Goal: Task Accomplishment & Management: Manage account settings

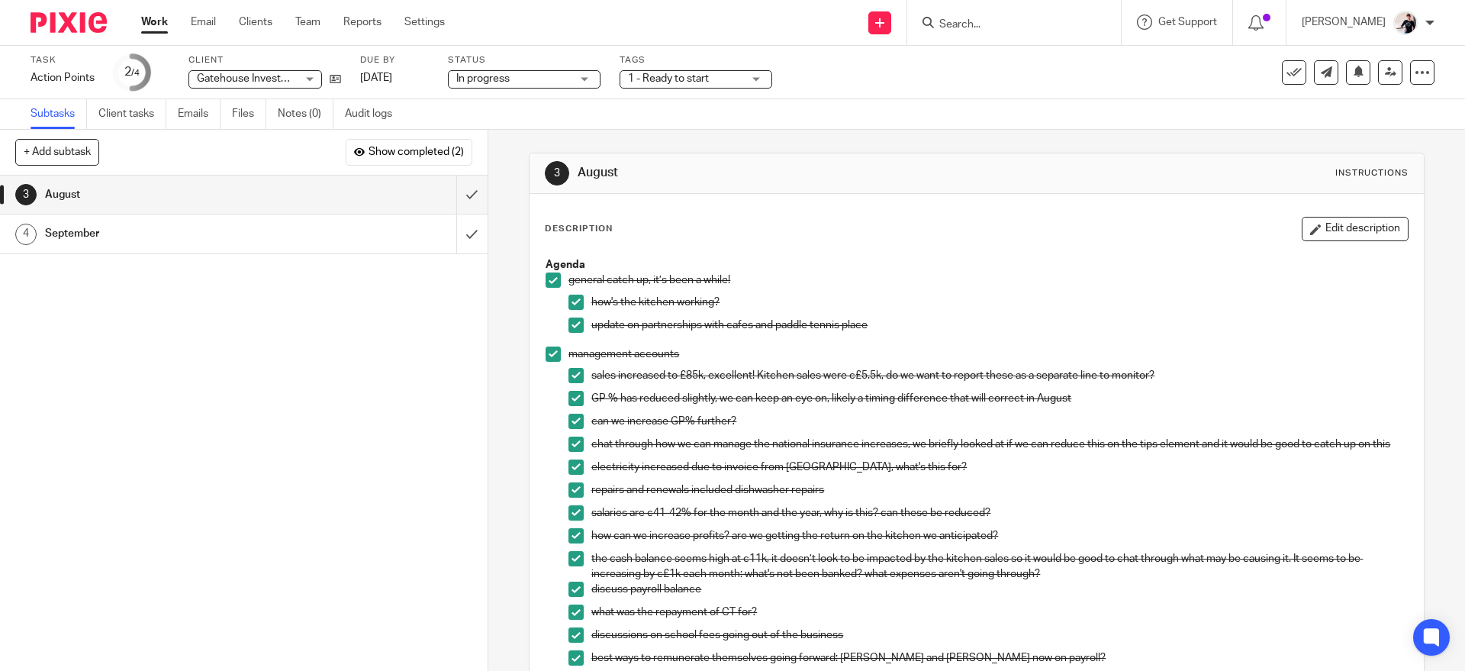
click at [153, 30] on link "Work" at bounding box center [154, 21] width 27 height 15
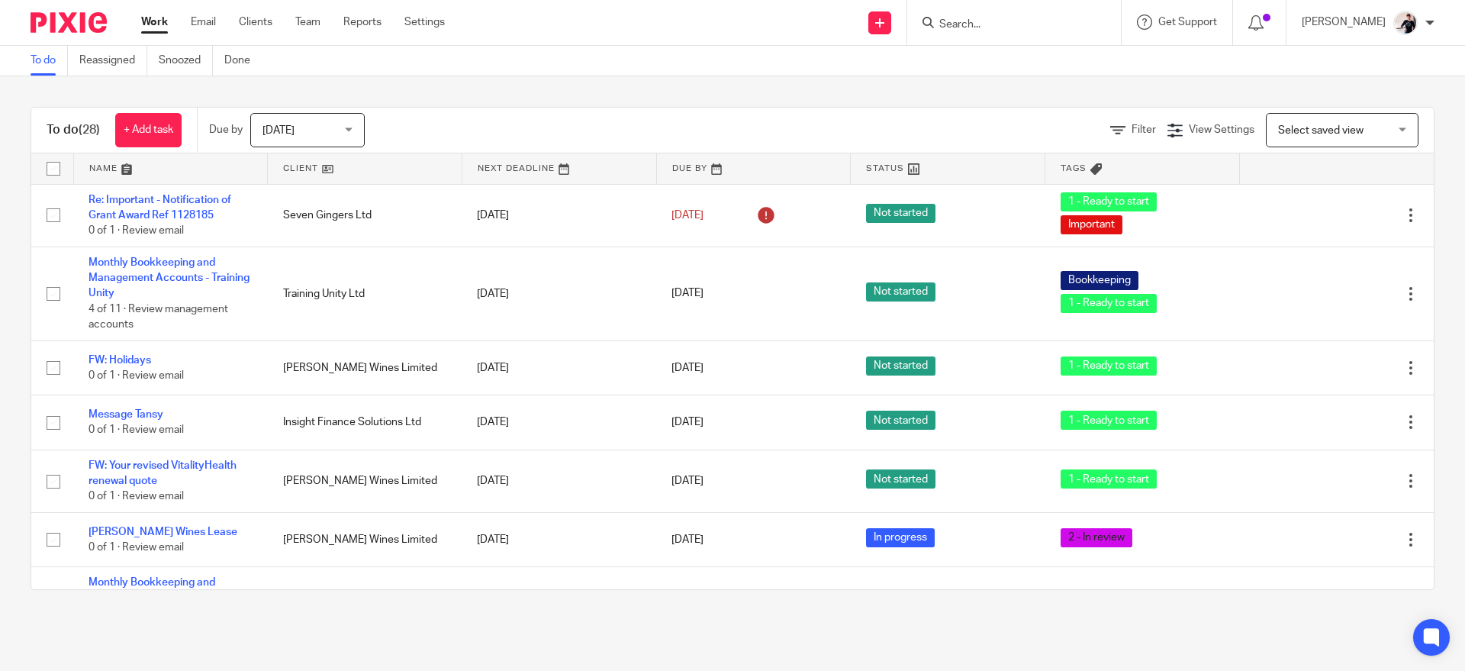
click at [318, 166] on link at bounding box center [365, 168] width 194 height 31
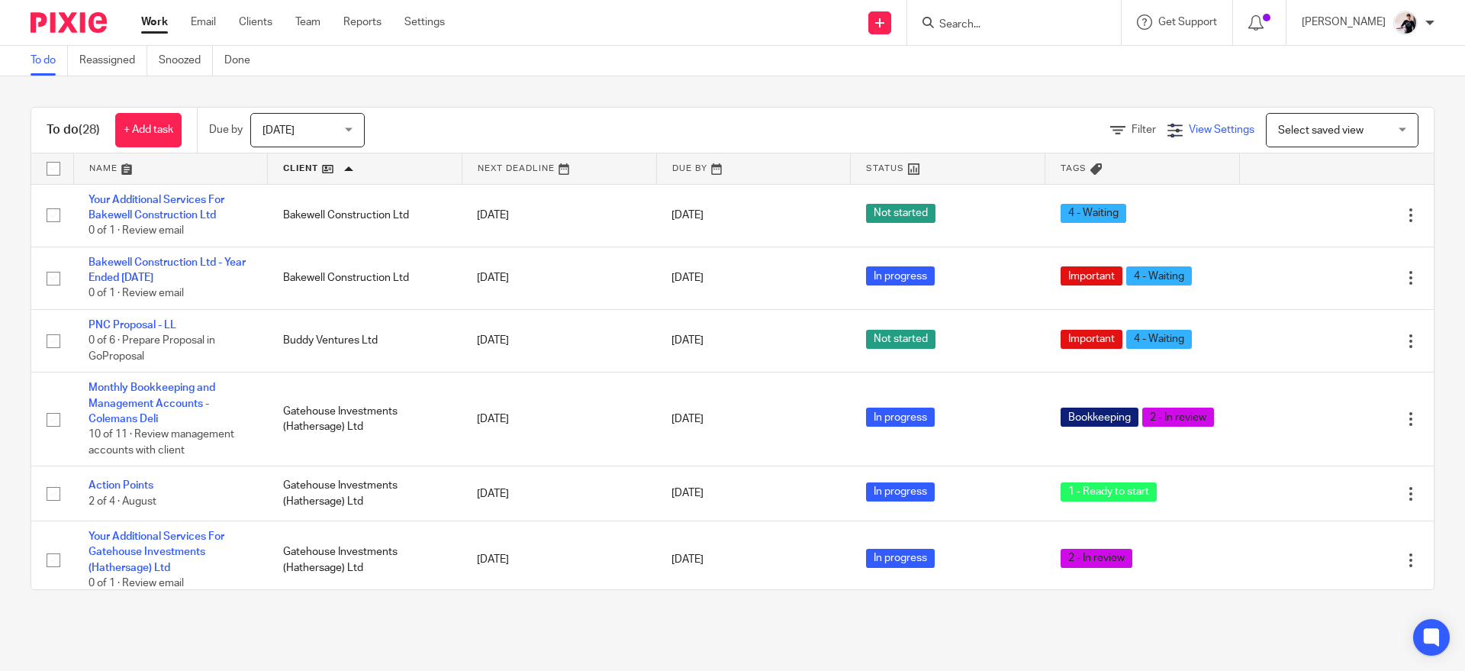
click at [1190, 125] on span "View Settings" at bounding box center [1222, 129] width 66 height 11
click at [1131, 130] on span "Filter" at bounding box center [1143, 129] width 24 height 11
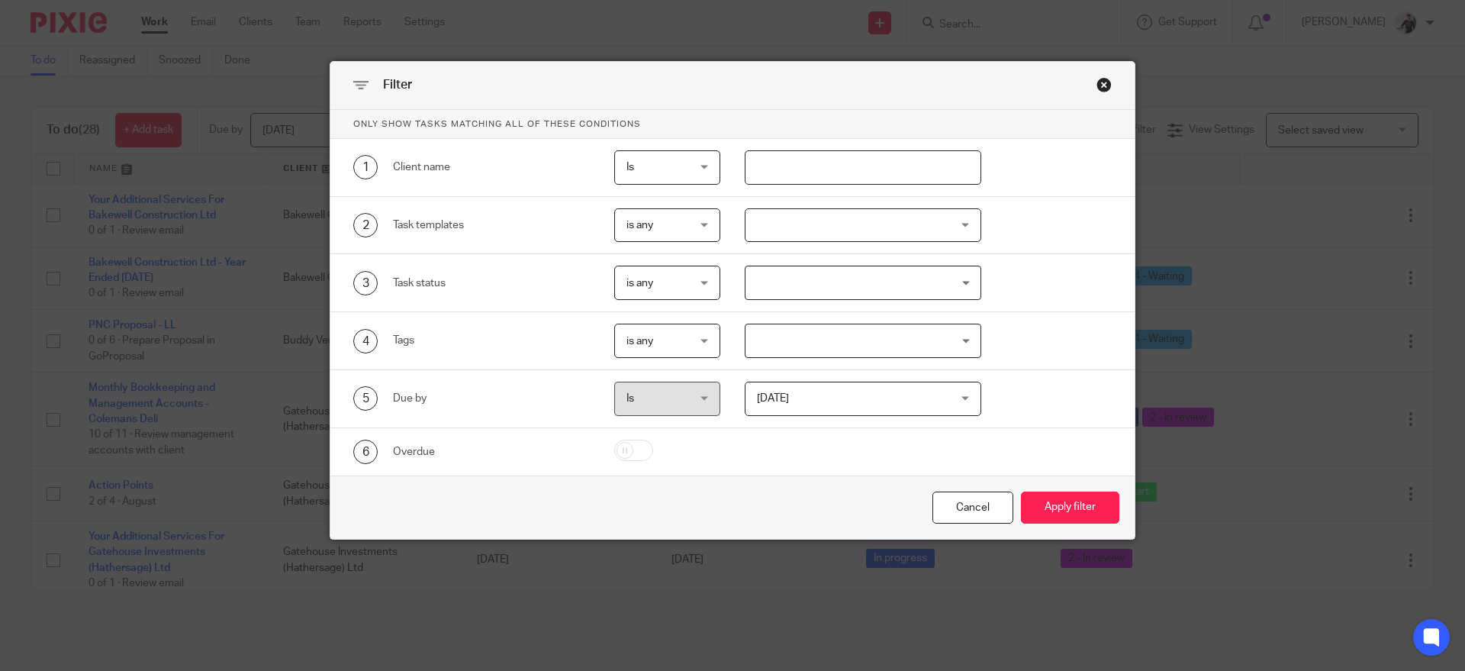
click at [883, 169] on input "text" at bounding box center [863, 167] width 237 height 34
type input "hattersley"
click at [1067, 517] on button "Apply filter" at bounding box center [1070, 507] width 98 height 33
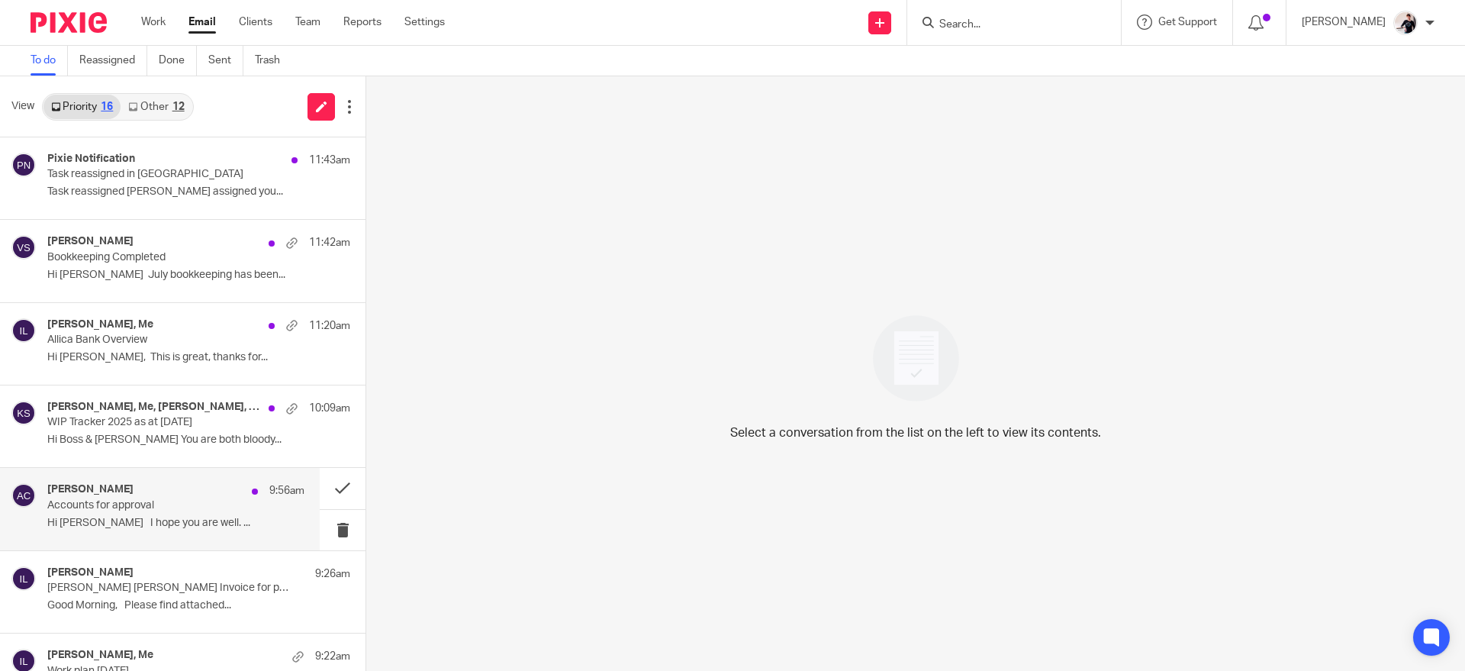
click at [97, 520] on p "Hi Helen I hope you are well. ..." at bounding box center [175, 523] width 257 height 13
click at [119, 417] on p "WIP Tracker 2025 as at July 31st 2025" at bounding box center [150, 422] width 206 height 13
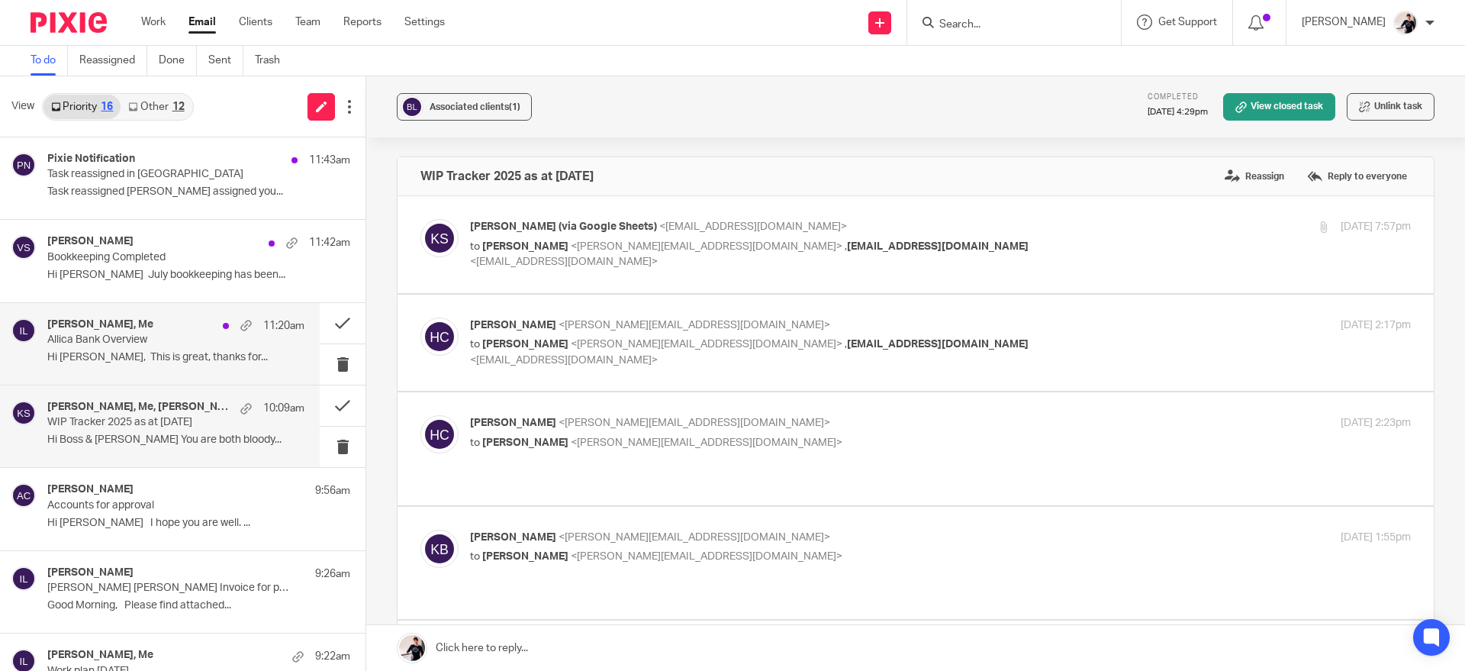
click at [141, 344] on p "Allica Bank Overview" at bounding box center [150, 339] width 206 height 13
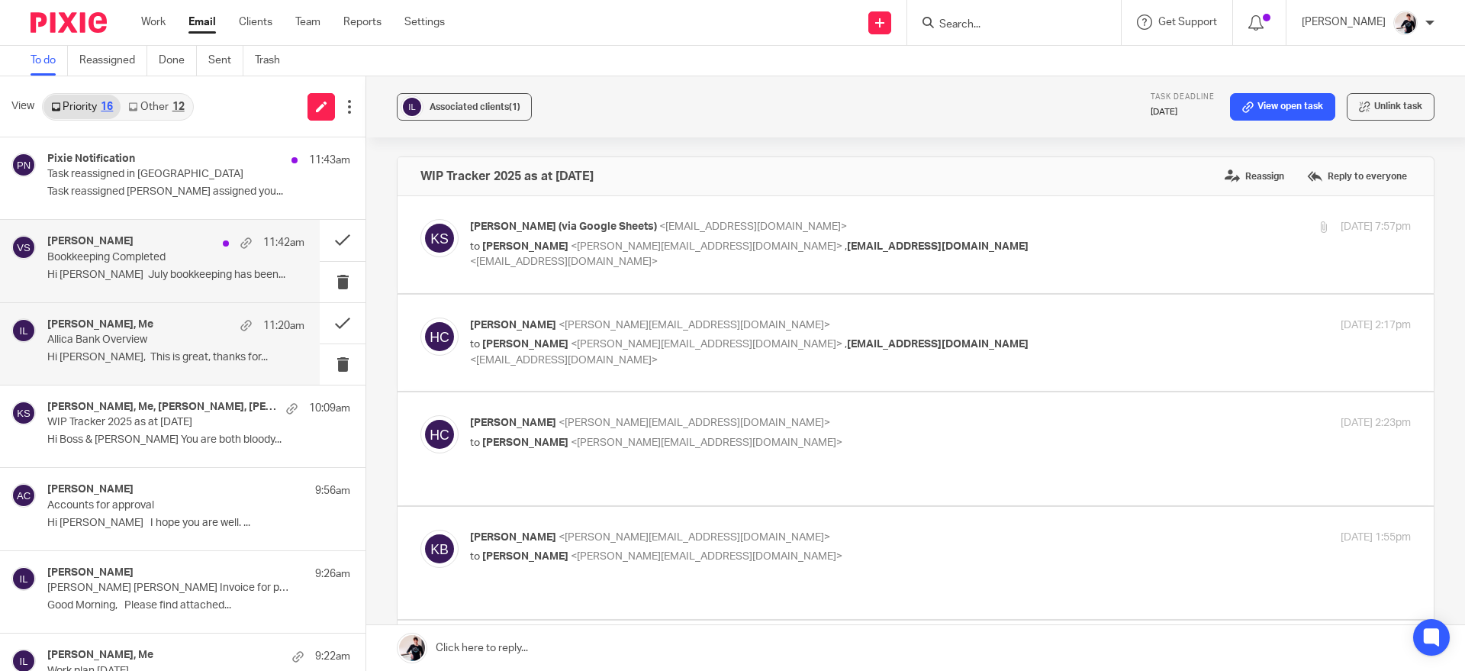
click at [179, 253] on p "Bookkeeping Completed" at bounding box center [150, 257] width 206 height 13
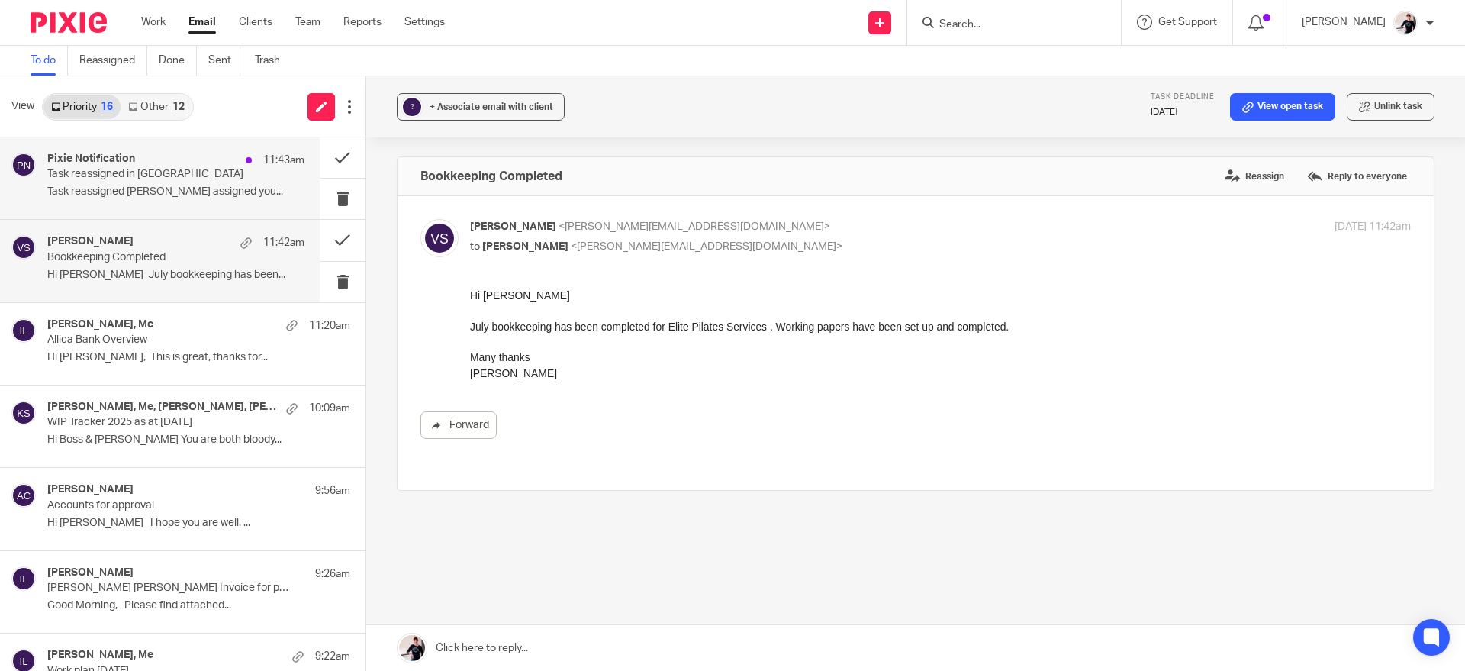
click at [194, 163] on div "Pixie Notification 11:43am" at bounding box center [175, 160] width 257 height 15
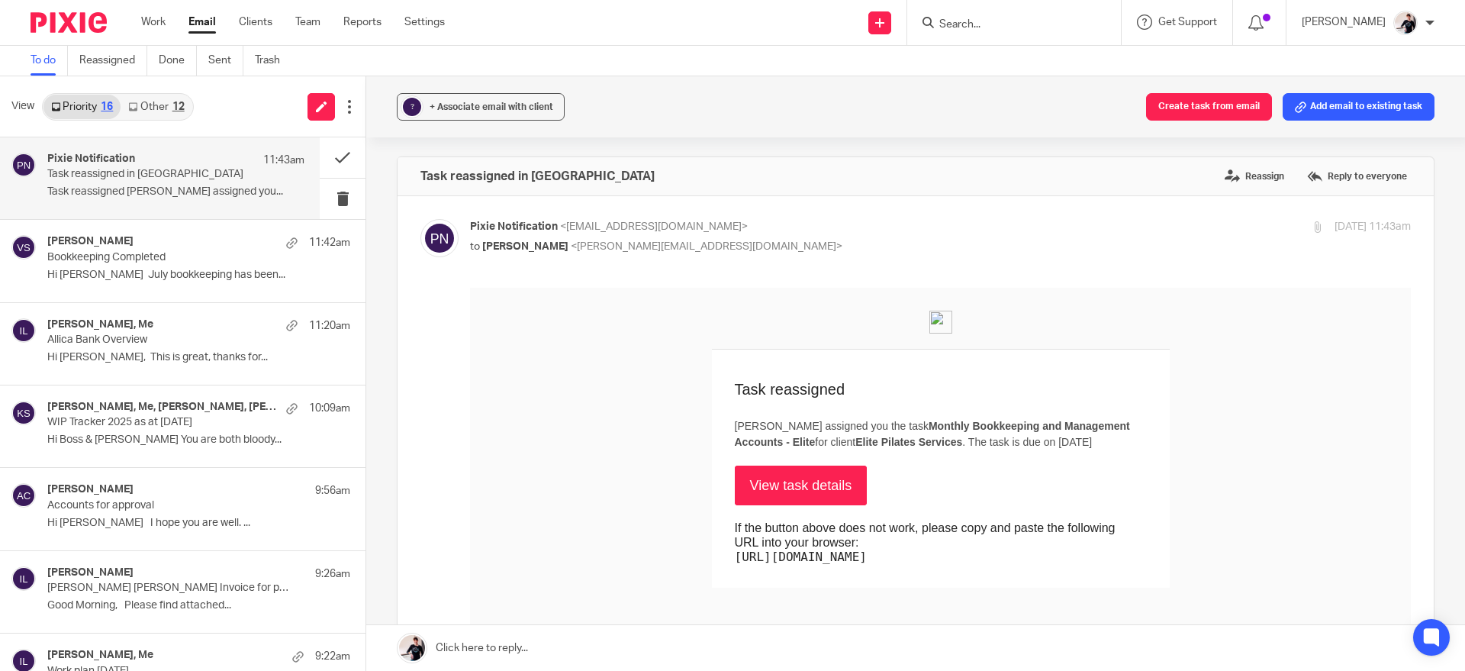
click at [168, 102] on link "Other 12" at bounding box center [156, 107] width 71 height 24
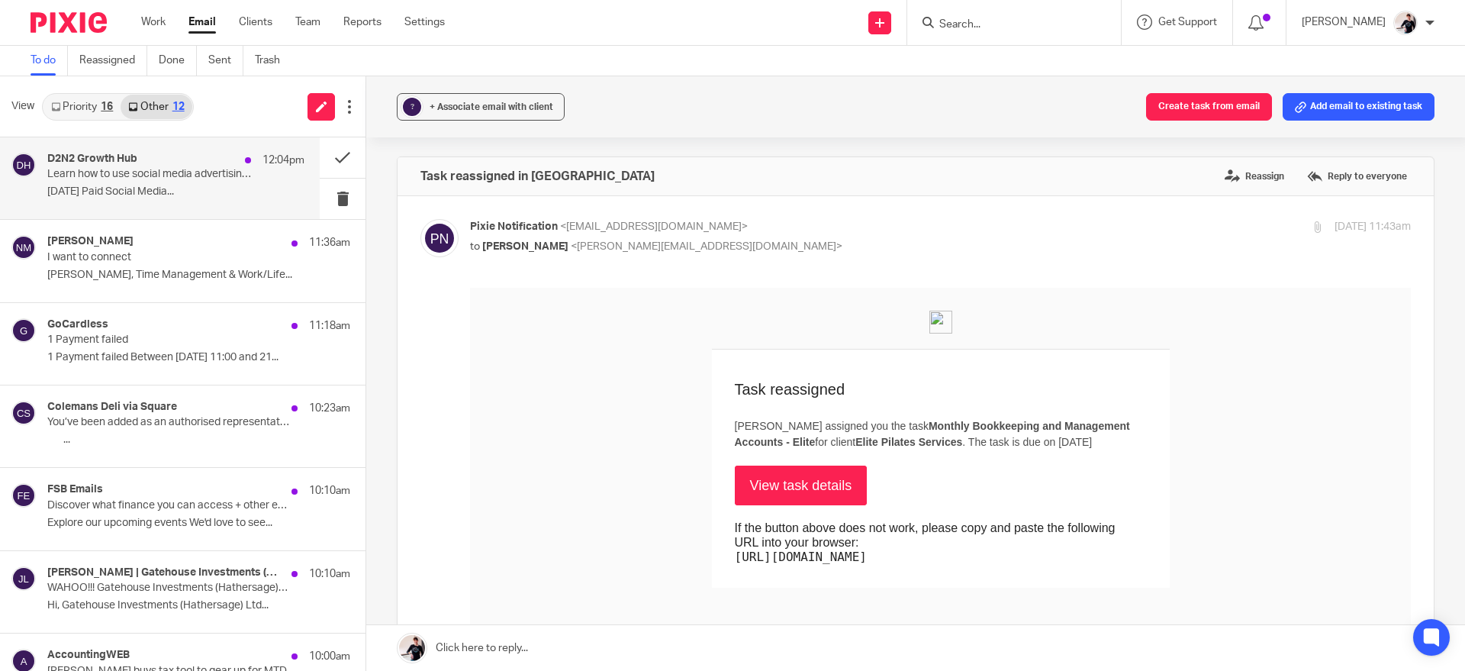
click at [175, 163] on div "D2N2 Growth Hub 12:04pm" at bounding box center [175, 160] width 257 height 15
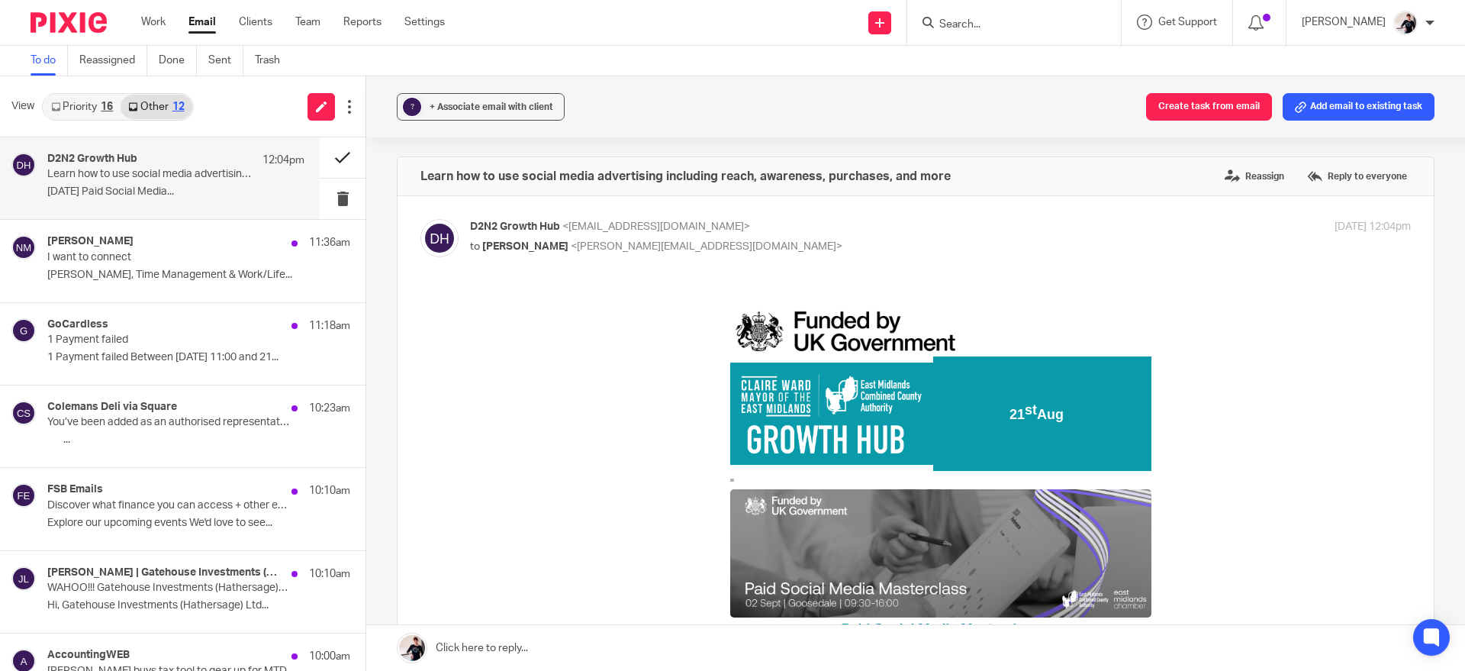
click at [330, 161] on button at bounding box center [343, 157] width 46 height 40
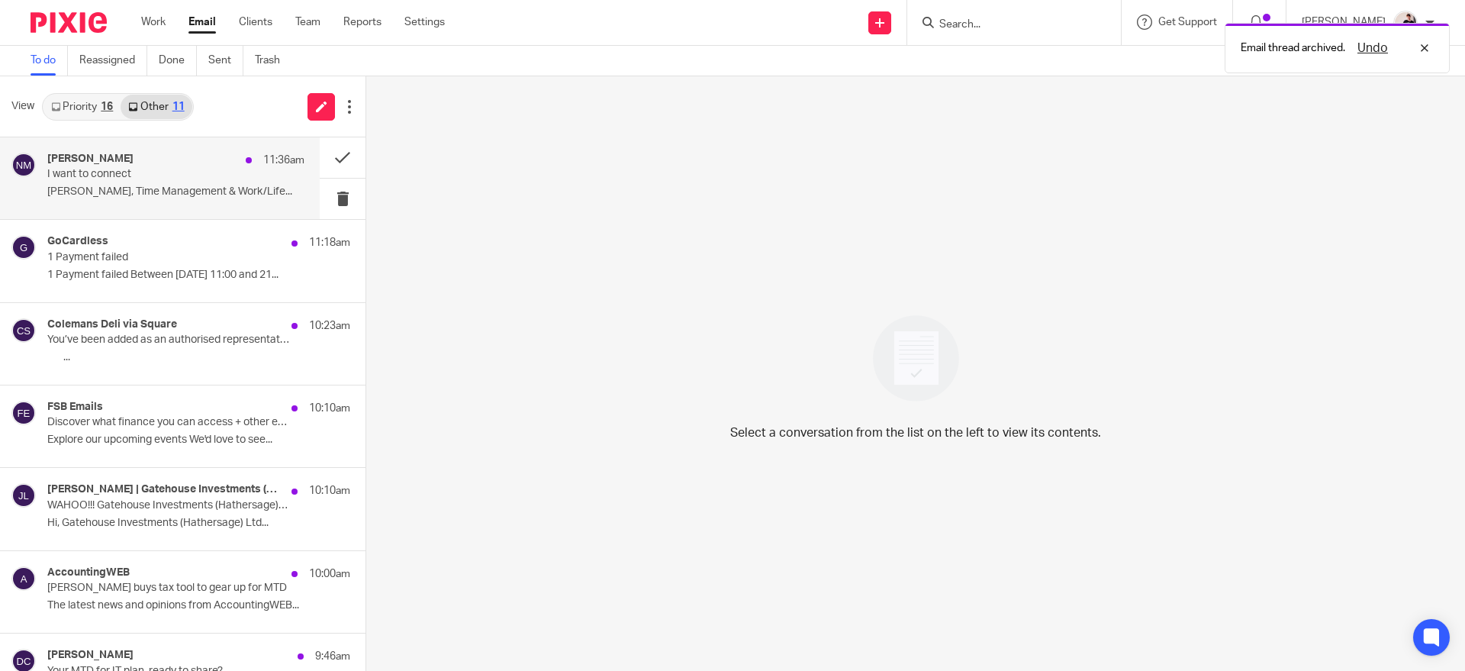
click at [208, 185] on p "Natalie, Time Management & Work/Life..." at bounding box center [175, 191] width 257 height 13
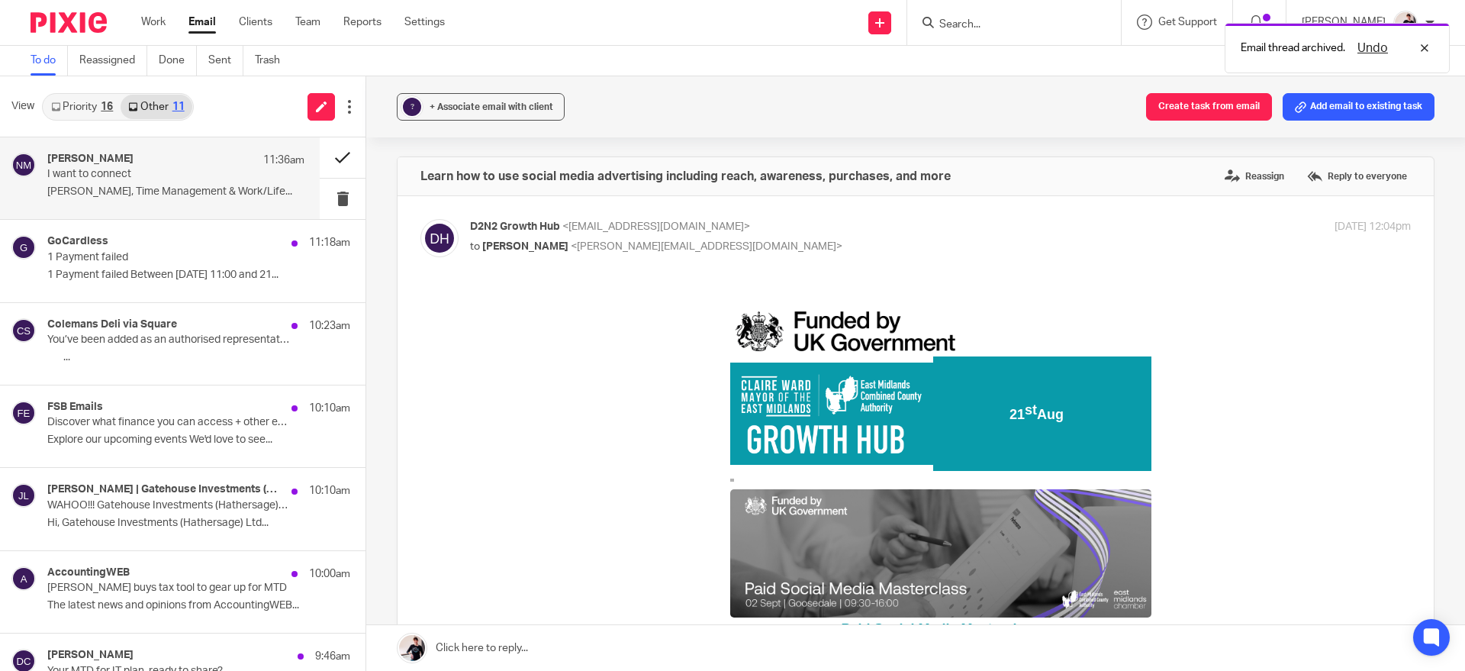
click at [333, 160] on button at bounding box center [343, 157] width 46 height 40
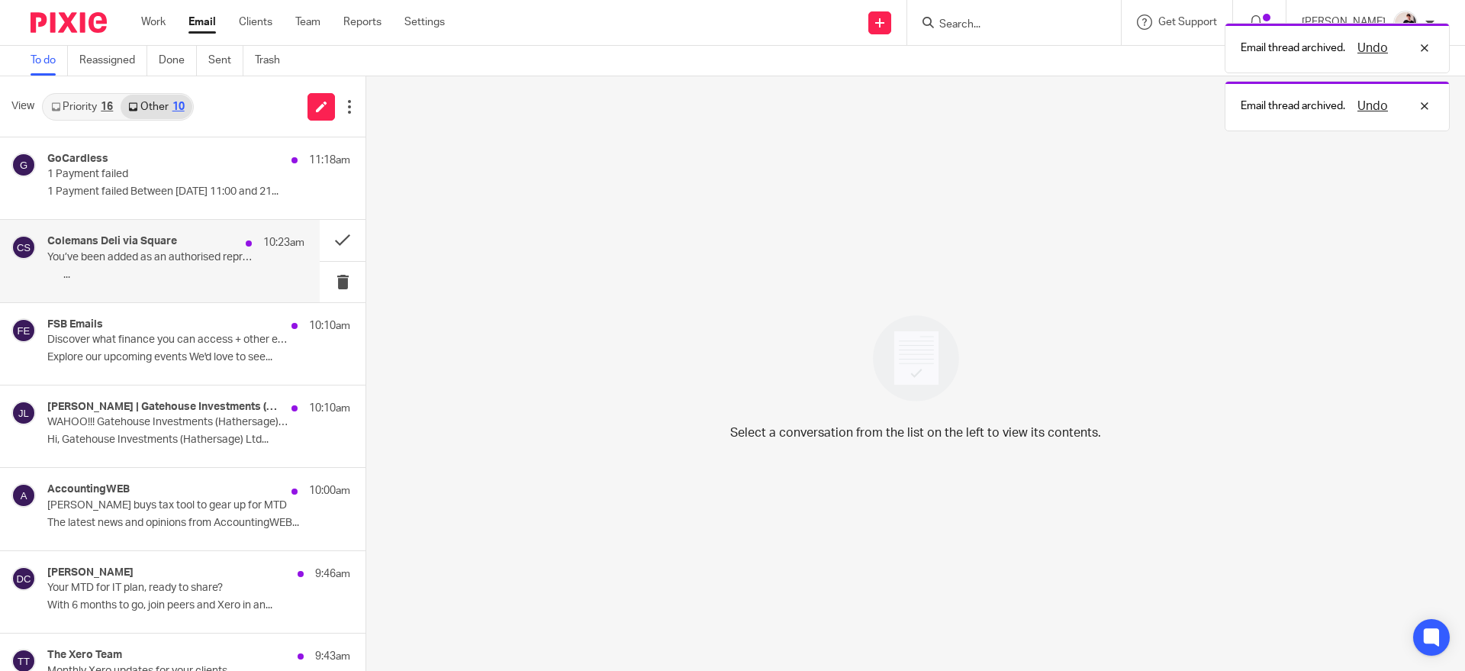
click at [188, 251] on p "You’ve been added as an authorised representative." at bounding box center [150, 257] width 206 height 13
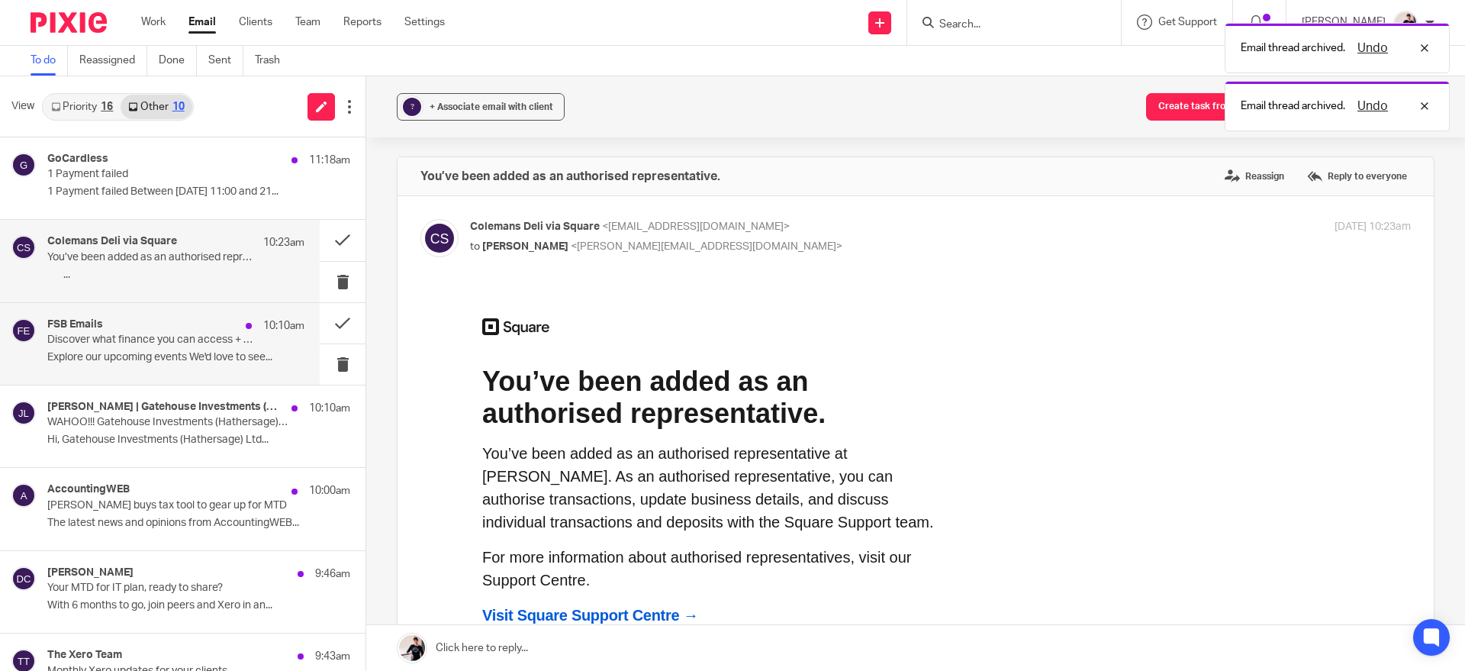
click at [162, 361] on p "Explore our upcoming events We'd love to see..." at bounding box center [175, 357] width 257 height 13
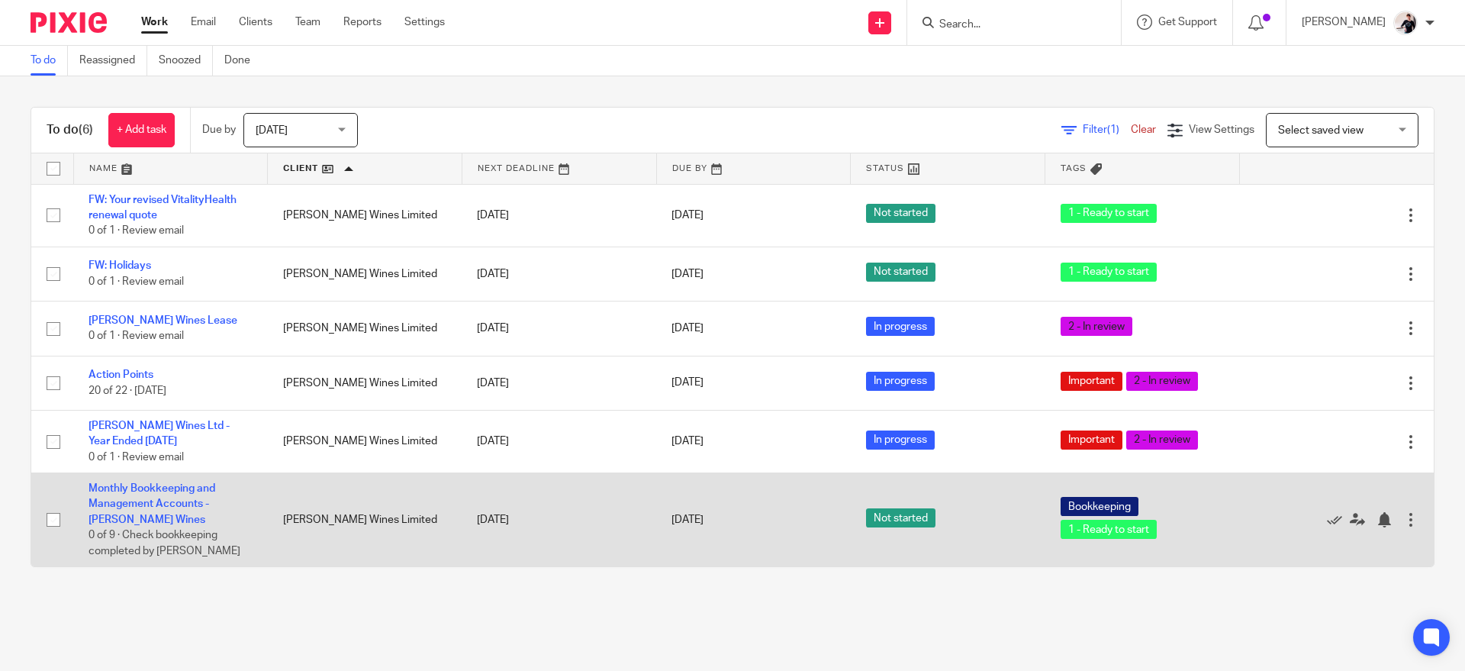
click at [1173, 491] on td "Bookkeeping 1 - Ready to start" at bounding box center [1142, 520] width 195 height 94
click at [1327, 513] on icon at bounding box center [1334, 519] width 15 height 15
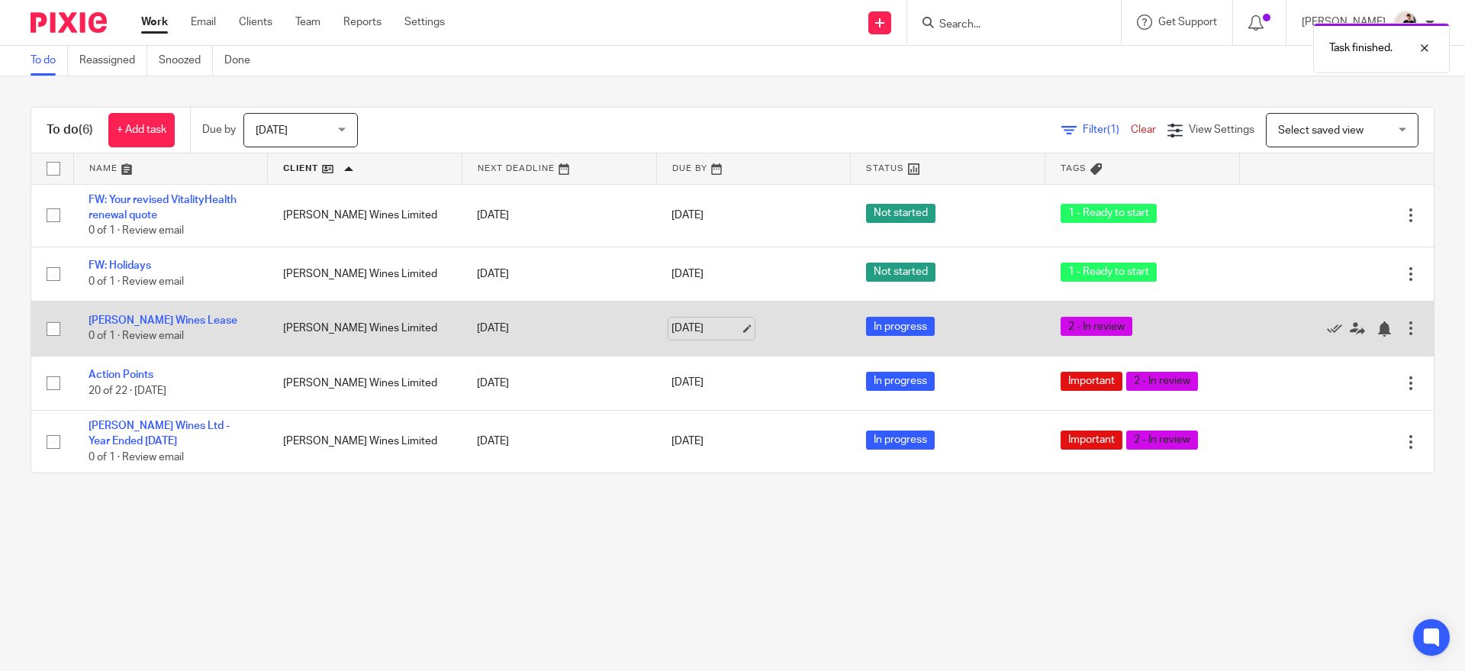
click at [703, 333] on link "[DATE]" at bounding box center [705, 328] width 69 height 16
click at [190, 320] on link "[PERSON_NAME] Wines Lease" at bounding box center [163, 320] width 149 height 11
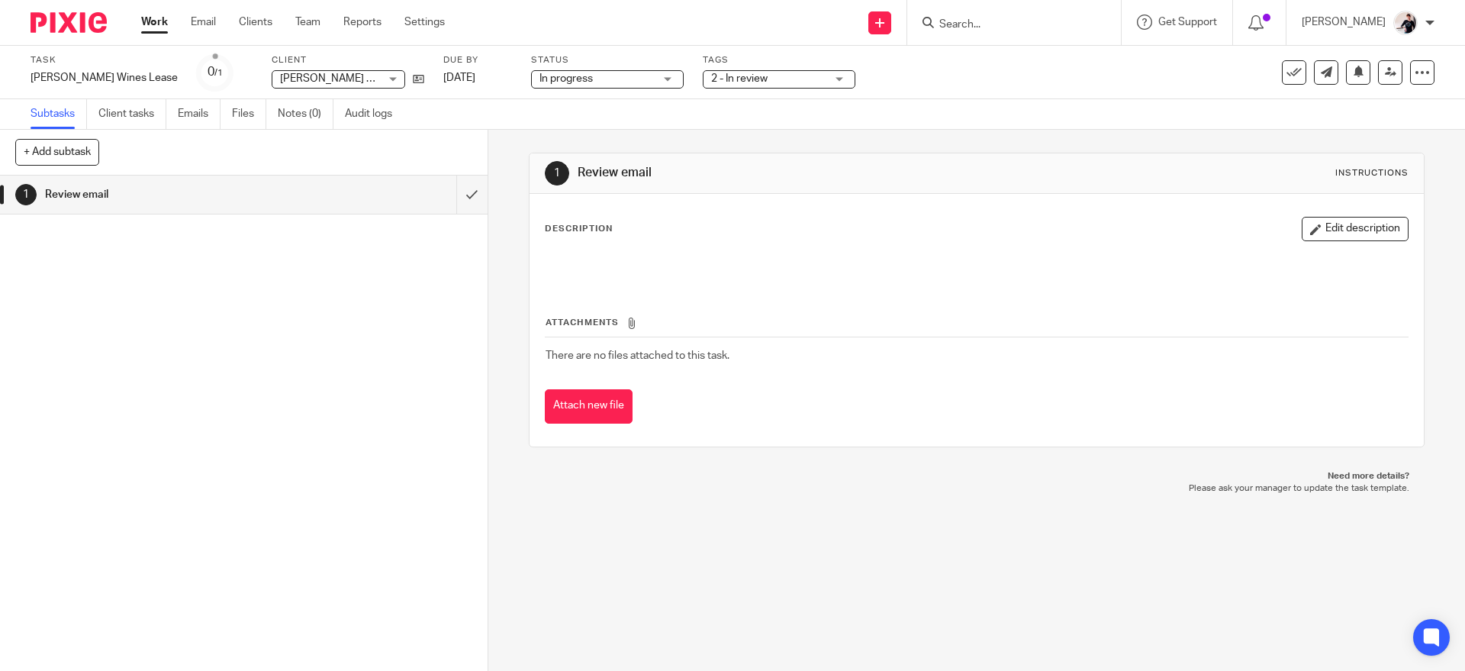
click at [747, 88] on div "2 - In review" at bounding box center [779, 79] width 153 height 18
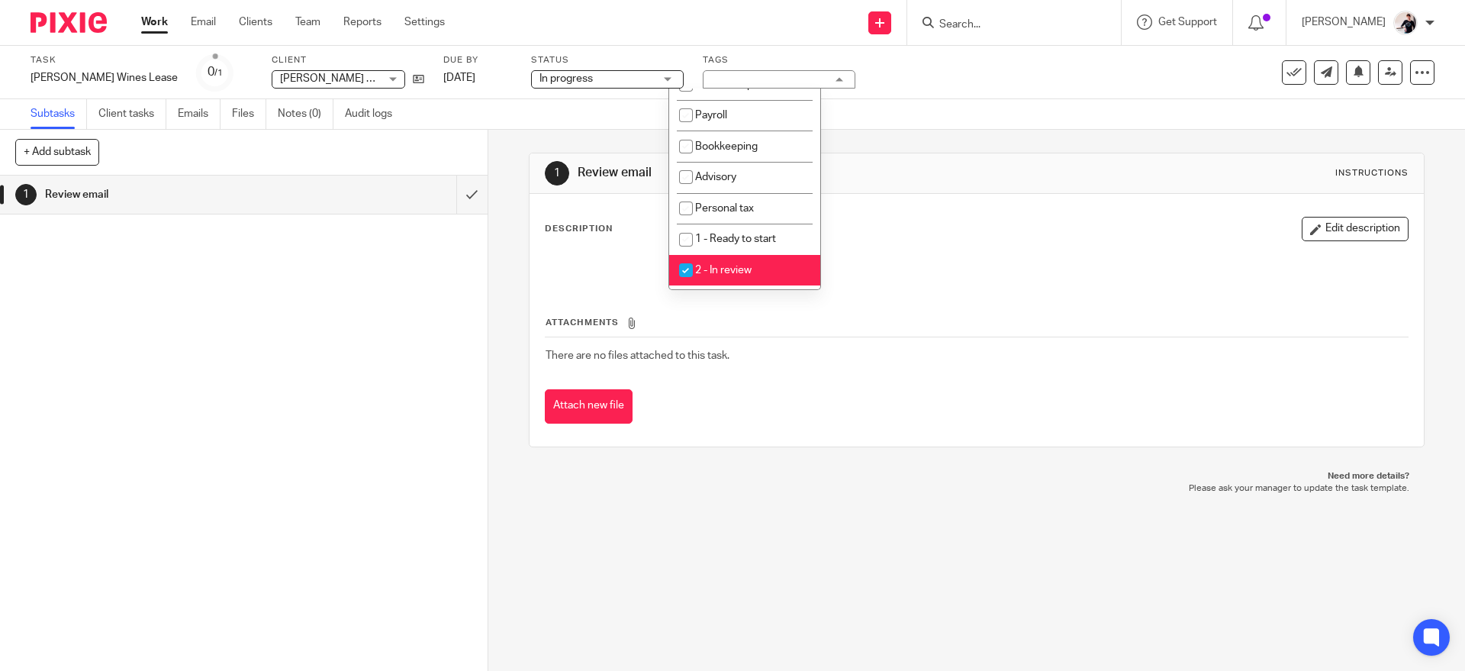
scroll to position [137, 0]
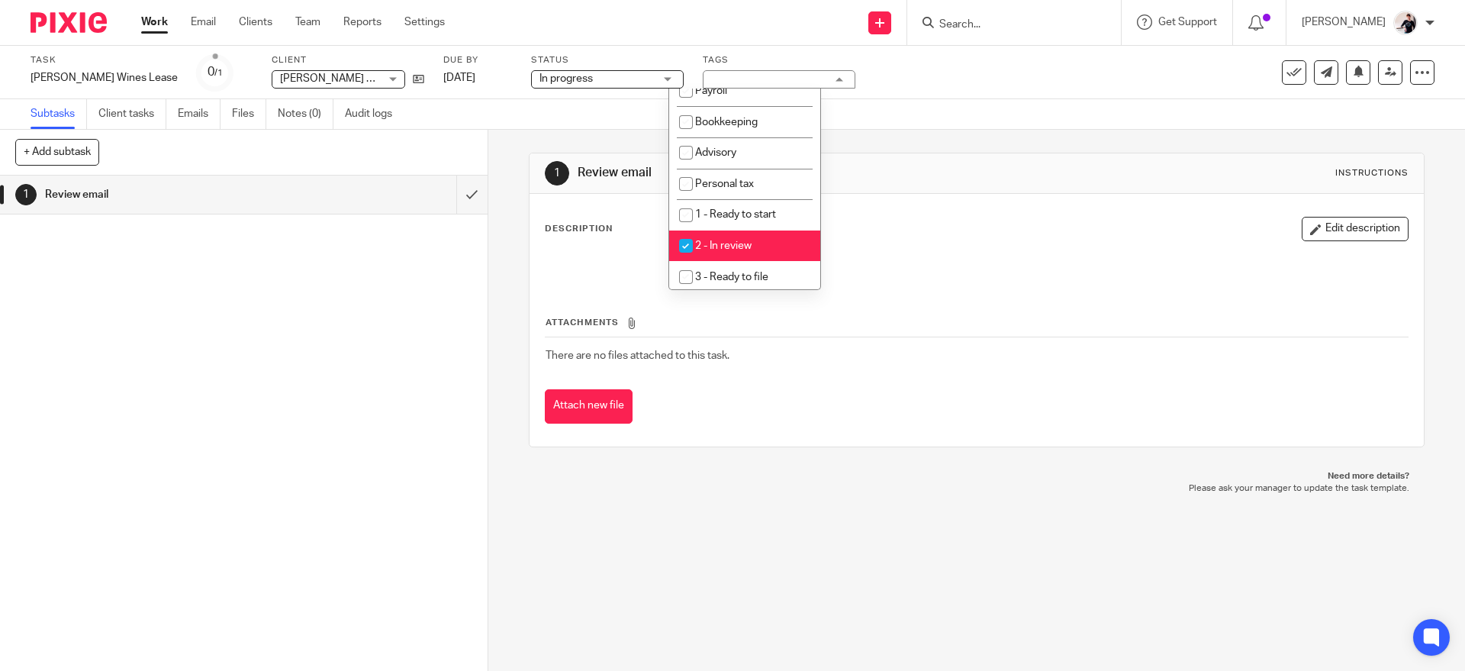
click at [766, 241] on li "2 - In review" at bounding box center [744, 245] width 151 height 31
checkbox input "false"
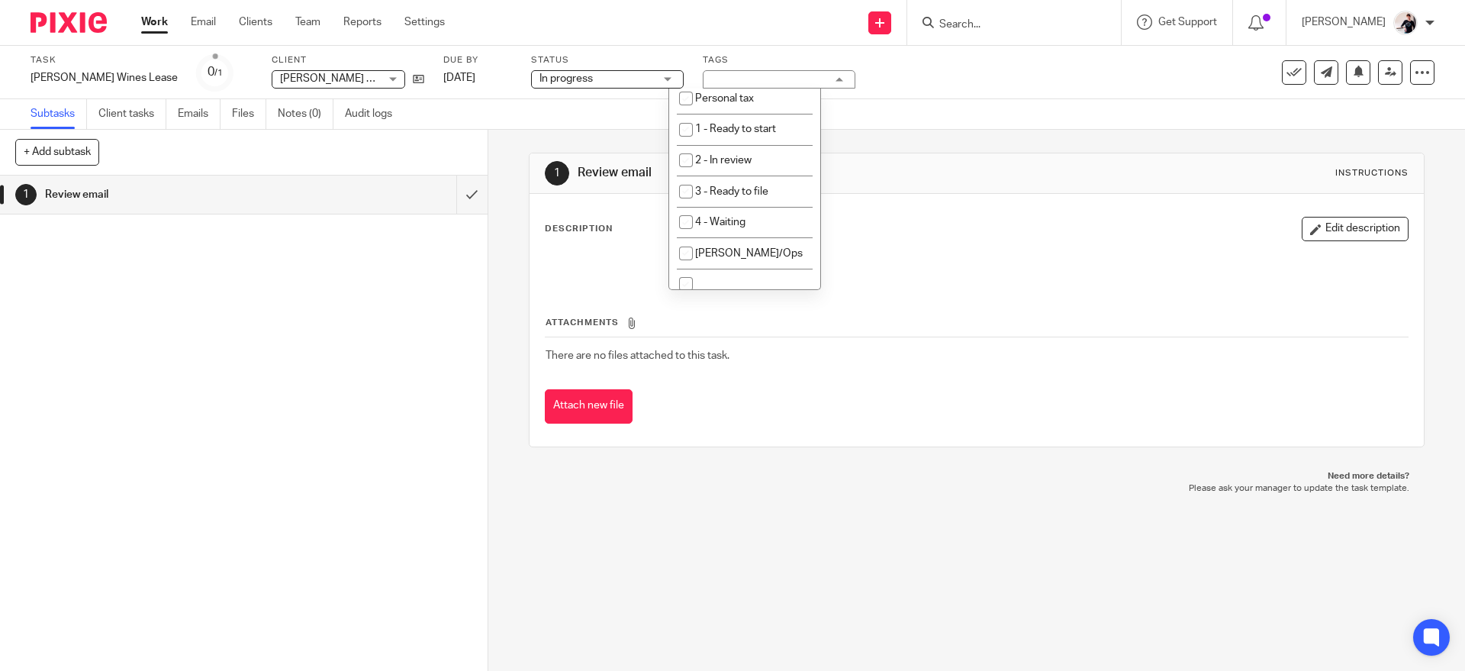
scroll to position [250, 0]
click at [759, 194] on li "4 - Waiting" at bounding box center [744, 194] width 151 height 31
checkbox input "true"
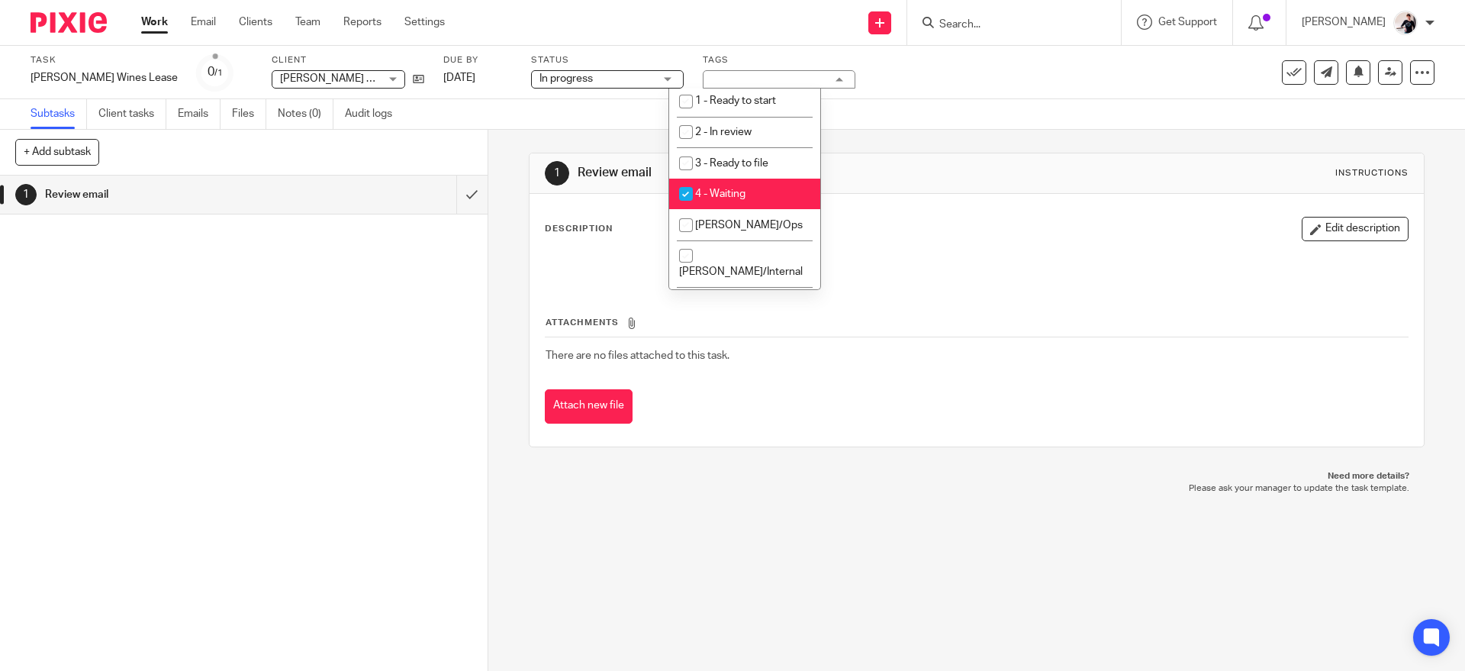
click at [153, 18] on link "Work" at bounding box center [154, 21] width 27 height 15
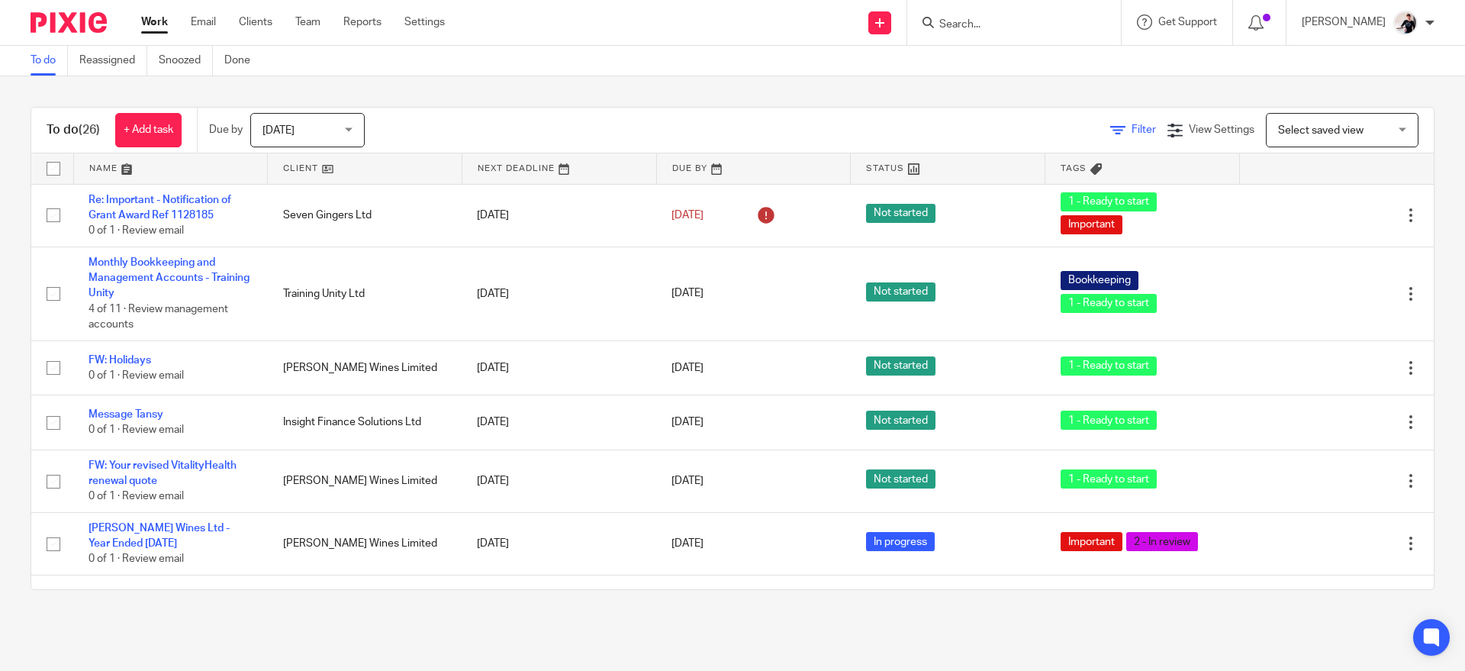
click at [1131, 135] on span "Filter" at bounding box center [1143, 129] width 24 height 11
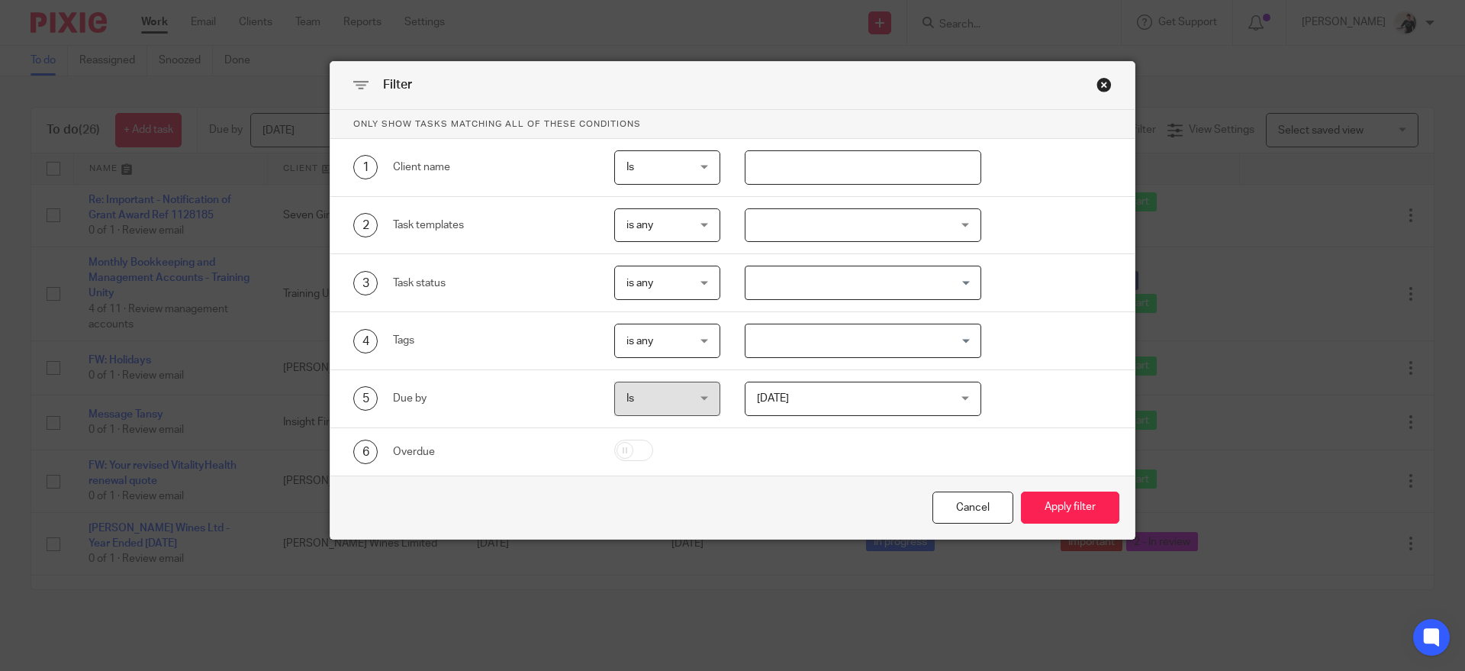
click at [927, 166] on input "text" at bounding box center [863, 167] width 237 height 34
type input "[PERSON_NAME]"
click at [1057, 517] on button "Apply filter" at bounding box center [1070, 507] width 98 height 33
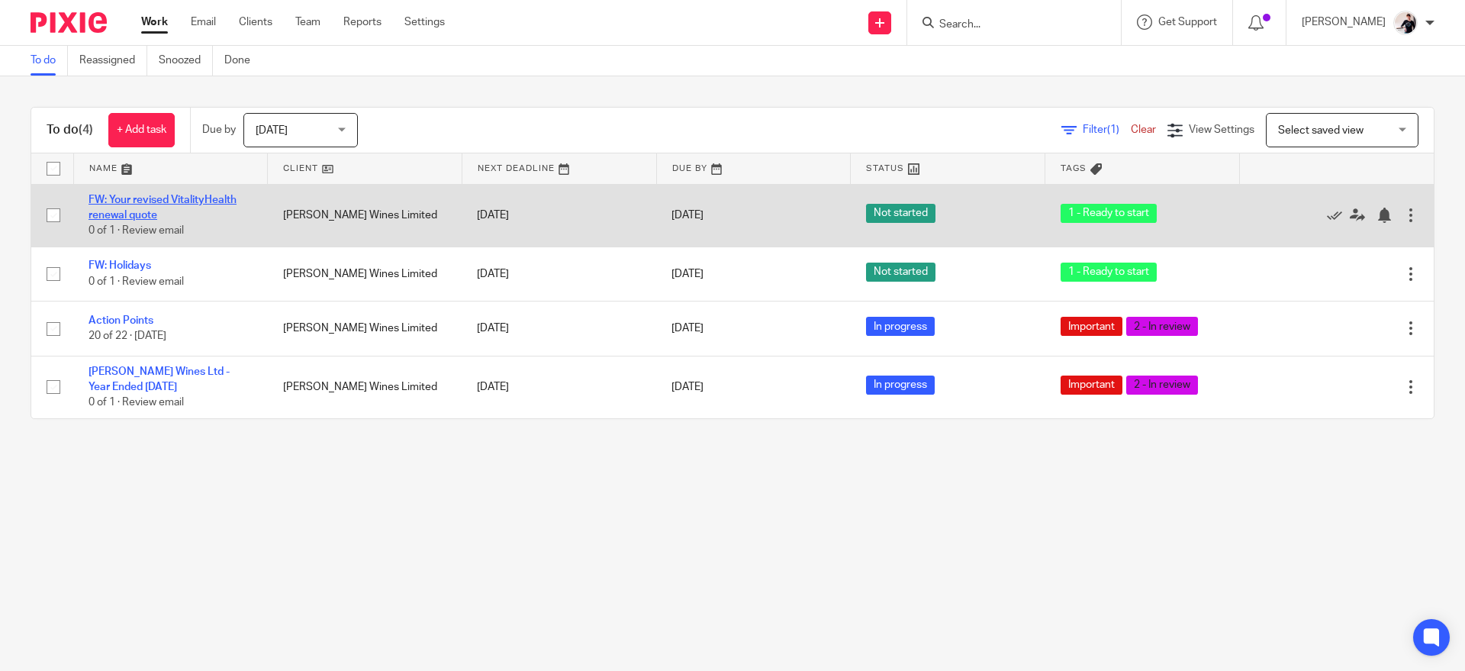
click at [233, 203] on link "FW: Your revised VitalityHealth renewal quote" at bounding box center [163, 208] width 148 height 26
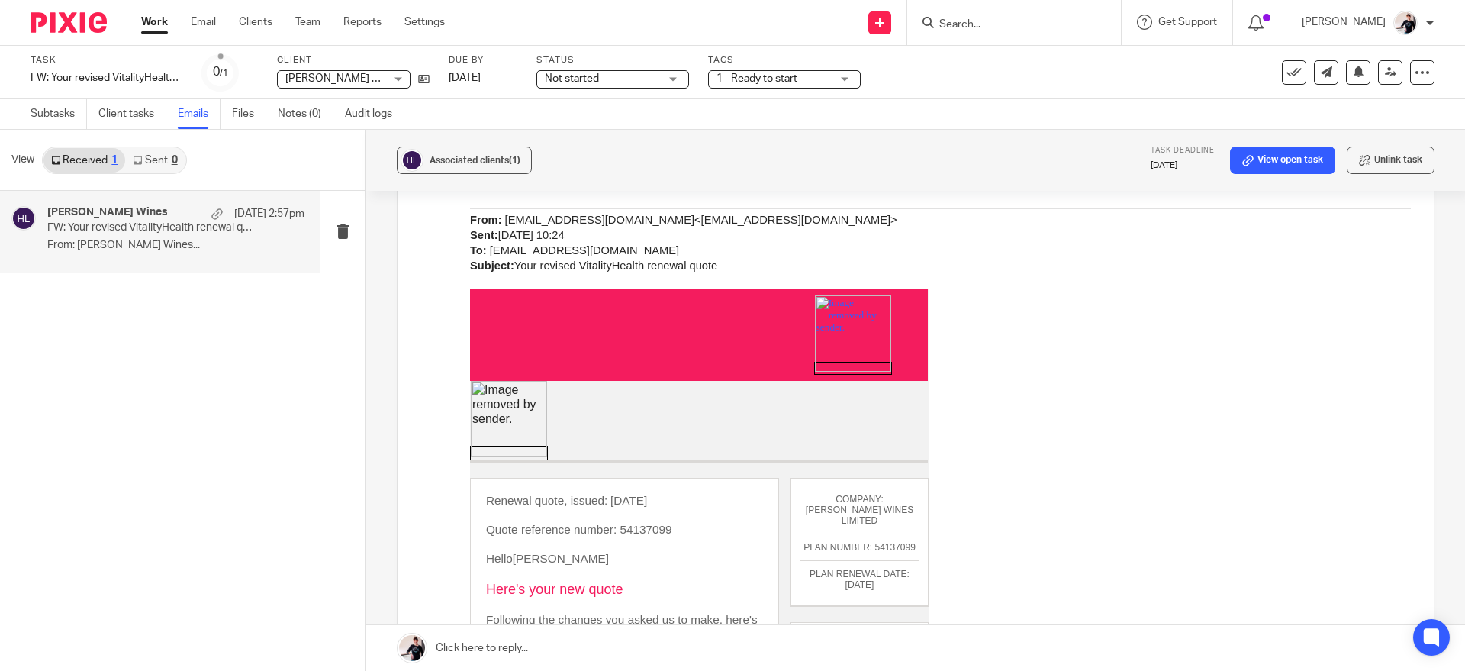
scroll to position [414, 0]
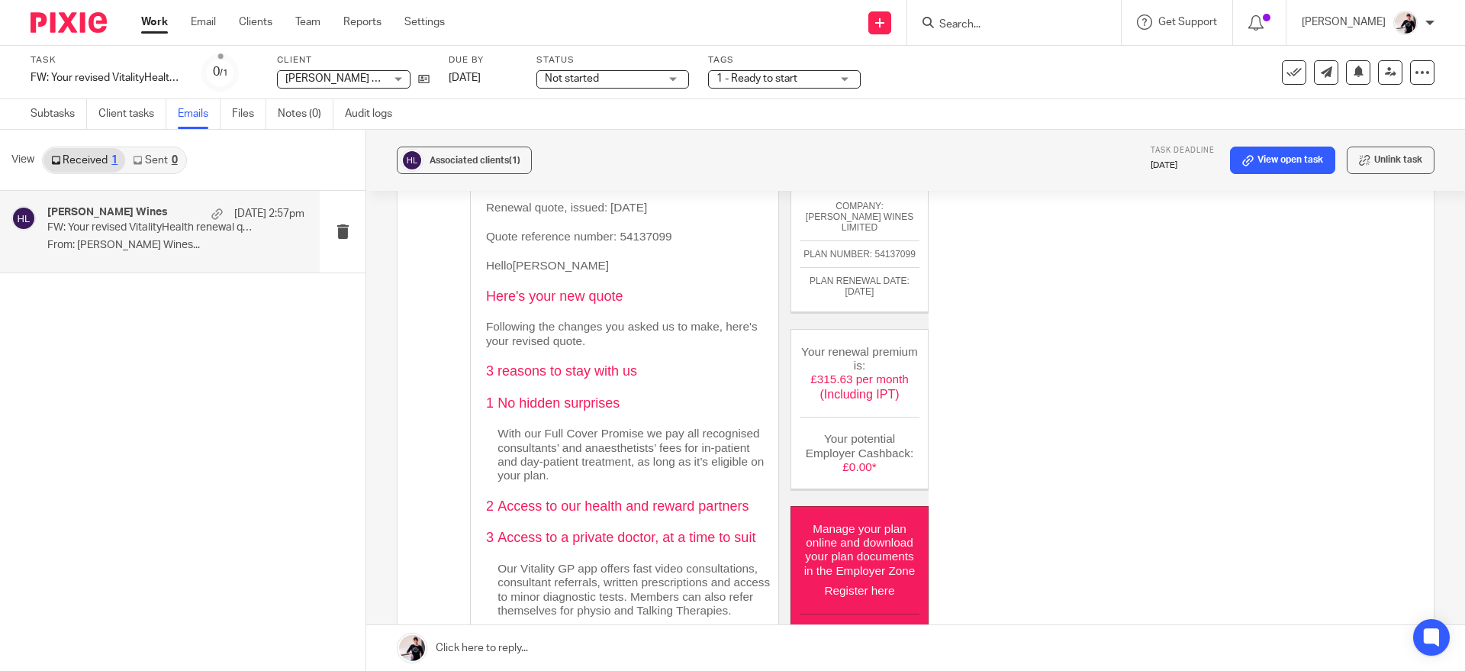
scroll to position [707, 0]
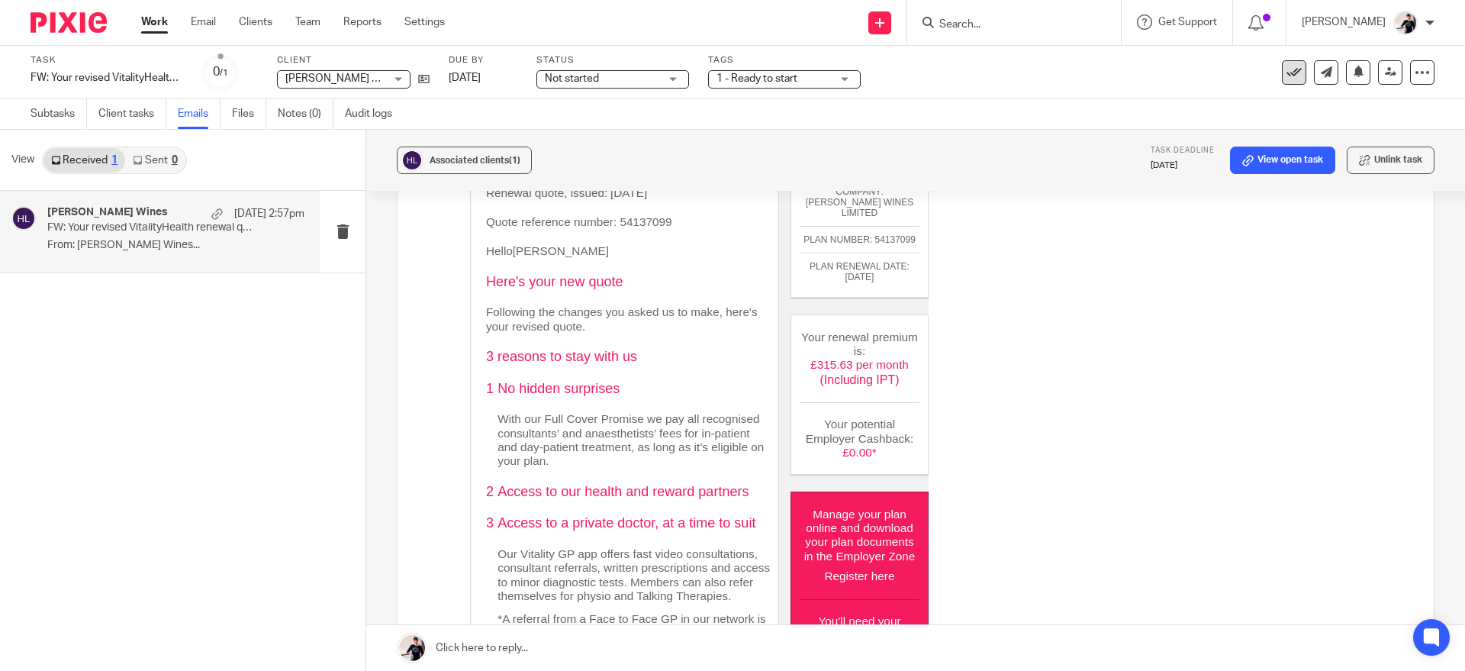
click at [1286, 77] on icon at bounding box center [1293, 72] width 15 height 15
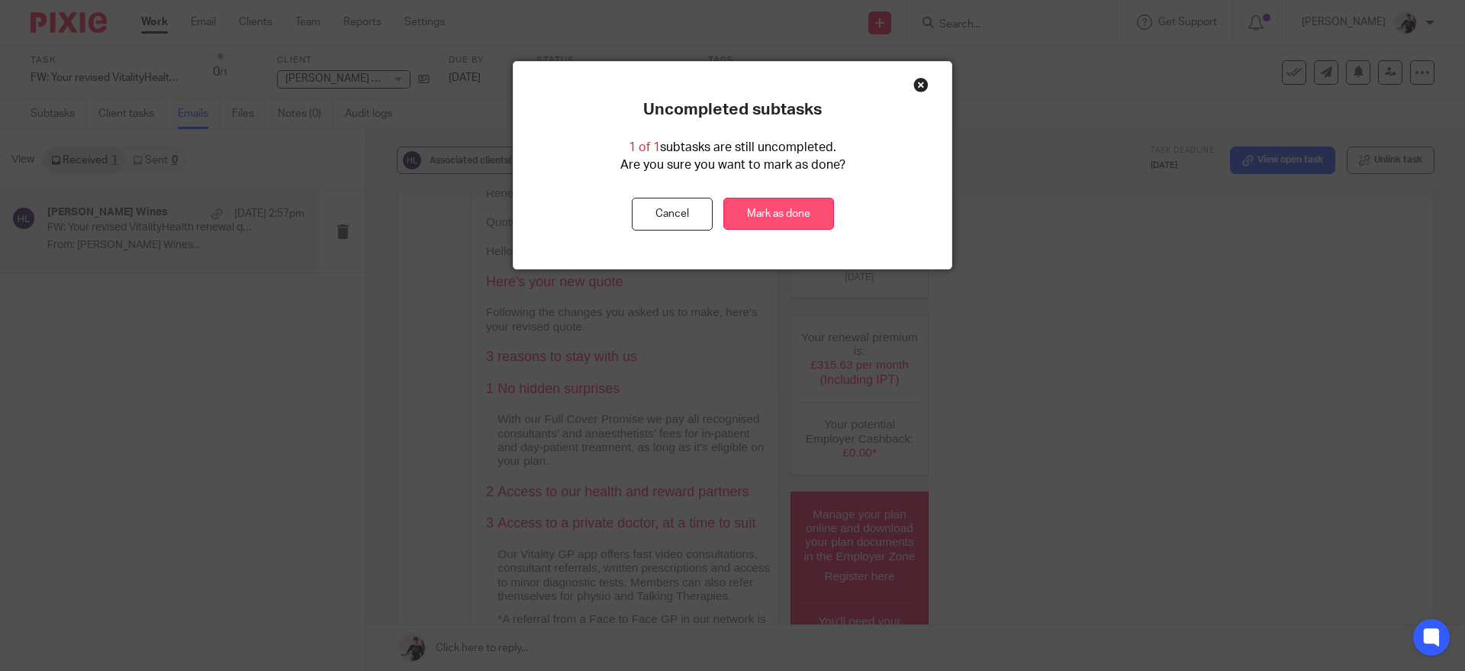
click at [798, 216] on link "Mark as done" at bounding box center [778, 214] width 111 height 33
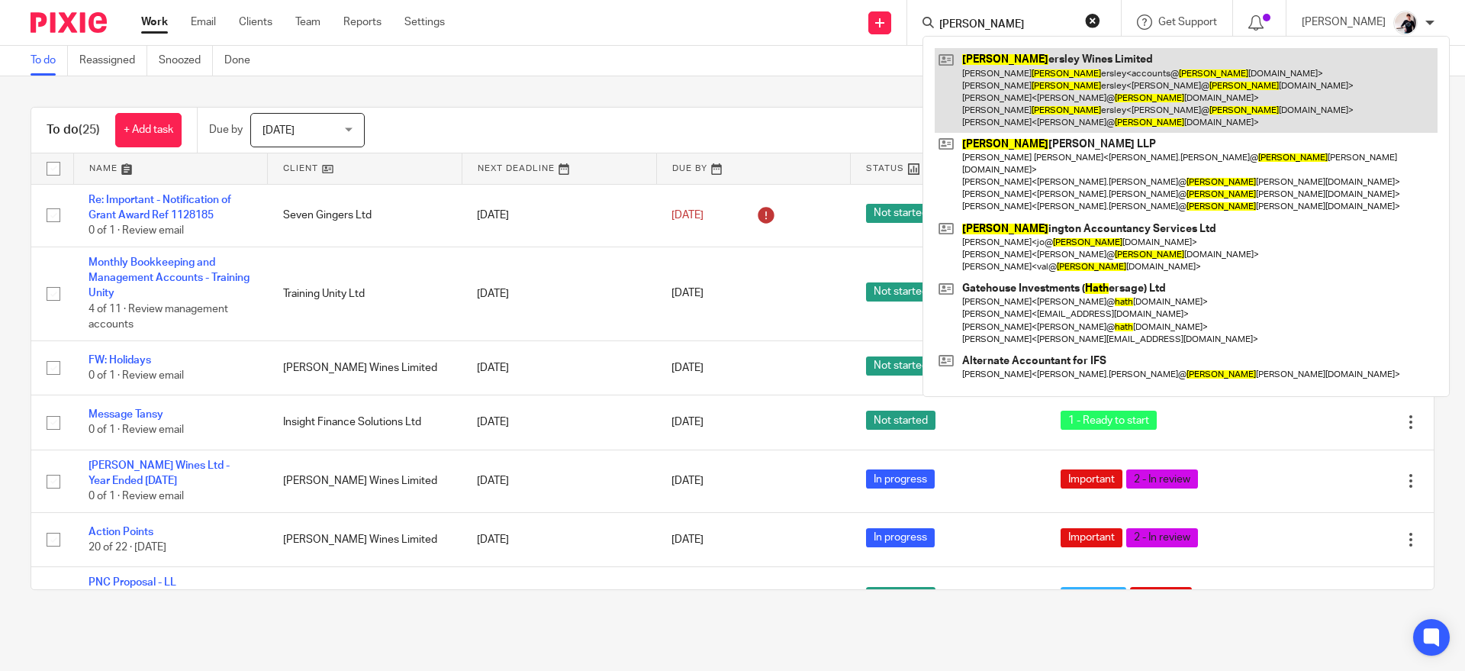
type input "[PERSON_NAME]"
click at [1075, 110] on link at bounding box center [1186, 90] width 503 height 85
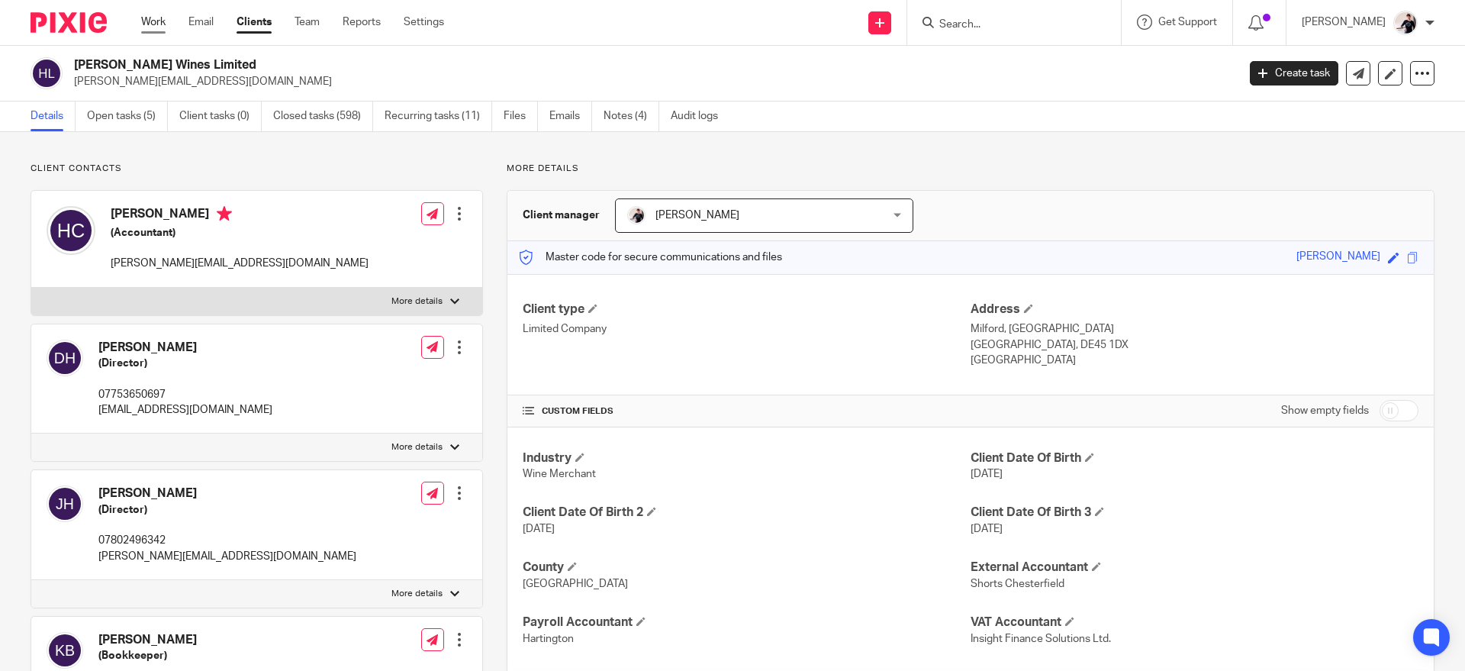
click at [153, 22] on link "Work" at bounding box center [153, 21] width 24 height 15
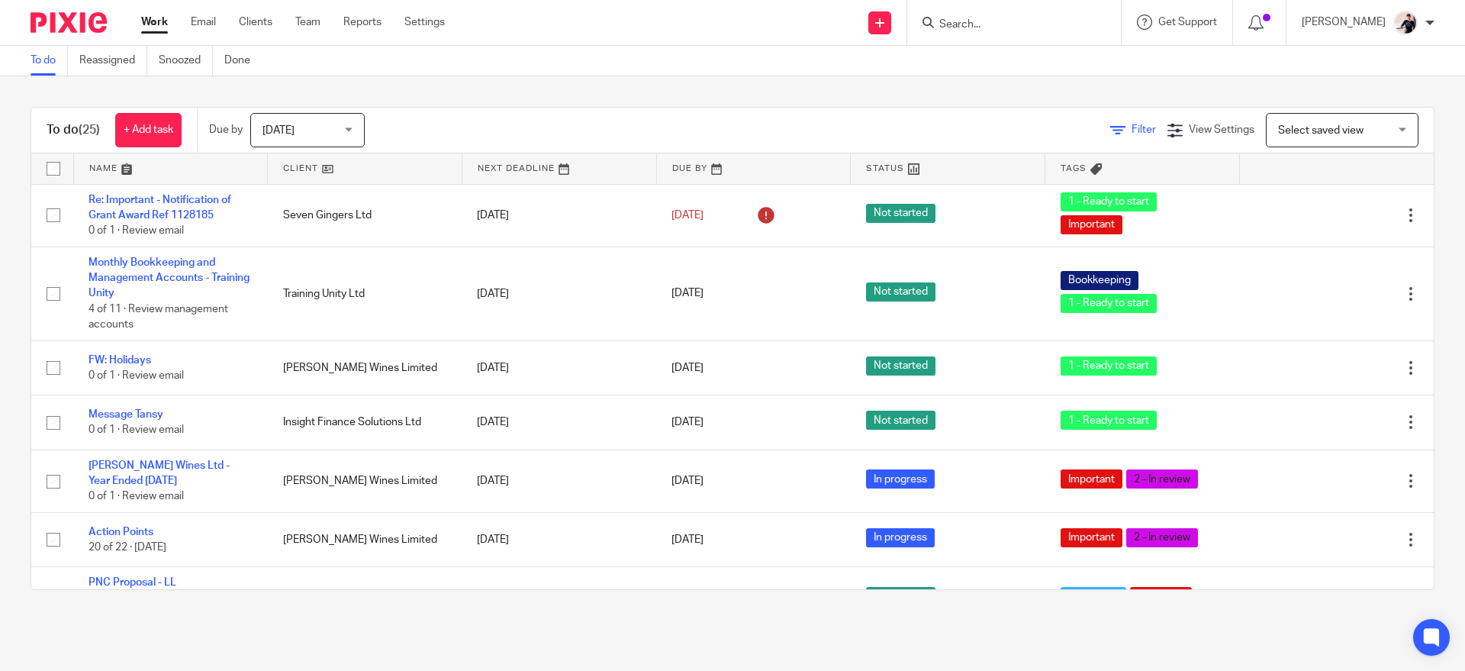
click at [1131, 127] on span "Filter" at bounding box center [1143, 129] width 24 height 11
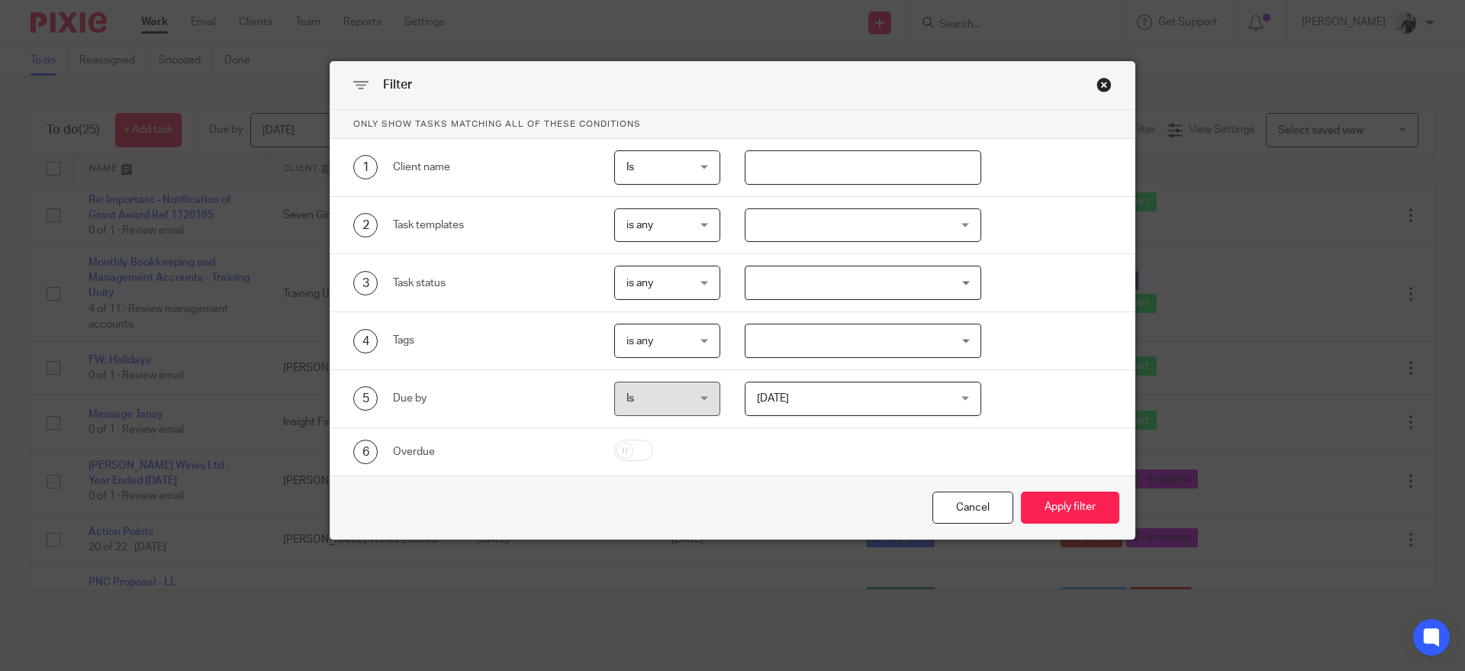
click at [927, 162] on input "text" at bounding box center [863, 167] width 237 height 34
type input "[PERSON_NAME]"
click at [1069, 520] on button "Apply filter" at bounding box center [1070, 507] width 98 height 33
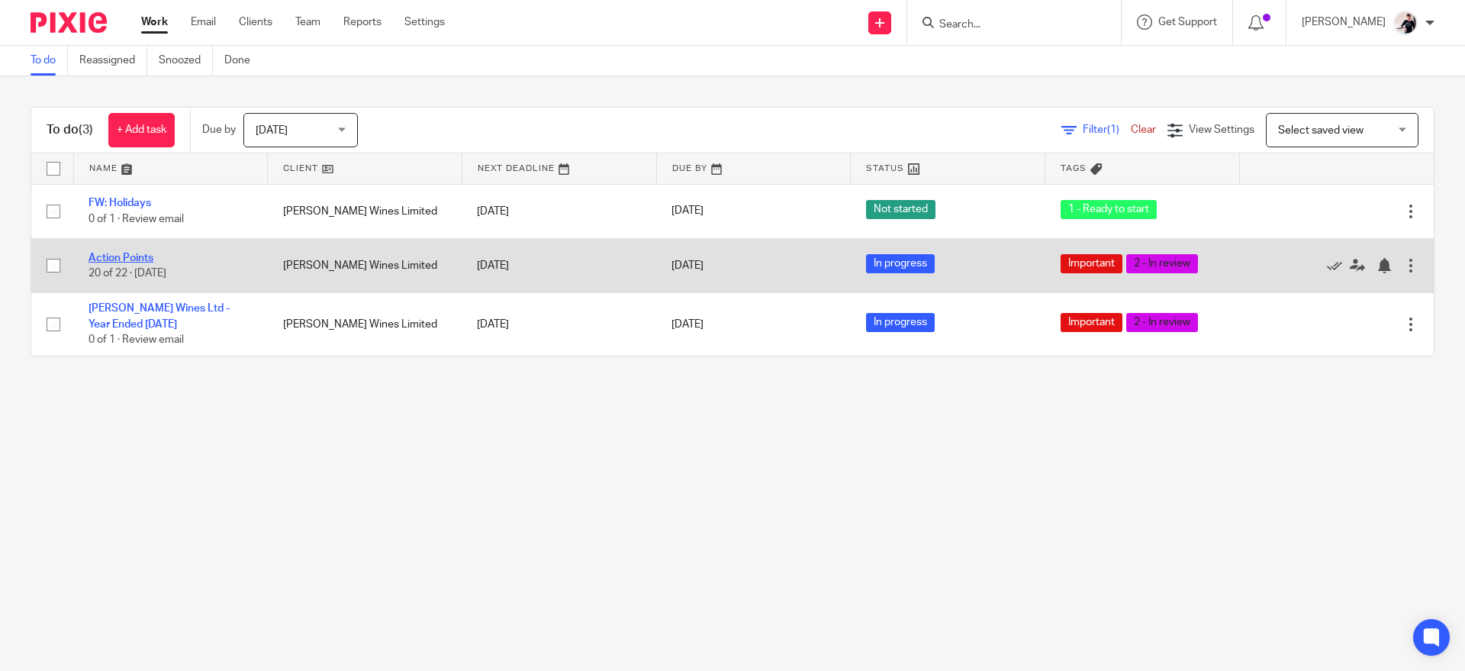
click at [113, 253] on link "Action Points" at bounding box center [121, 258] width 65 height 11
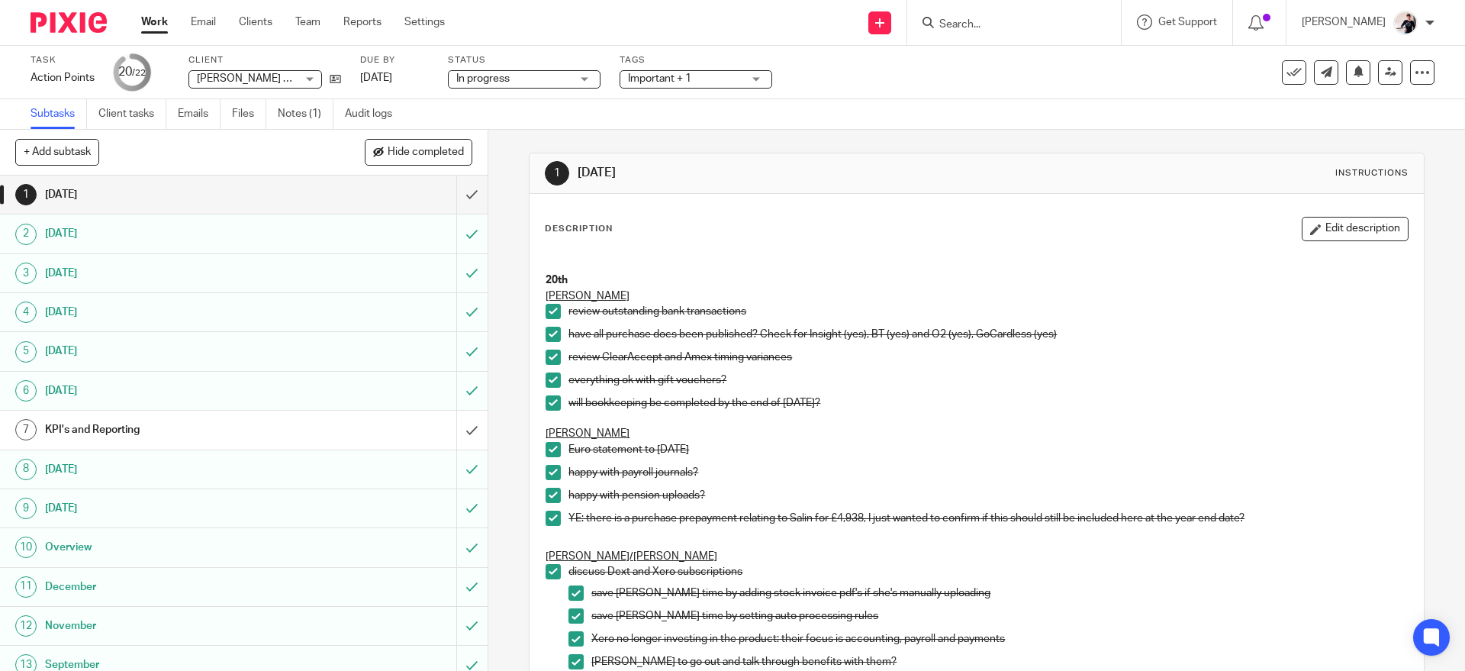
click at [1330, 227] on button "Edit description" at bounding box center [1355, 229] width 107 height 24
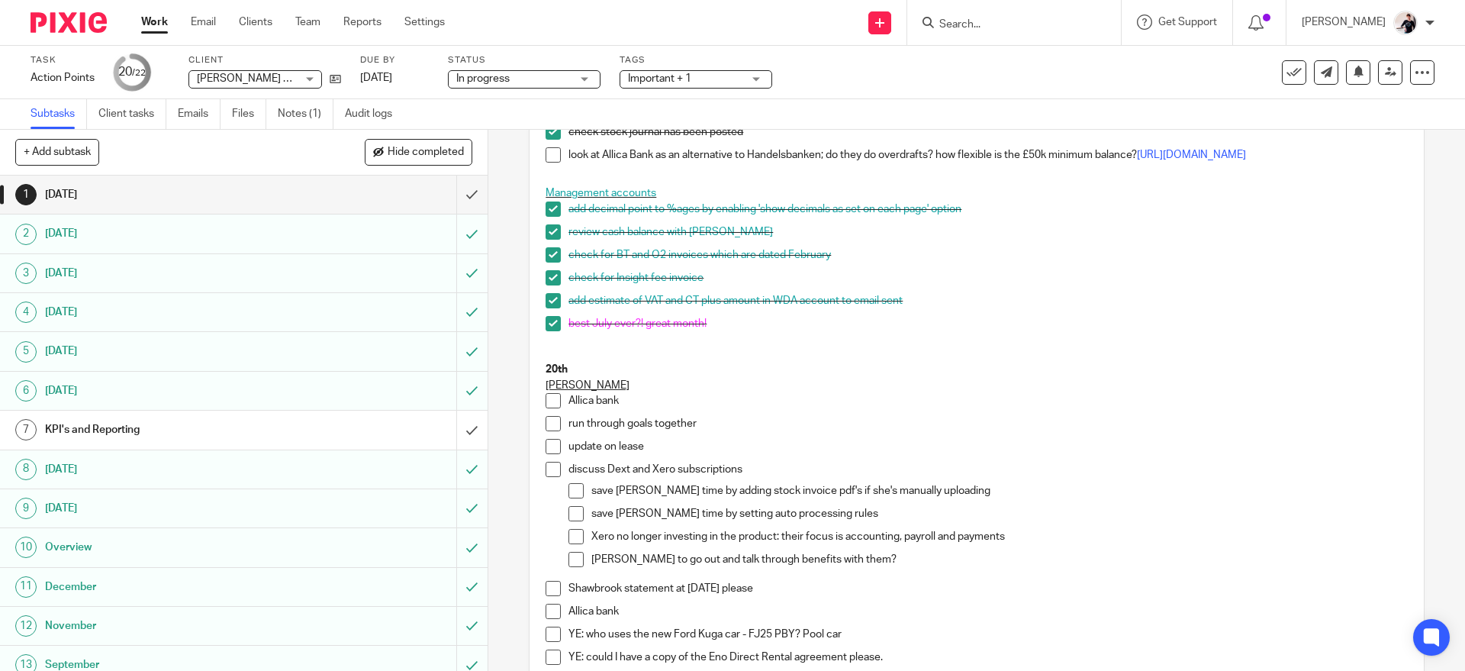
scroll to position [874, 0]
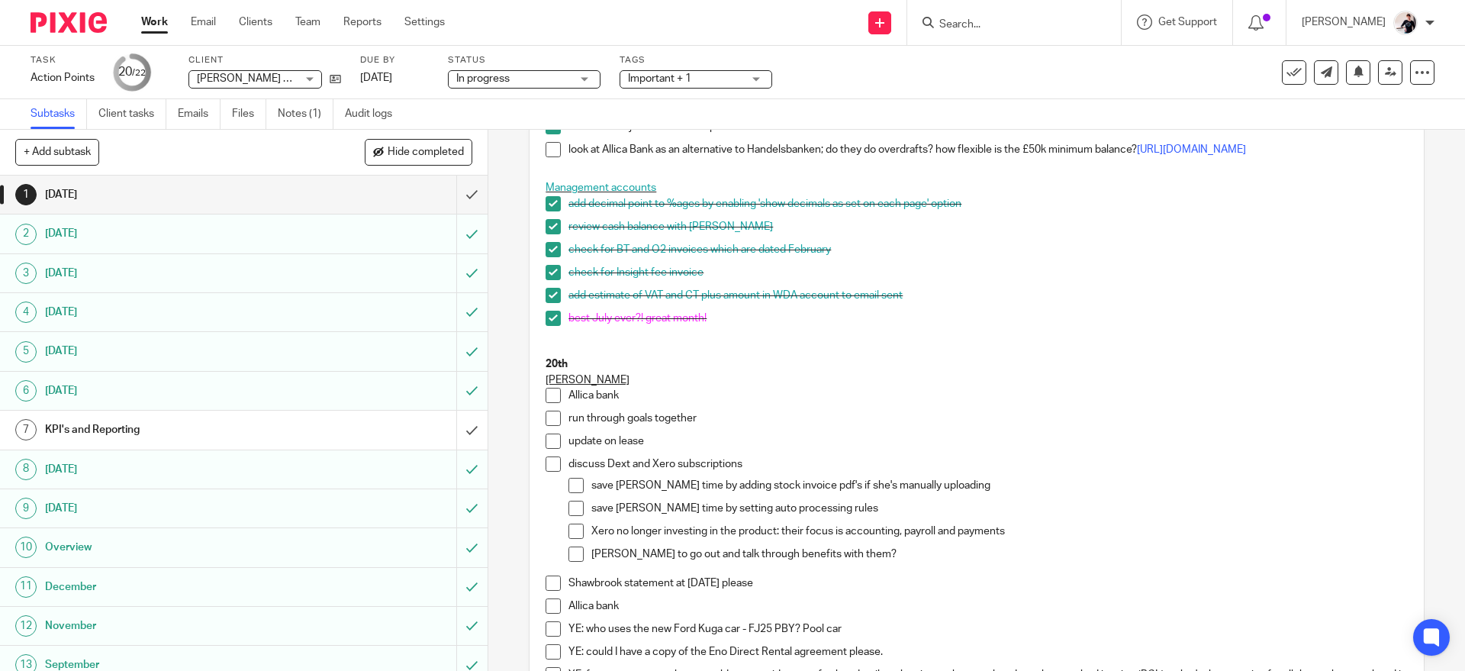
click at [771, 433] on div "run through goals together" at bounding box center [987, 421] width 838 height 23
click at [715, 403] on p "Allica bank" at bounding box center [987, 395] width 838 height 15
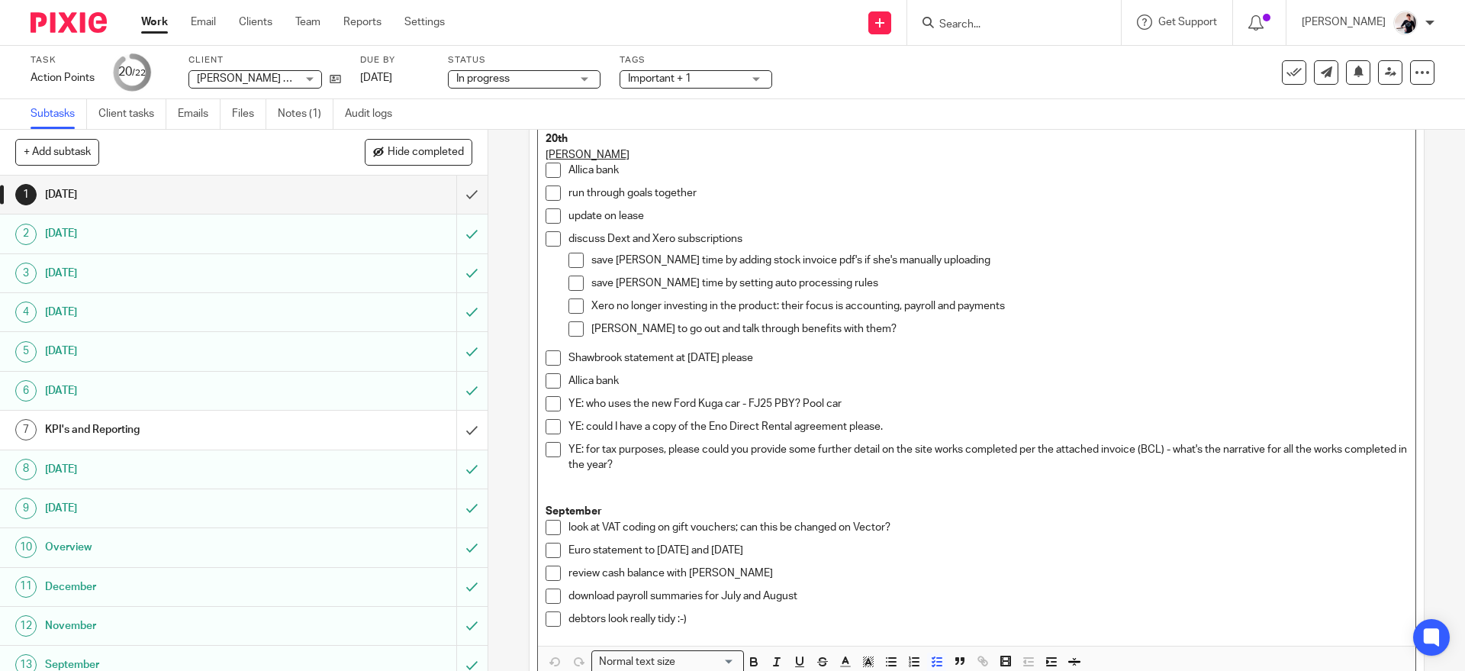
scroll to position [1209, 0]
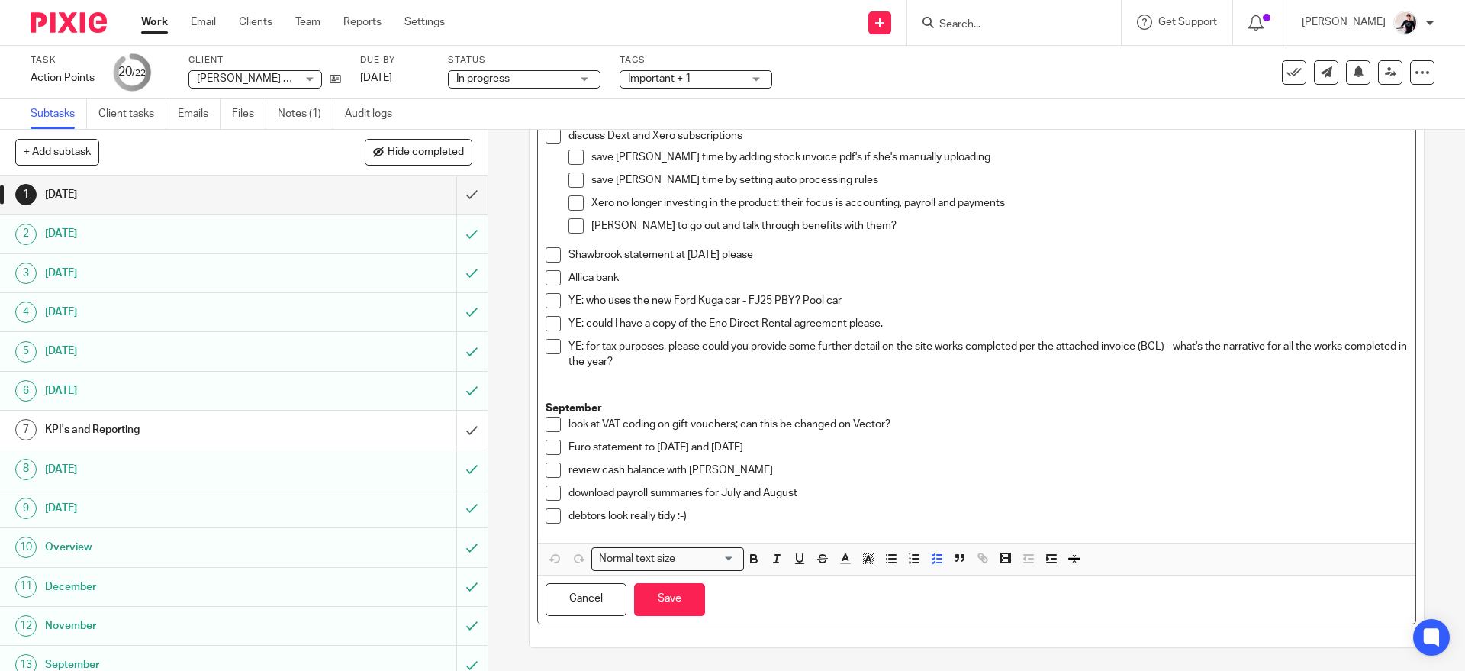
click at [826, 507] on div "download payroll summaries for July and August" at bounding box center [987, 496] width 838 height 23
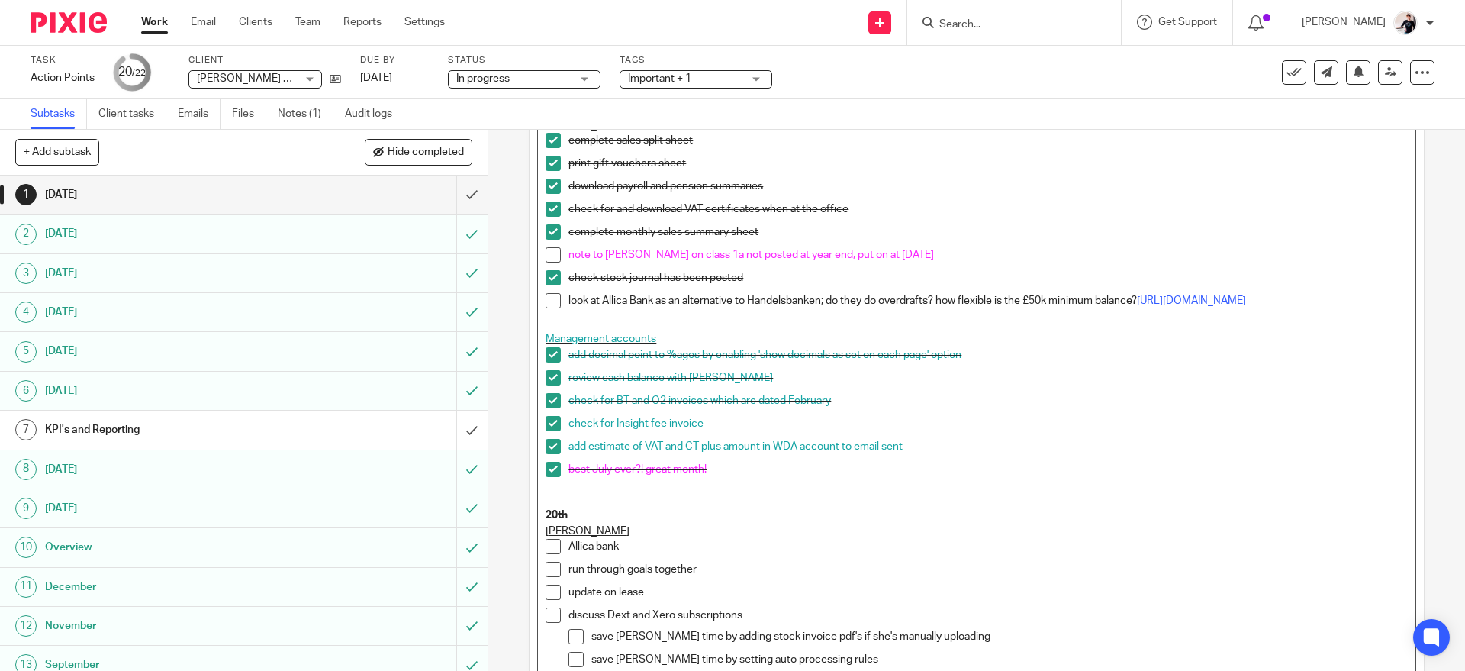
scroll to position [722, 0]
drag, startPoint x: 684, startPoint y: 315, endPoint x: 558, endPoint y: 299, distance: 126.1
click at [558, 299] on li "look at Allica Bank as an alternative to Handelsbanken; do they do overdrafts? …" at bounding box center [976, 305] width 861 height 23
copy p "look at Allica Bank as an alternative to Handelsbanken; do they do overdrafts? …"
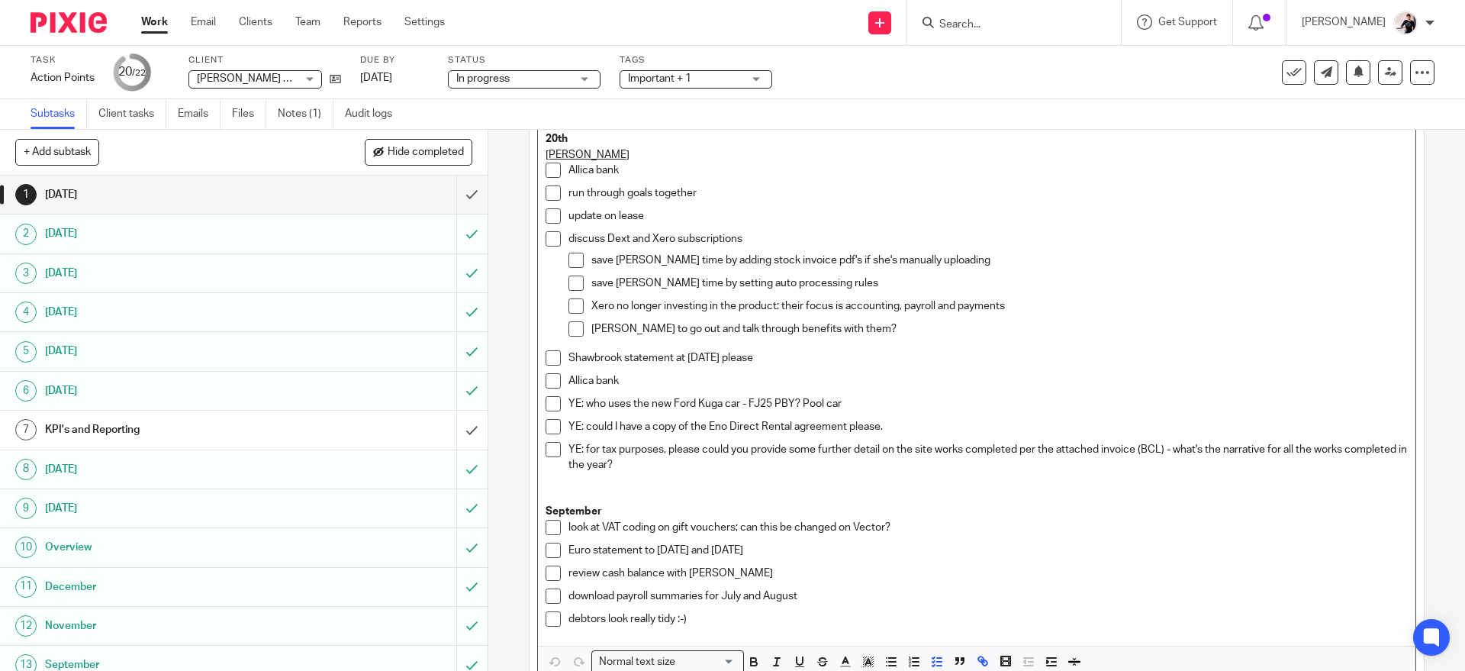
scroll to position [1209, 0]
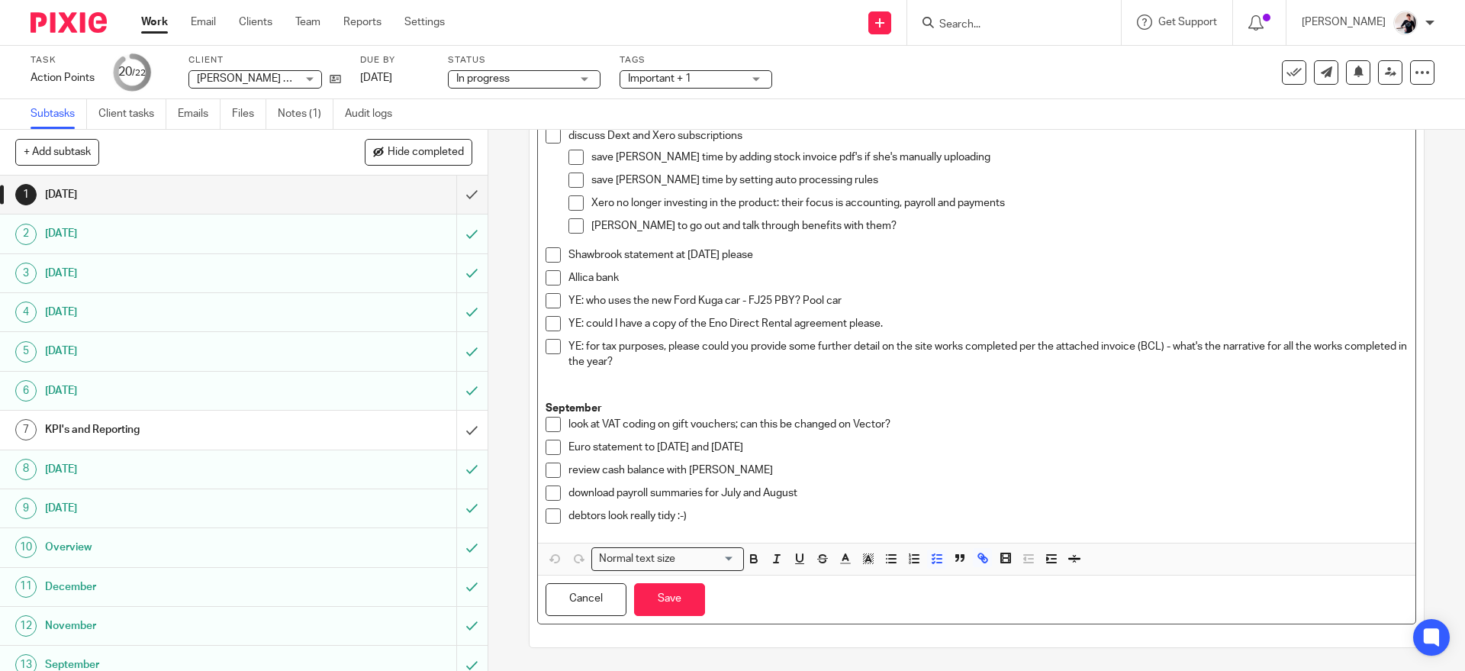
click at [807, 528] on div "debtors look really tidy :-)" at bounding box center [987, 519] width 838 height 23
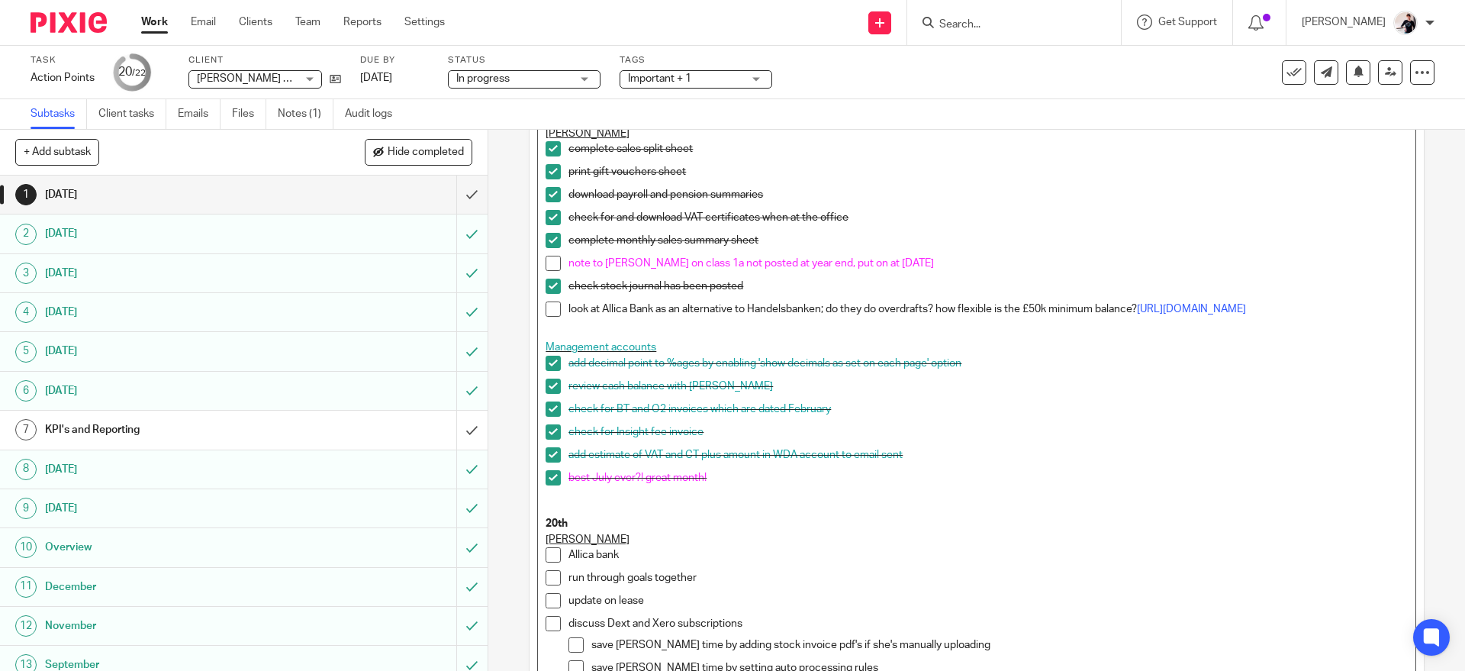
scroll to position [715, 0]
click at [546, 313] on span at bounding box center [553, 308] width 15 height 15
drag, startPoint x: 638, startPoint y: 559, endPoint x: 557, endPoint y: 565, distance: 81.0
click at [557, 565] on li "Allica bank" at bounding box center [976, 557] width 861 height 23
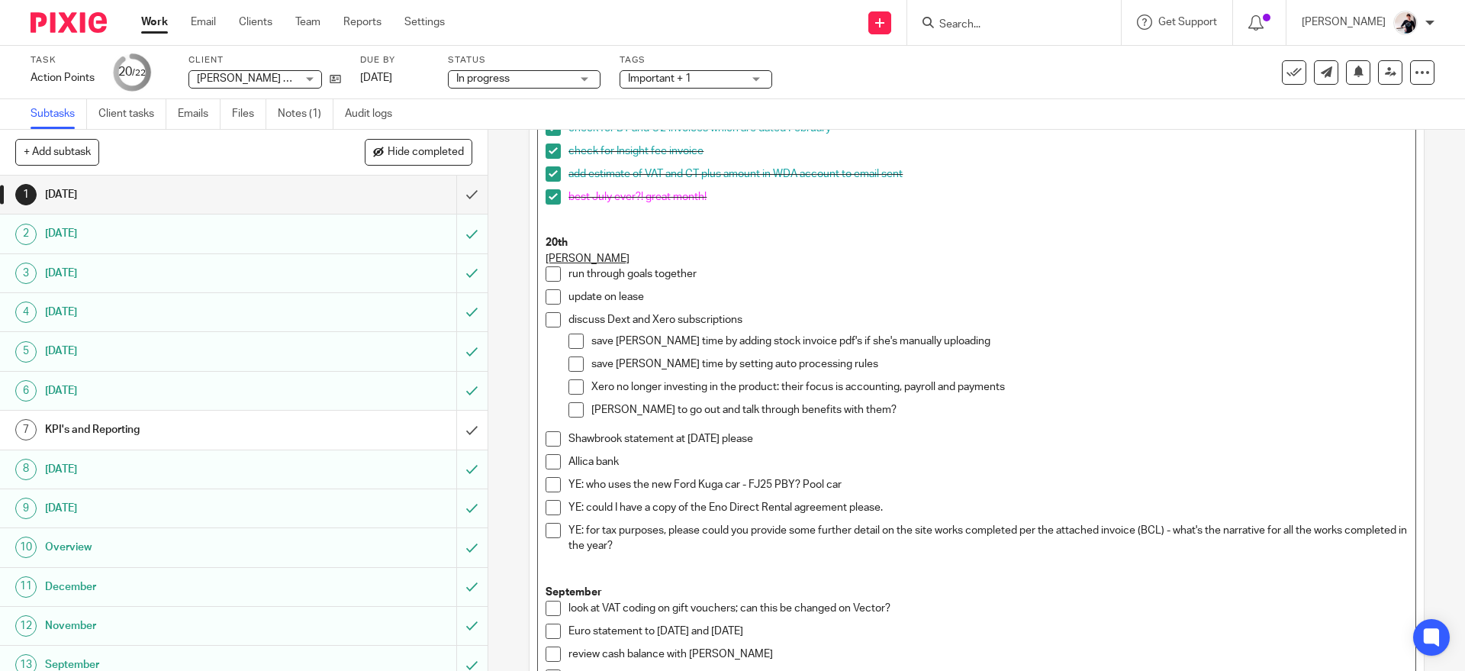
scroll to position [1218, 0]
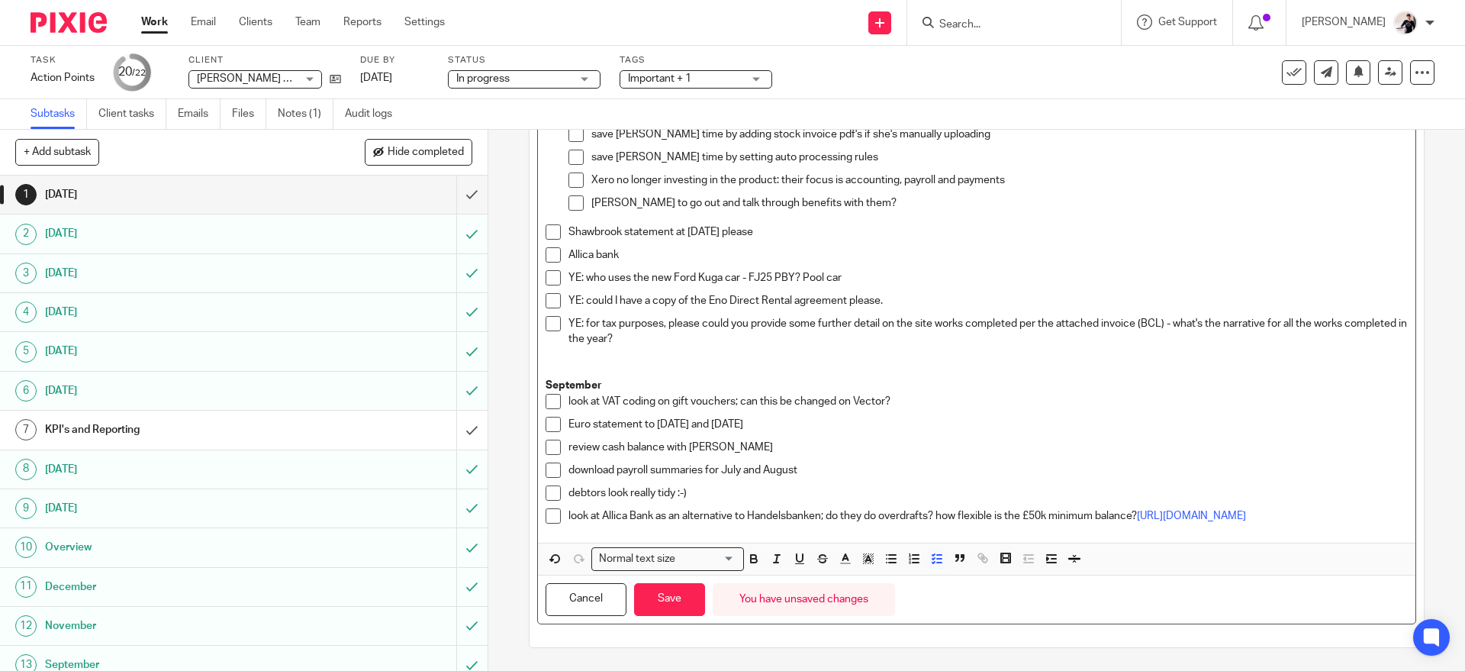
click at [876, 523] on p "look at Allica Bank as an alternative to Handelsbanken; do they do overdrafts? …" at bounding box center [987, 515] width 838 height 15
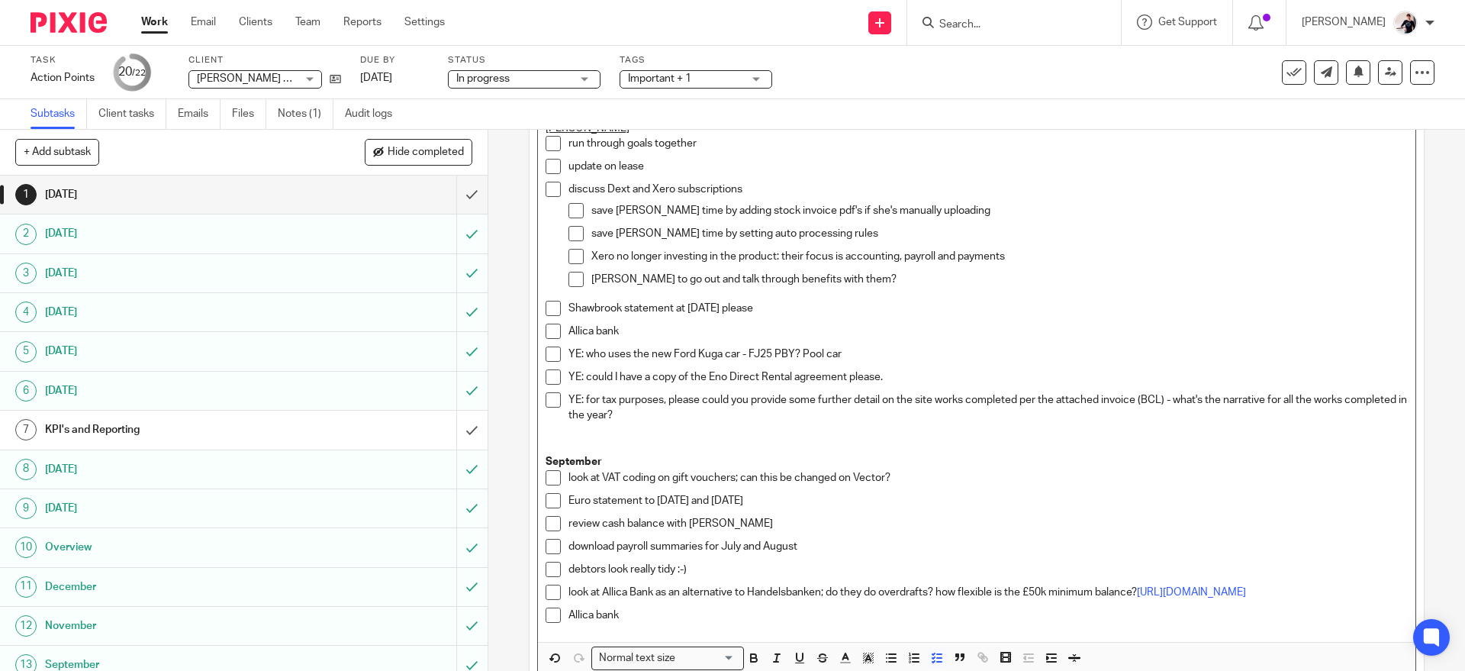
scroll to position [1241, 0]
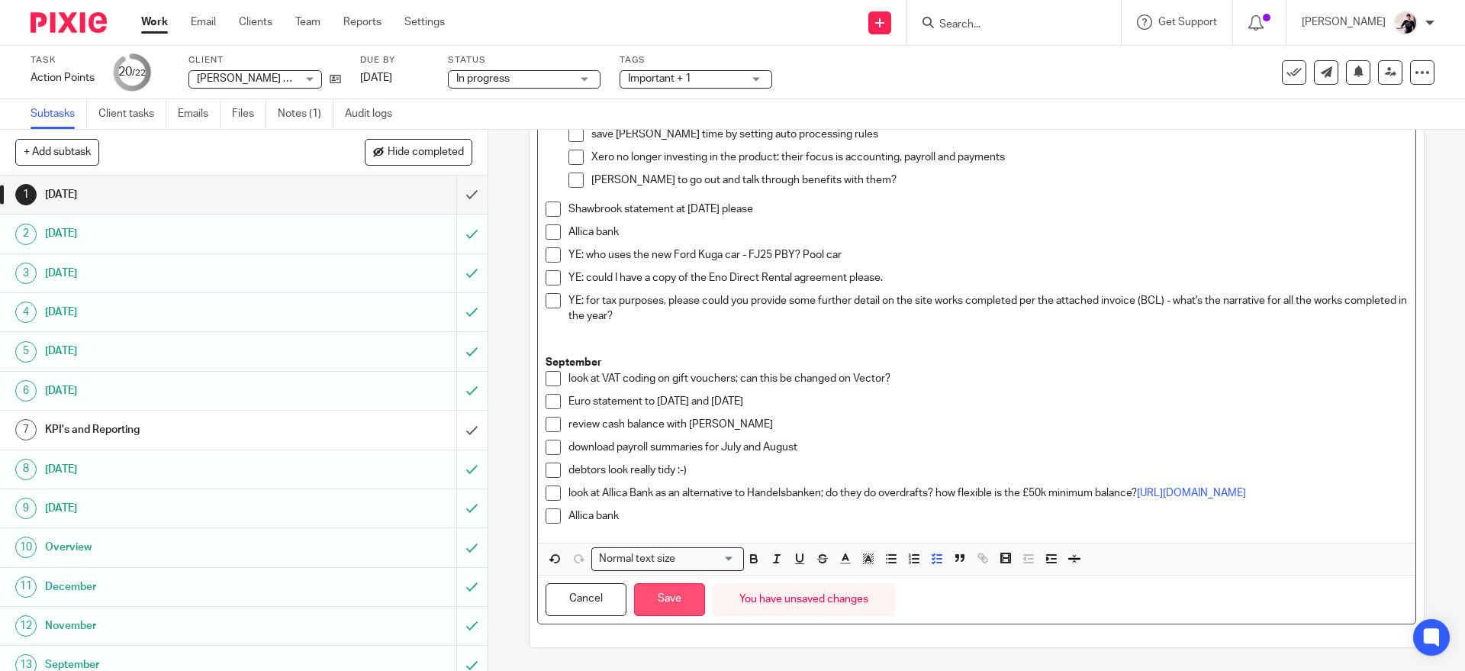
click at [687, 598] on button "Save" at bounding box center [669, 599] width 71 height 33
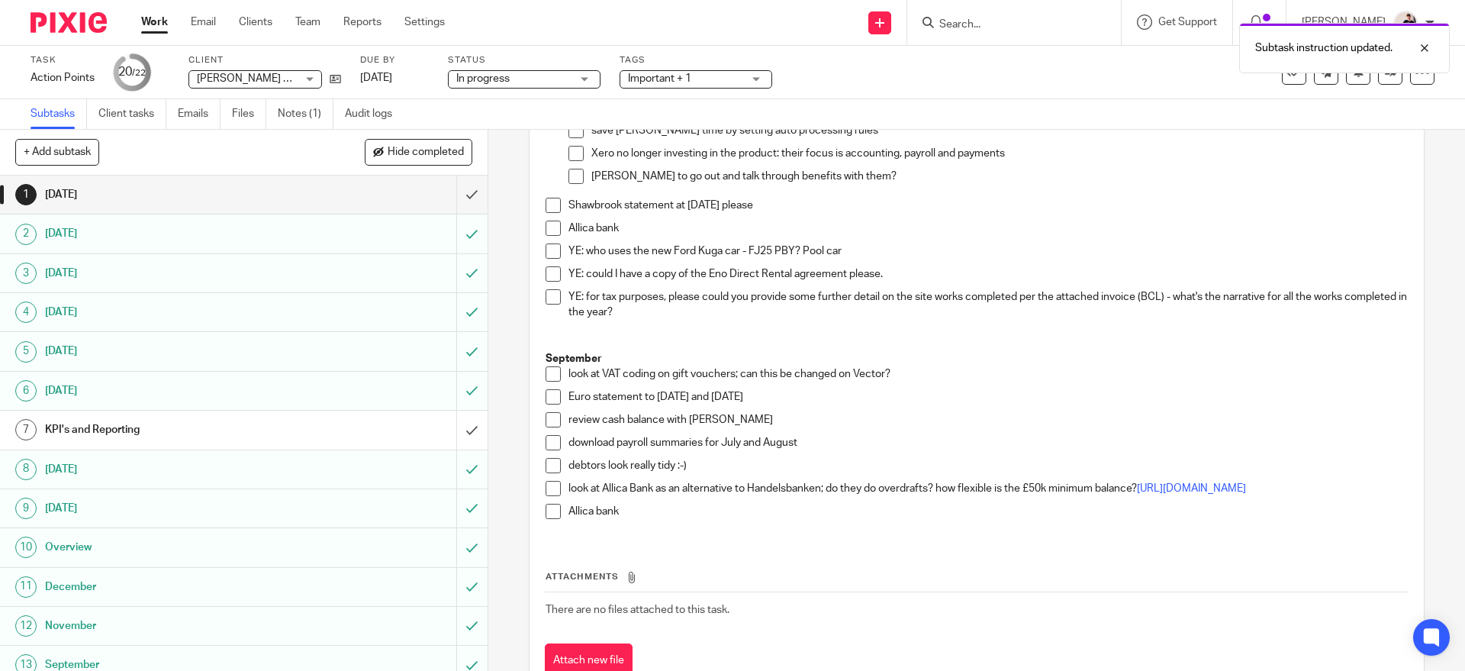
scroll to position [1253, 0]
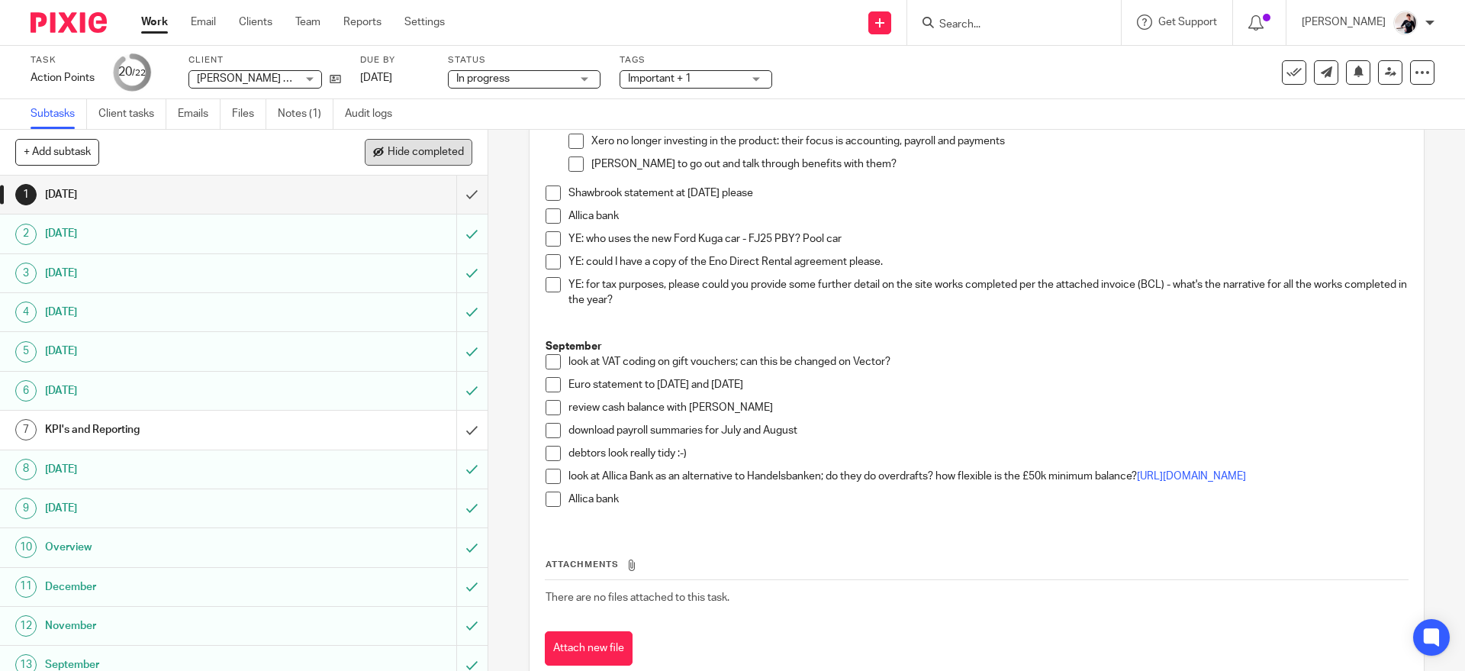
click at [413, 143] on button "Hide completed" at bounding box center [419, 152] width 108 height 26
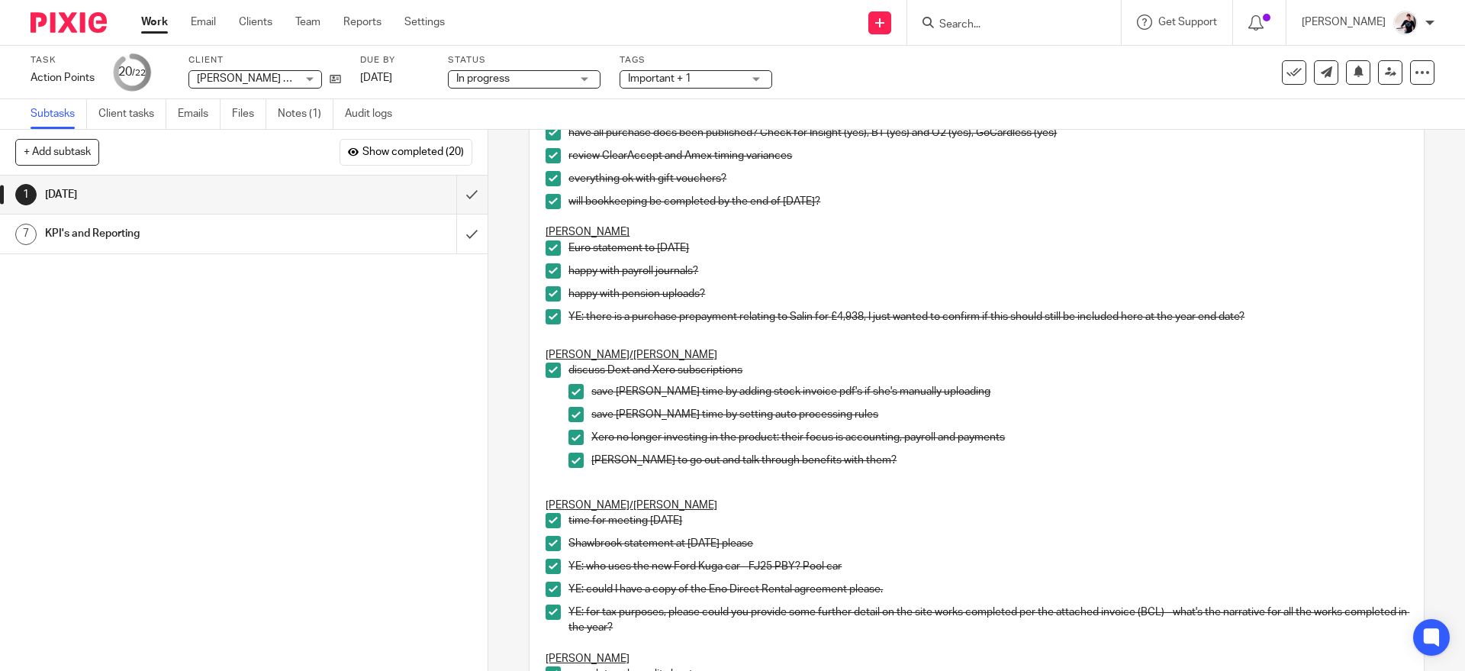
scroll to position [0, 0]
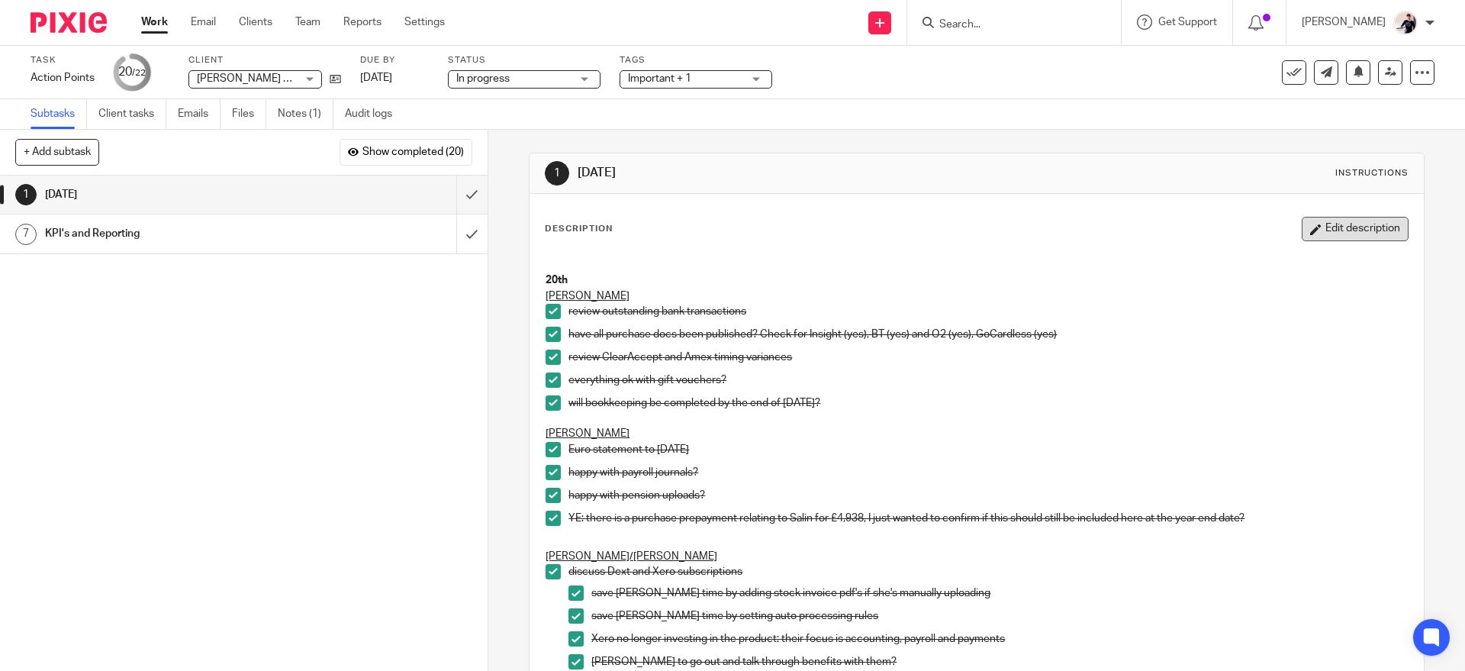
click at [1316, 229] on button "Edit description" at bounding box center [1355, 229] width 107 height 24
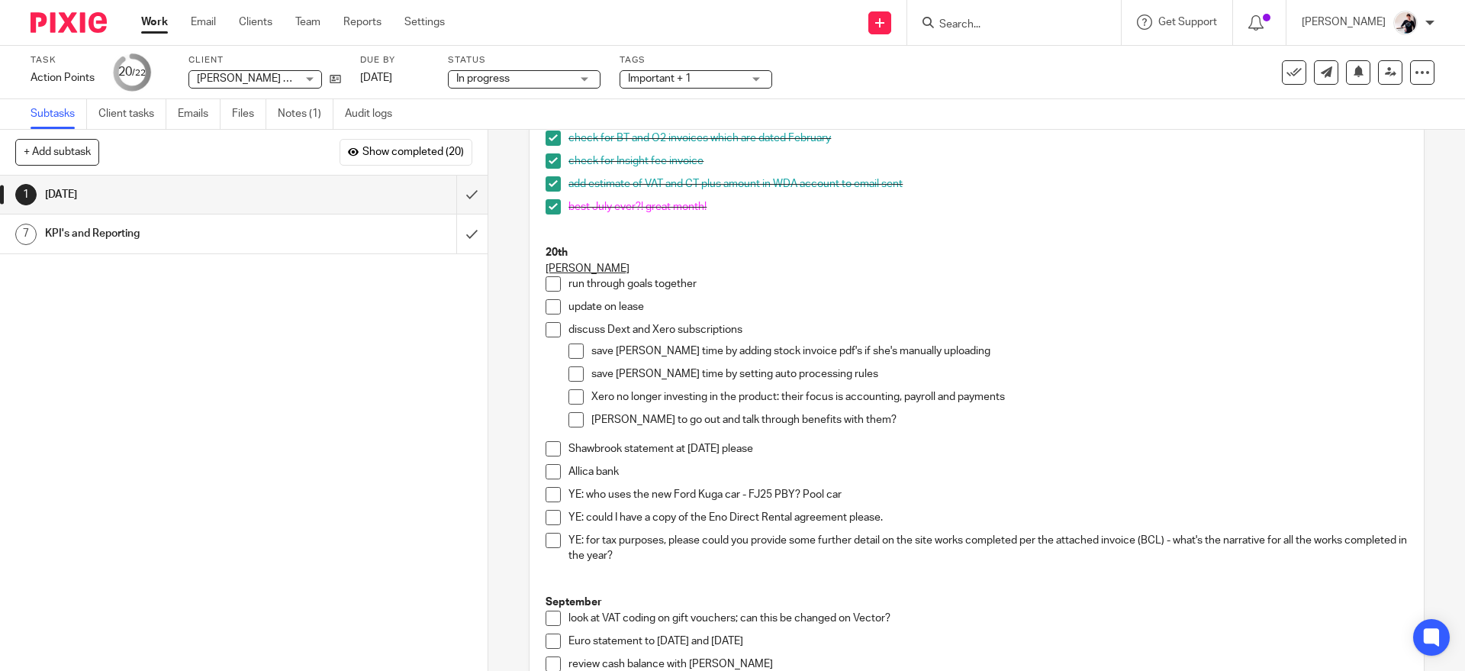
scroll to position [991, 0]
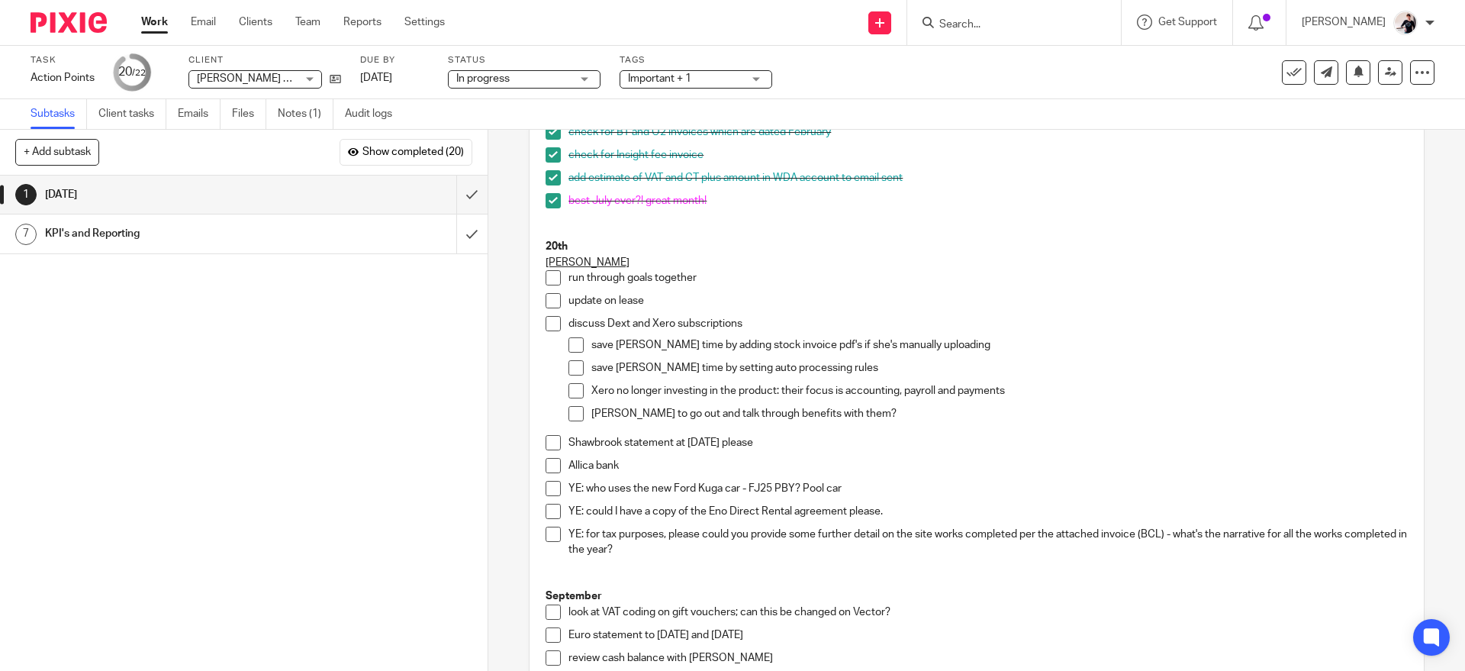
click at [546, 308] on span at bounding box center [553, 300] width 15 height 15
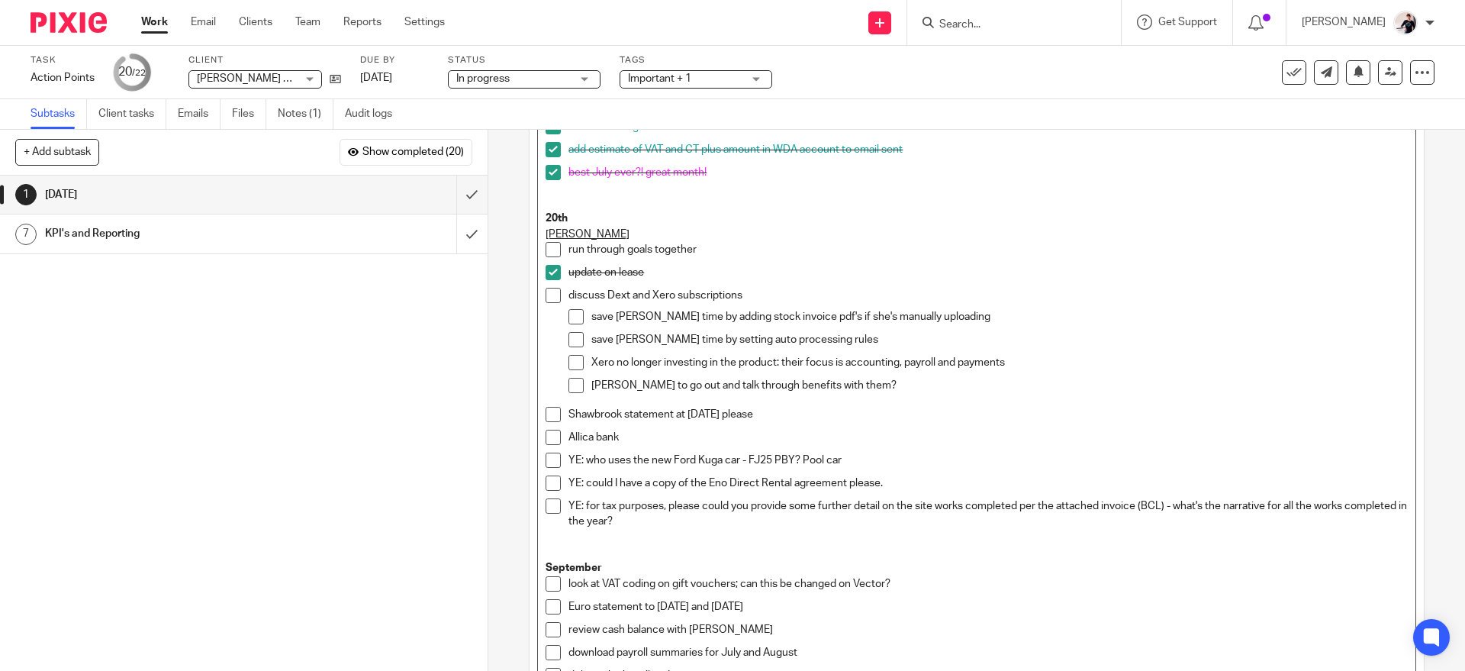
scroll to position [1241, 0]
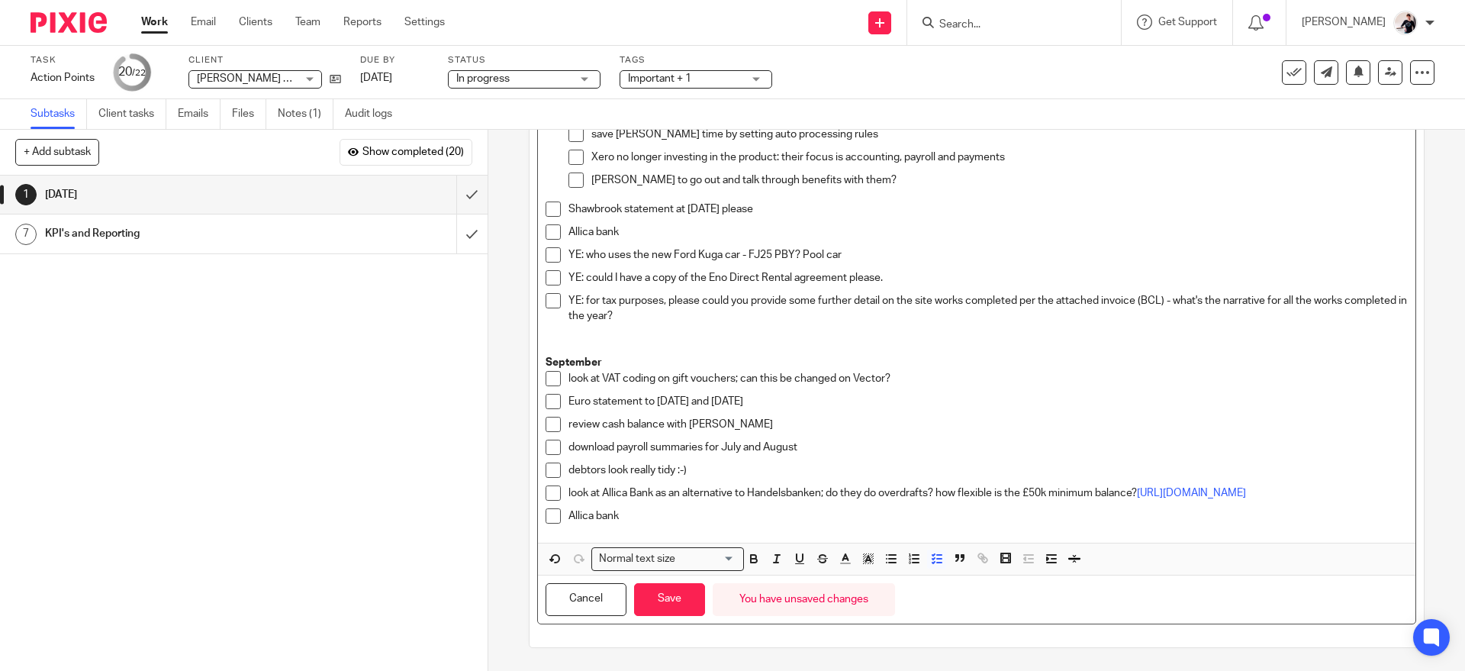
click at [648, 526] on div "Allica bank" at bounding box center [987, 519] width 838 height 23
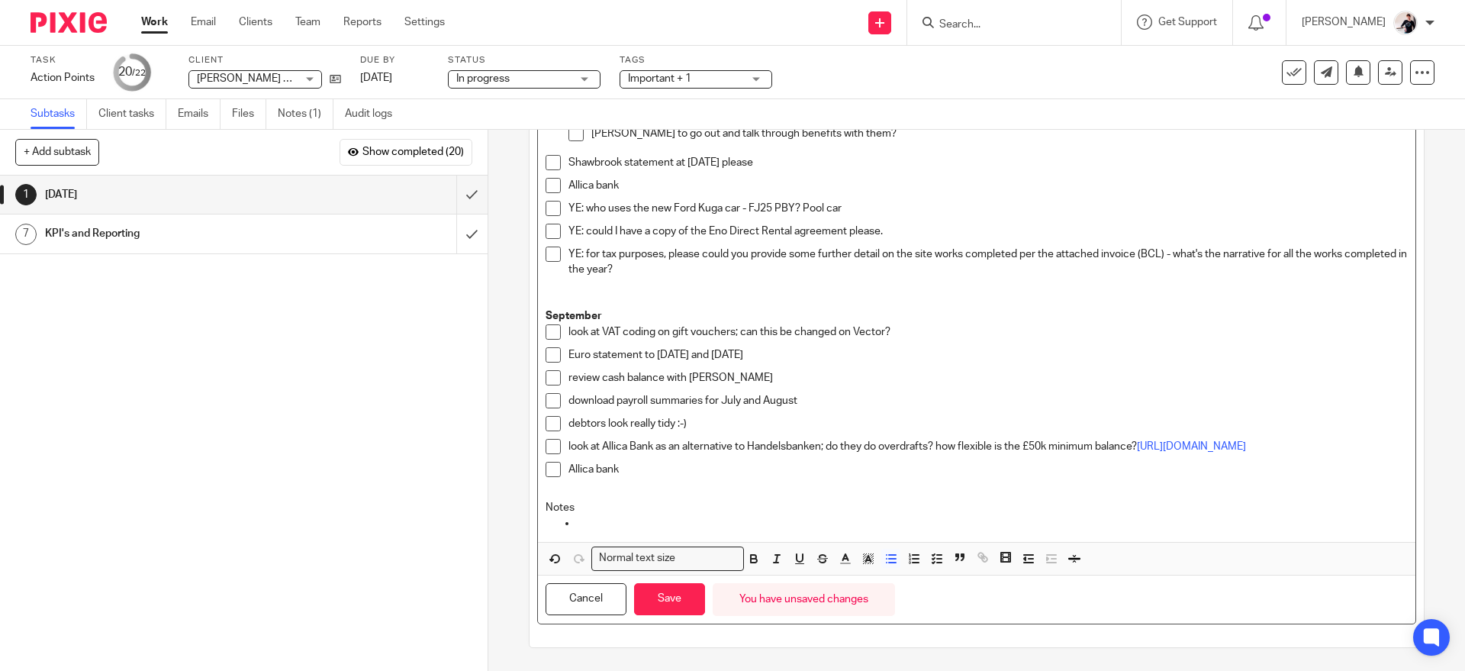
scroll to position [1287, 0]
click at [857, 182] on p "Allica bank" at bounding box center [987, 185] width 838 height 15
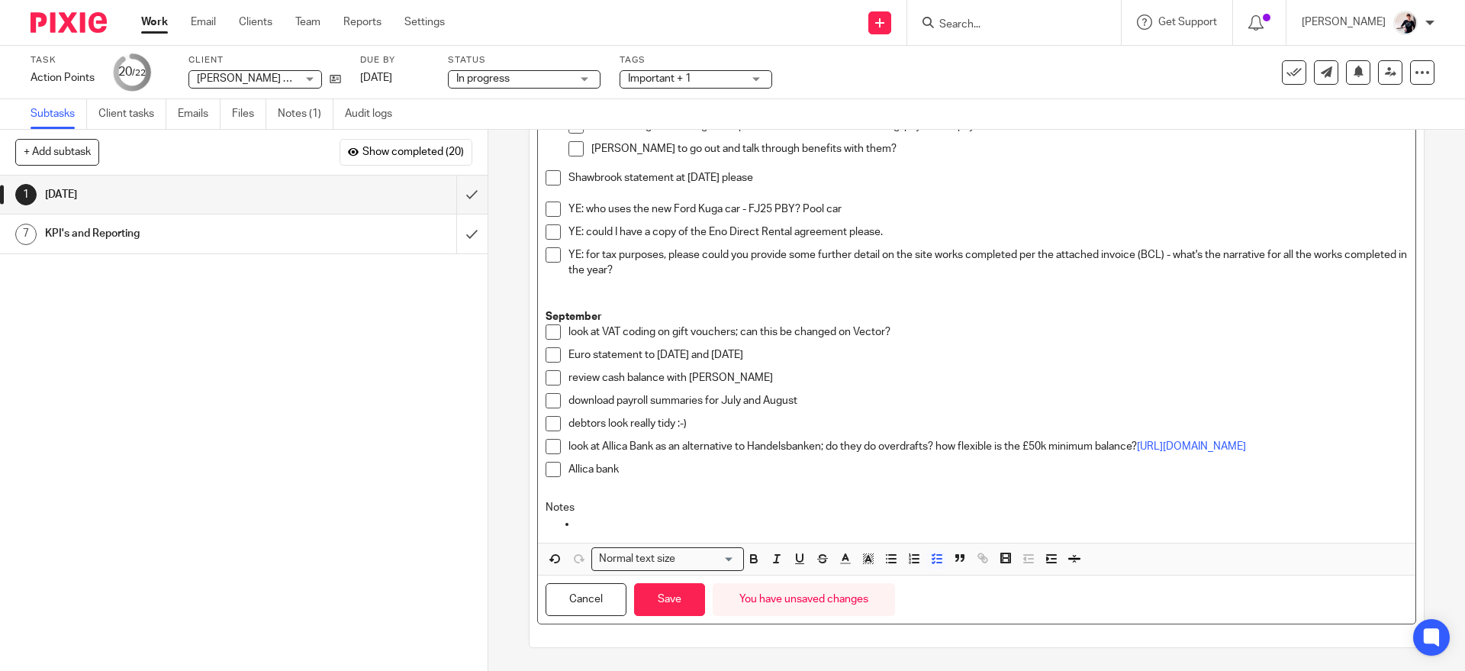
scroll to position [1264, 0]
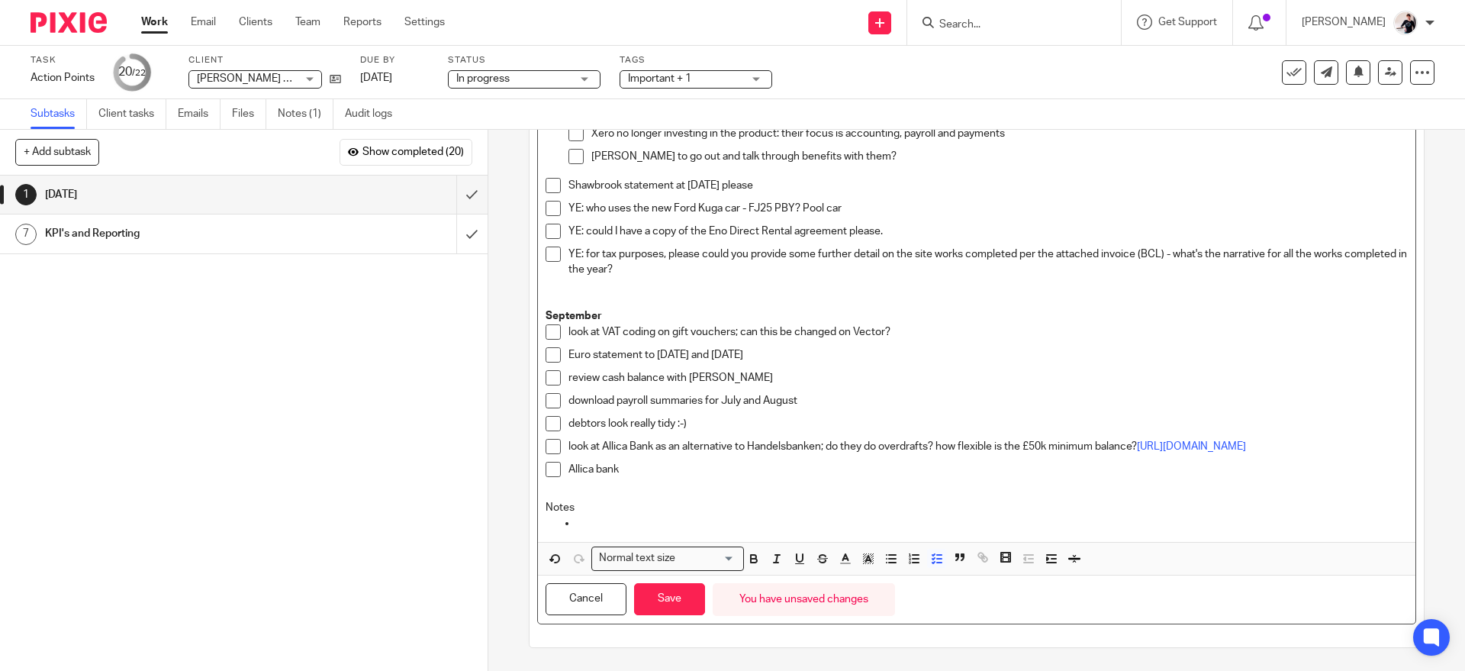
click at [568, 182] on p "Shawbrook statement at 31 May 2025 please" at bounding box center [987, 185] width 838 height 15
click at [903, 204] on p "YE: who uses the new Ford Kuga car - FJ25 PBY? Pool car" at bounding box center [987, 208] width 838 height 15
click at [931, 224] on p "YE: could I have a copy of the Eno Direct Rental agreement please." at bounding box center [987, 231] width 838 height 15
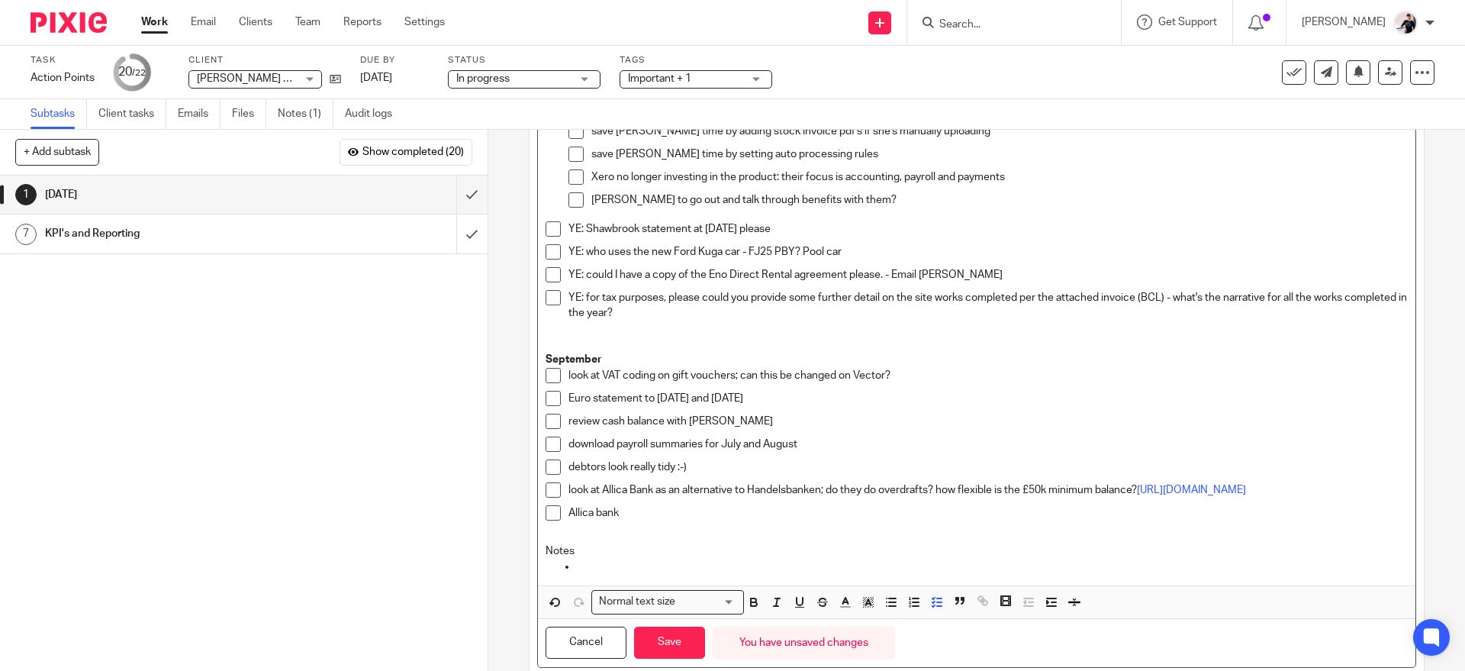
scroll to position [1249, 0]
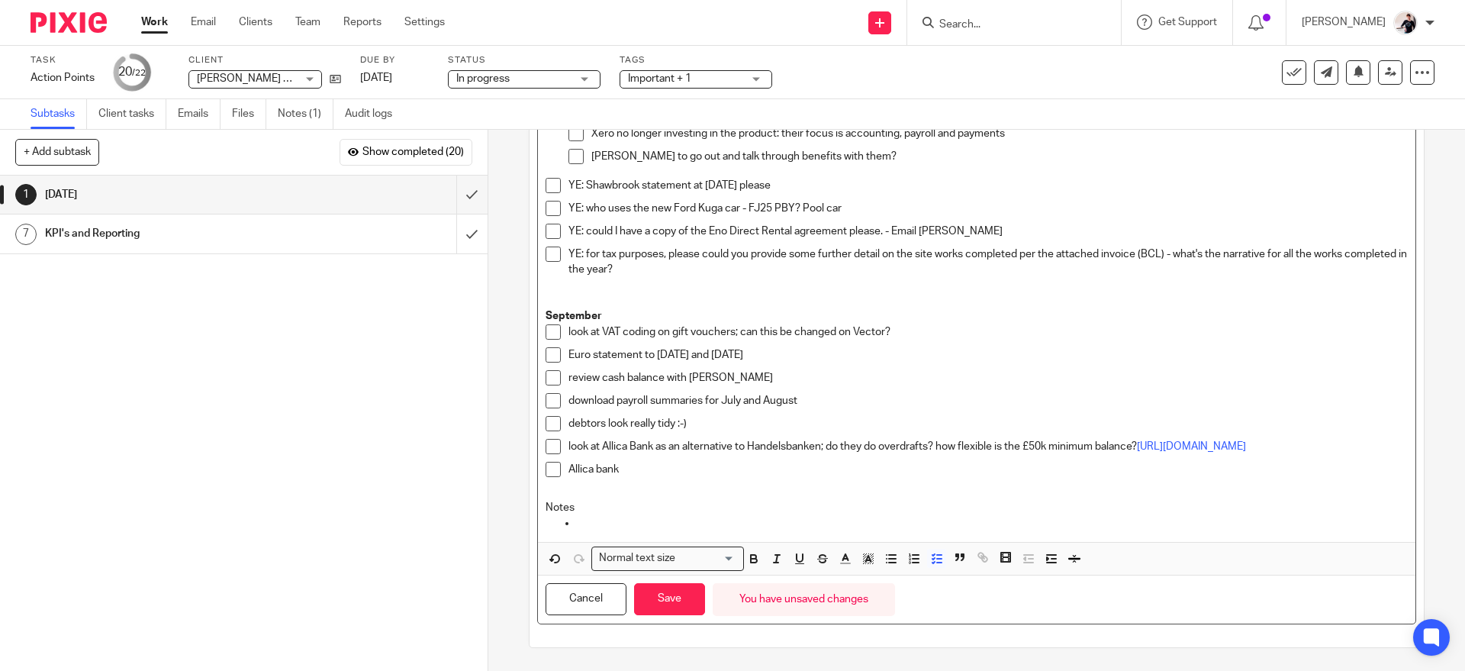
click at [900, 530] on p at bounding box center [991, 522] width 831 height 15
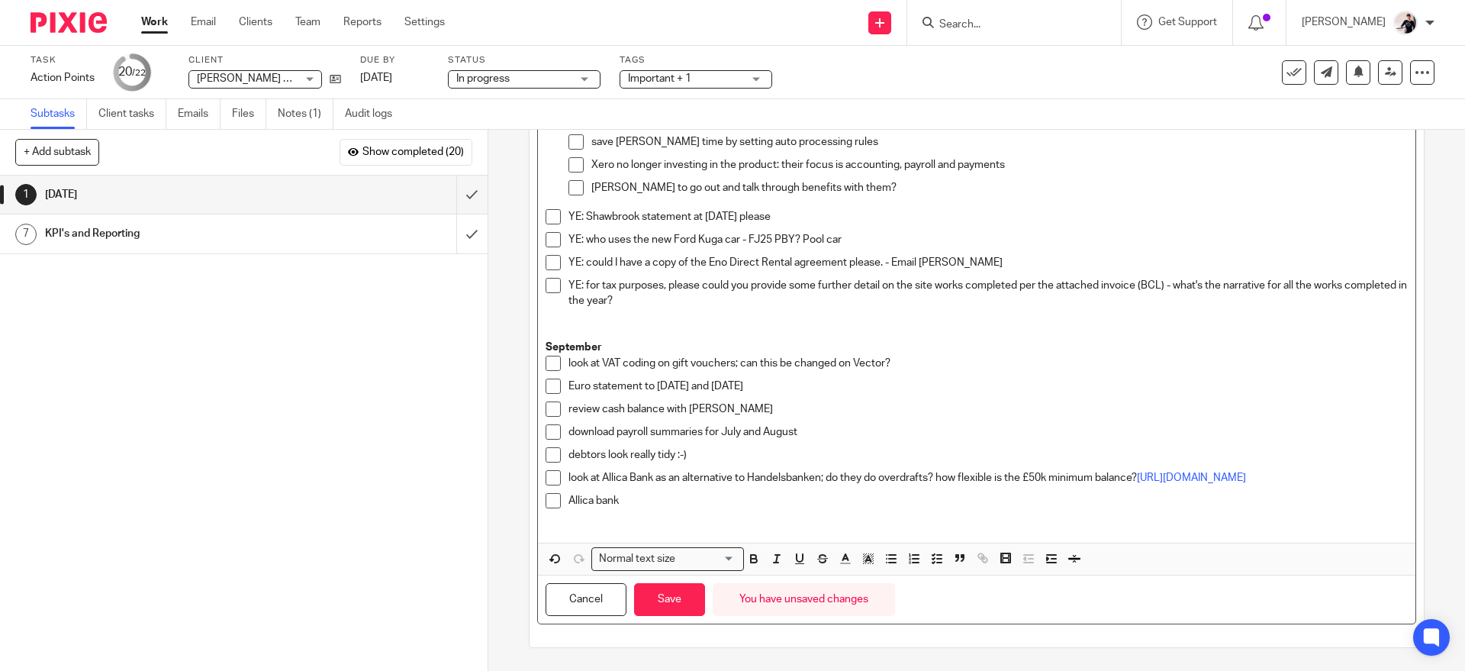
scroll to position [1233, 0]
click at [712, 294] on p "YE: for tax purposes, please could you provide some further detail on the site …" at bounding box center [987, 293] width 838 height 31
click at [846, 296] on p "YE: for tax purposes, please could you provide some further detail on the site …" at bounding box center [987, 293] width 838 height 31
click at [674, 291] on p "YE: for tax purposes, please could you provide some further detail on the site …" at bounding box center [987, 293] width 838 height 31
click at [846, 214] on p "YE: Shawbrook statement at 31 May 2025 please" at bounding box center [987, 216] width 838 height 15
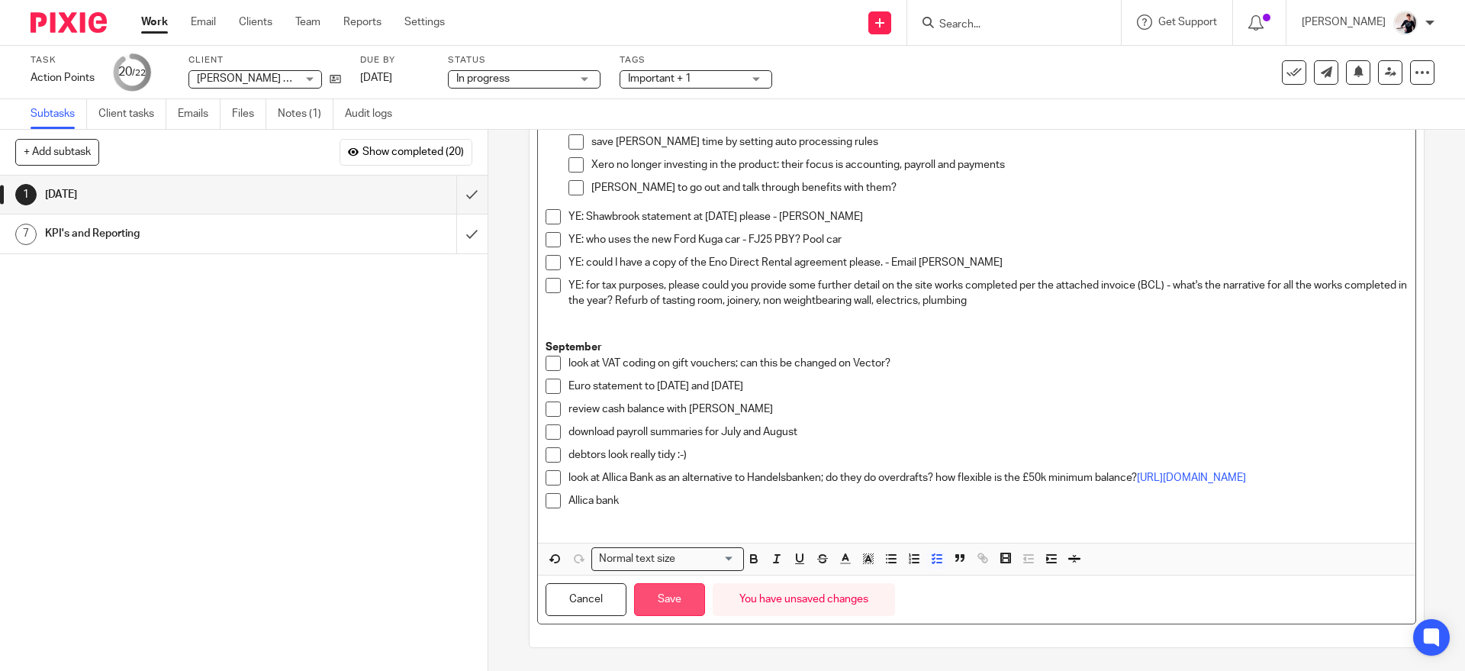
click at [678, 613] on button "Save" at bounding box center [669, 599] width 71 height 33
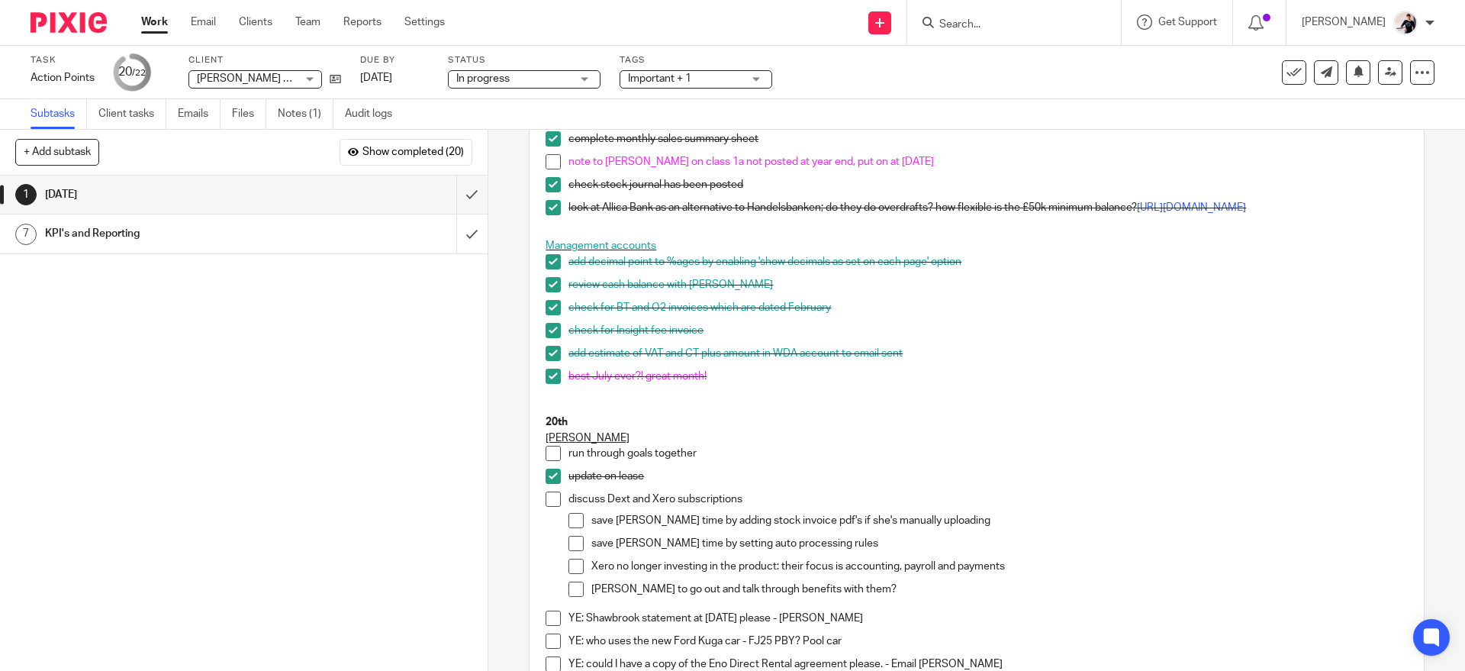
scroll to position [823, 0]
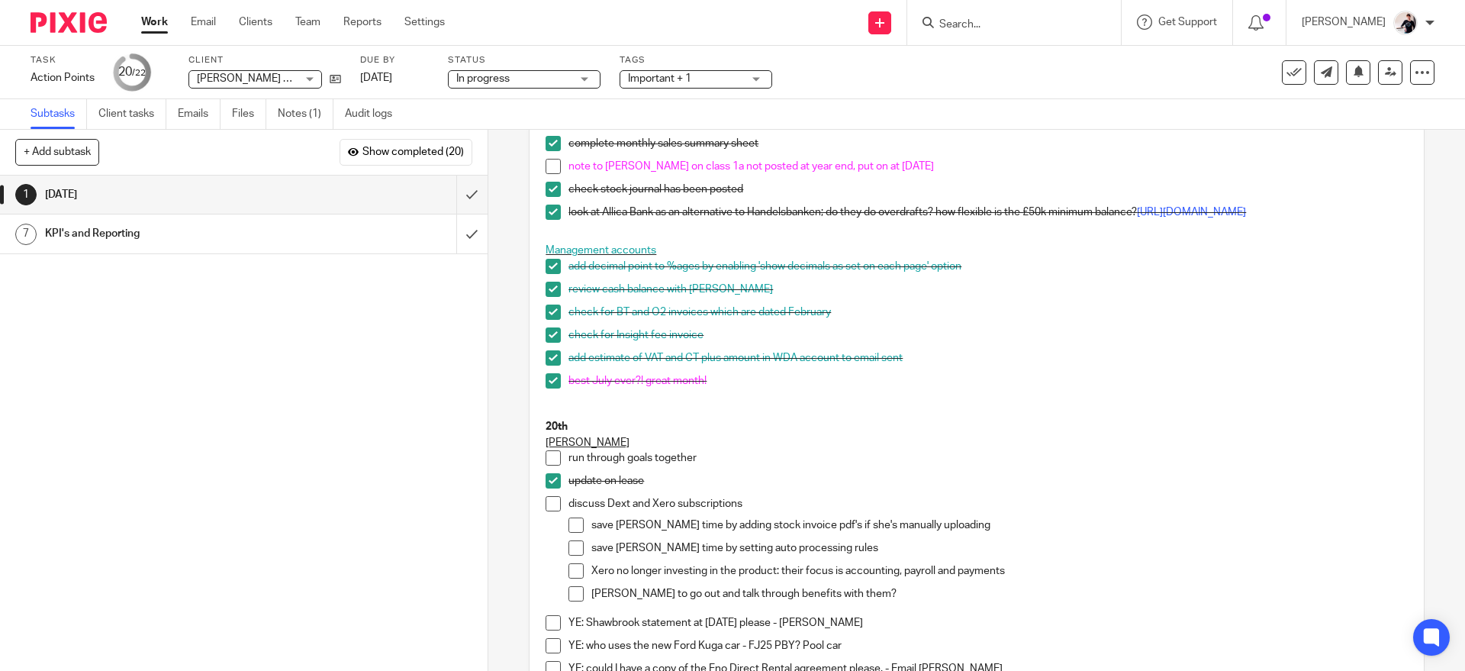
click at [782, 399] on p at bounding box center [987, 395] width 838 height 15
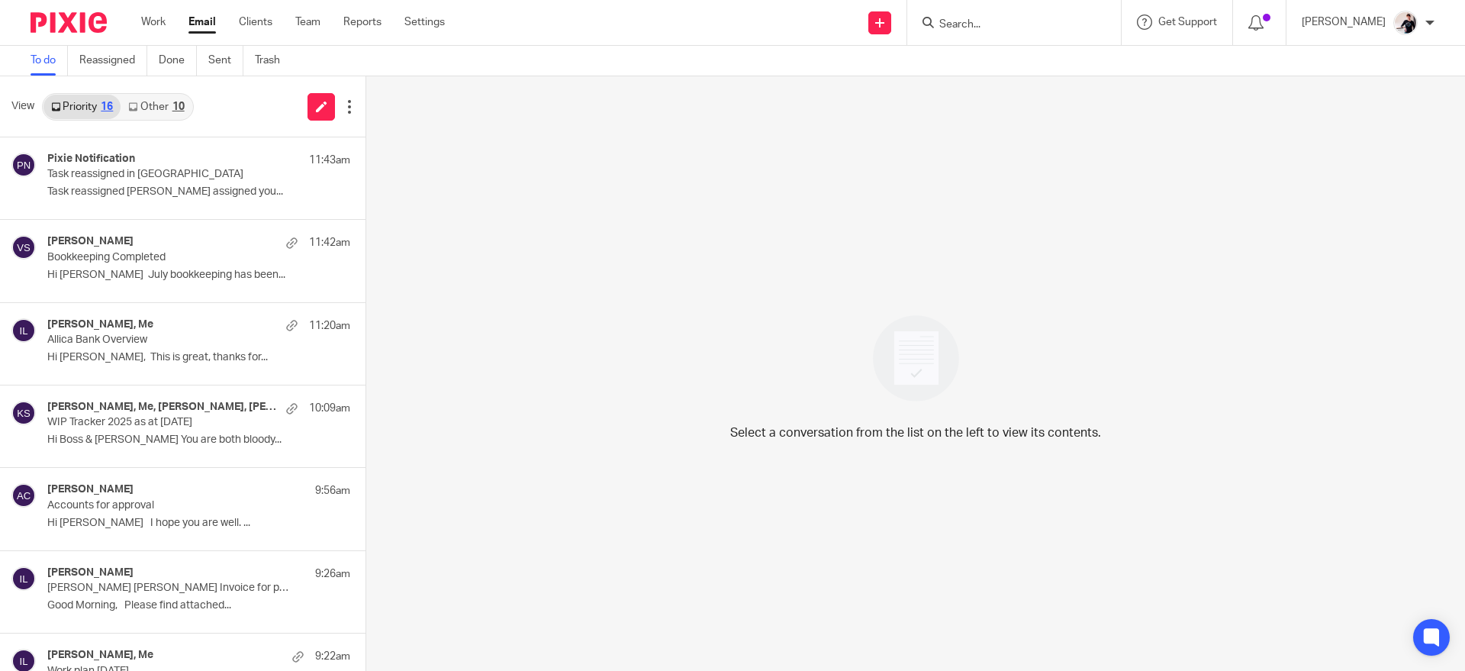
click at [172, 118] on link "Other 10" at bounding box center [156, 107] width 71 height 24
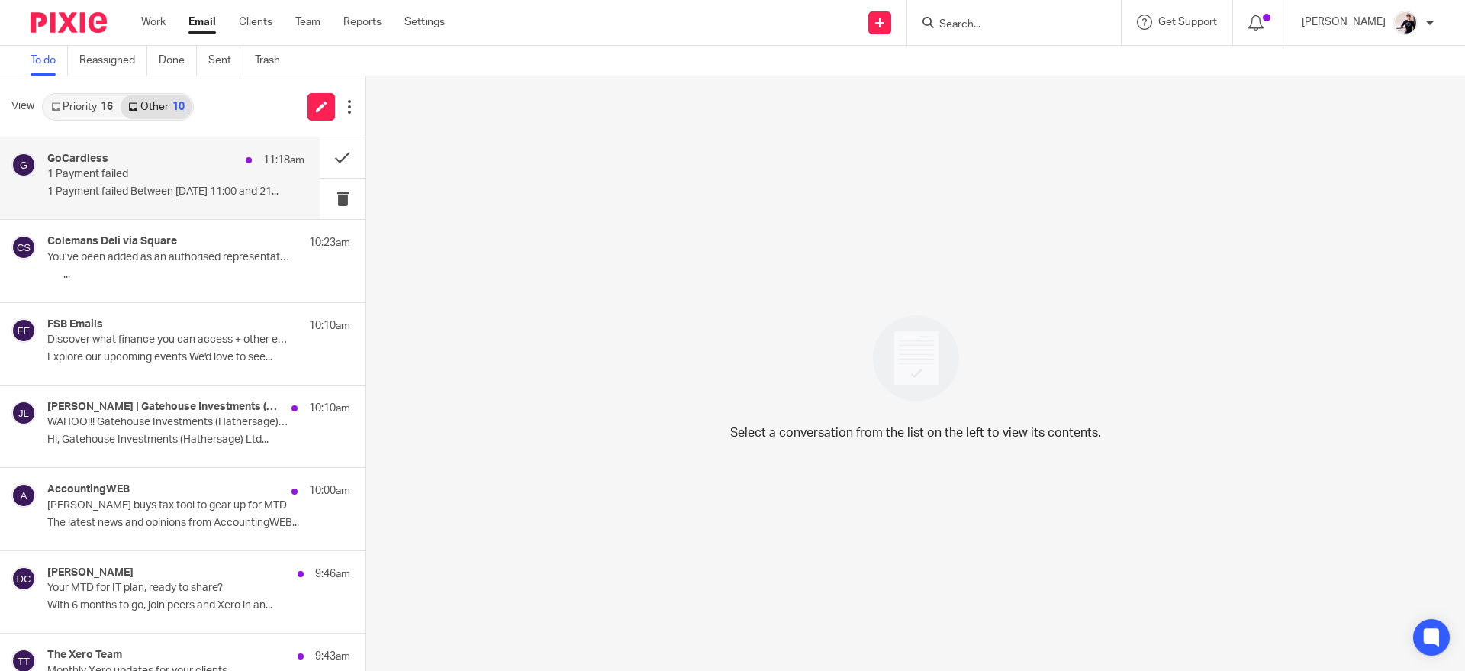
click at [195, 170] on p "1 Payment failed" at bounding box center [150, 174] width 206 height 13
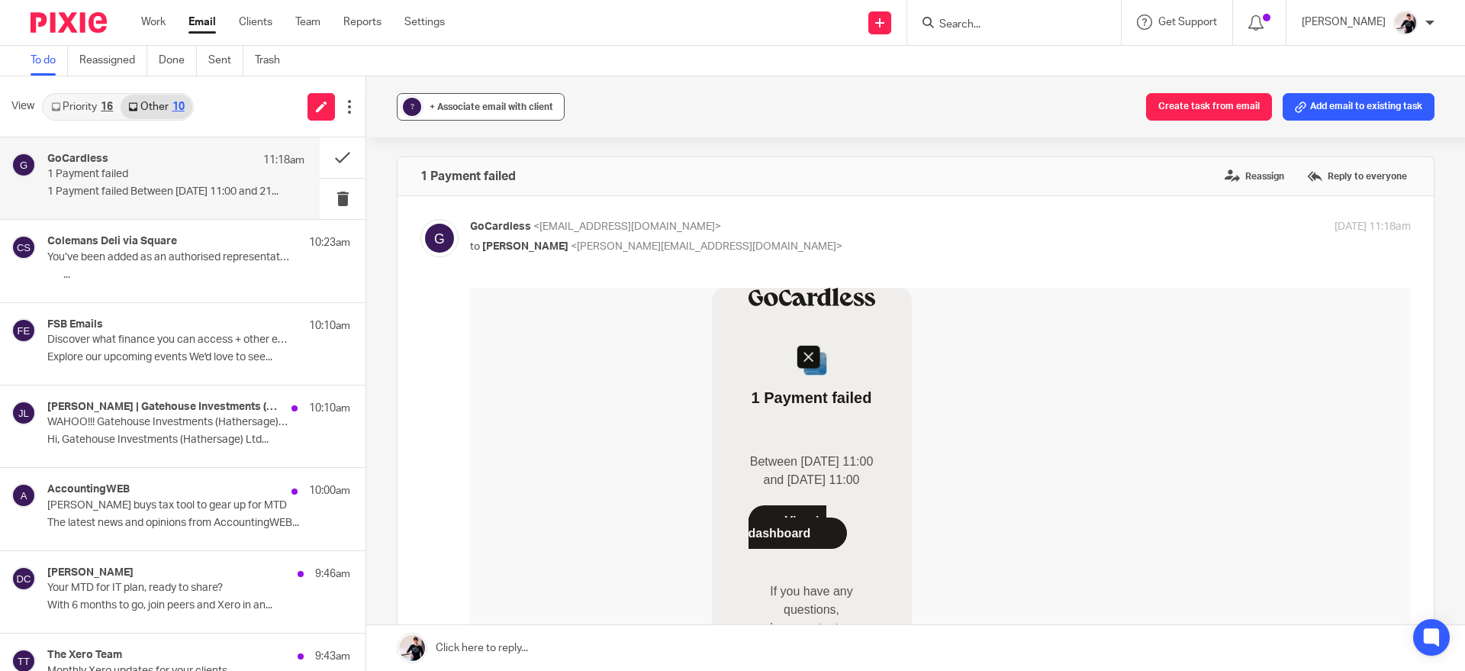
click at [481, 105] on span "+ Associate email with client" at bounding box center [492, 106] width 124 height 9
click at [548, 199] on input "text" at bounding box center [573, 195] width 323 height 15
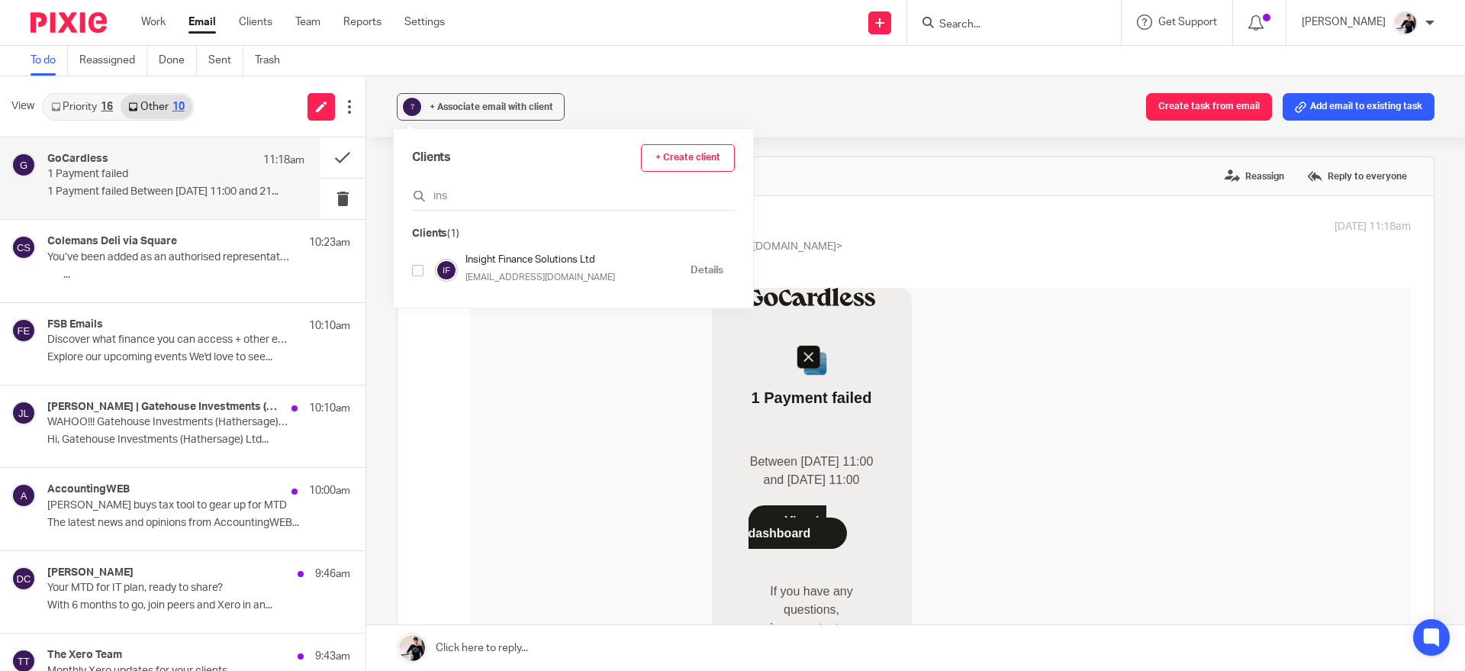
type input "ins"
click at [435, 266] on img at bounding box center [446, 270] width 23 height 23
click at [417, 270] on input "checkbox" at bounding box center [417, 270] width 11 height 11
checkbox input "true"
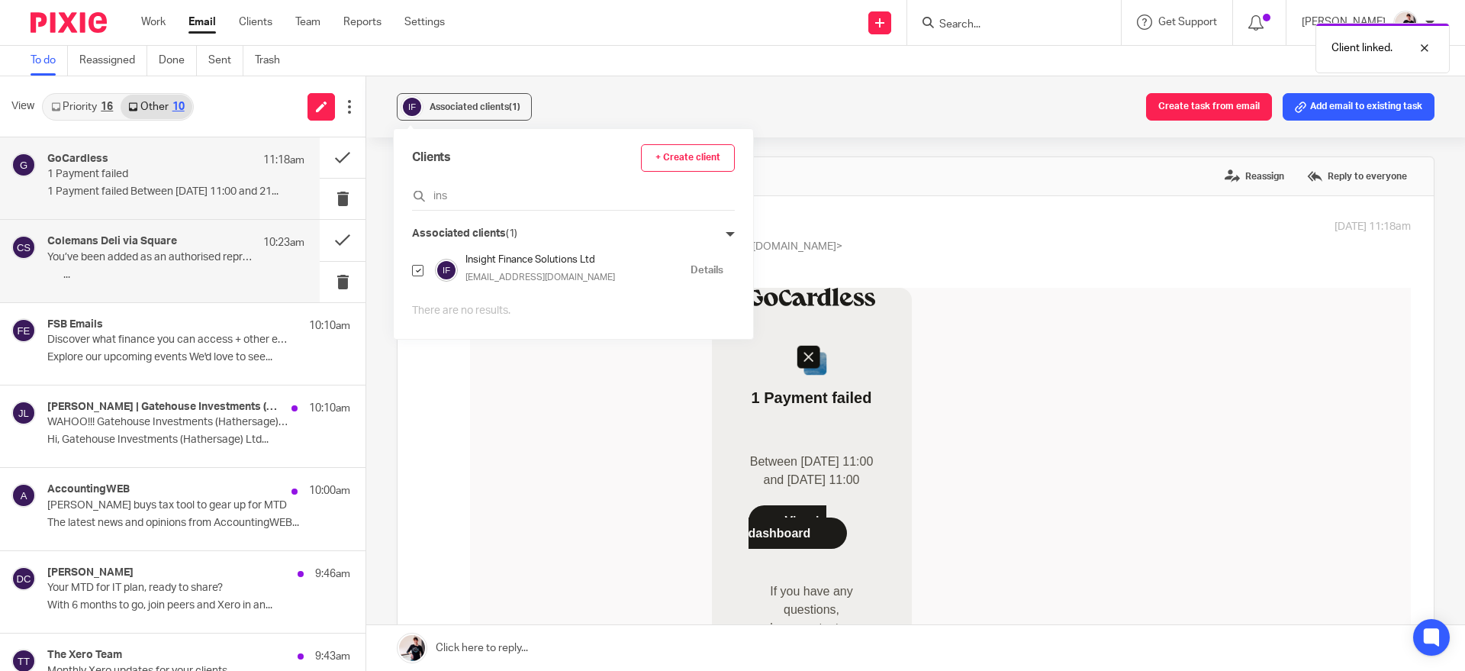
click at [214, 272] on p "͏‌ ­͏‌ ­͏‌ ­͏‌ ..." at bounding box center [175, 275] width 257 height 13
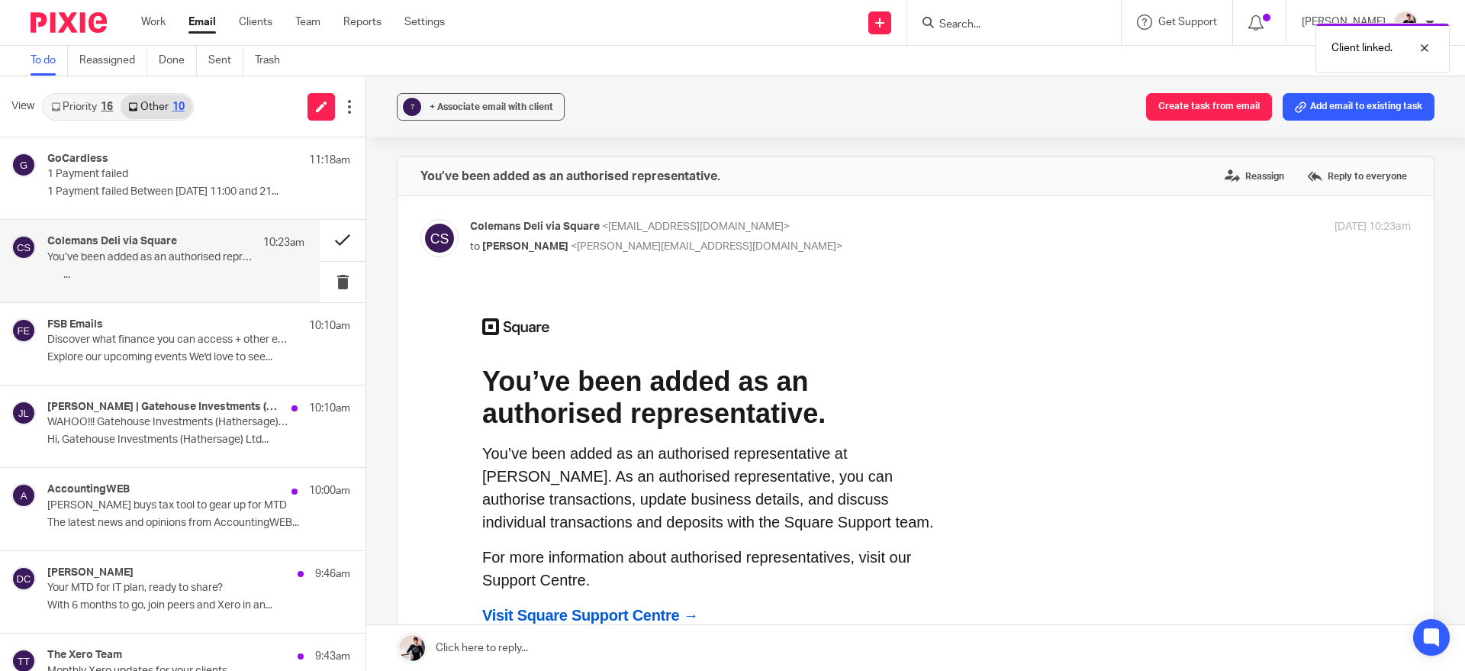
click at [331, 239] on button at bounding box center [343, 240] width 46 height 40
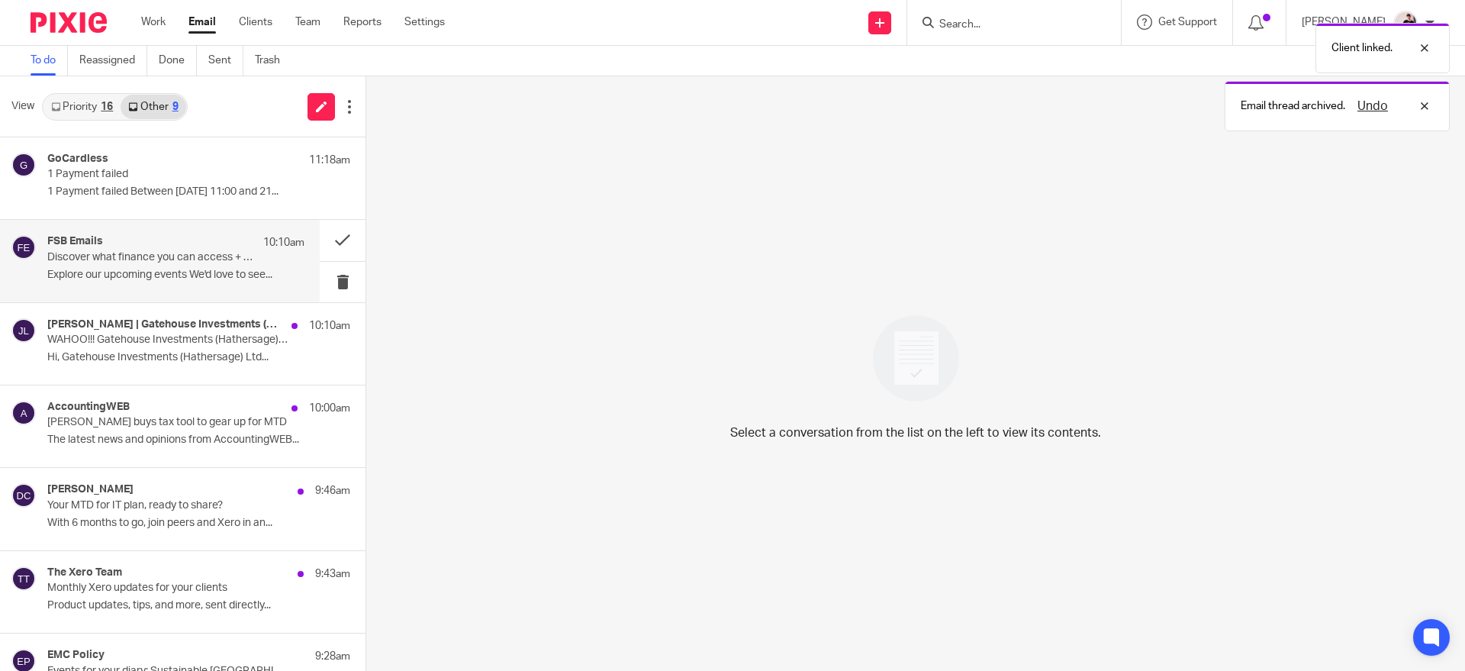
click at [201, 259] on p "Discover what finance you can access + other exciting events near you" at bounding box center [150, 257] width 206 height 13
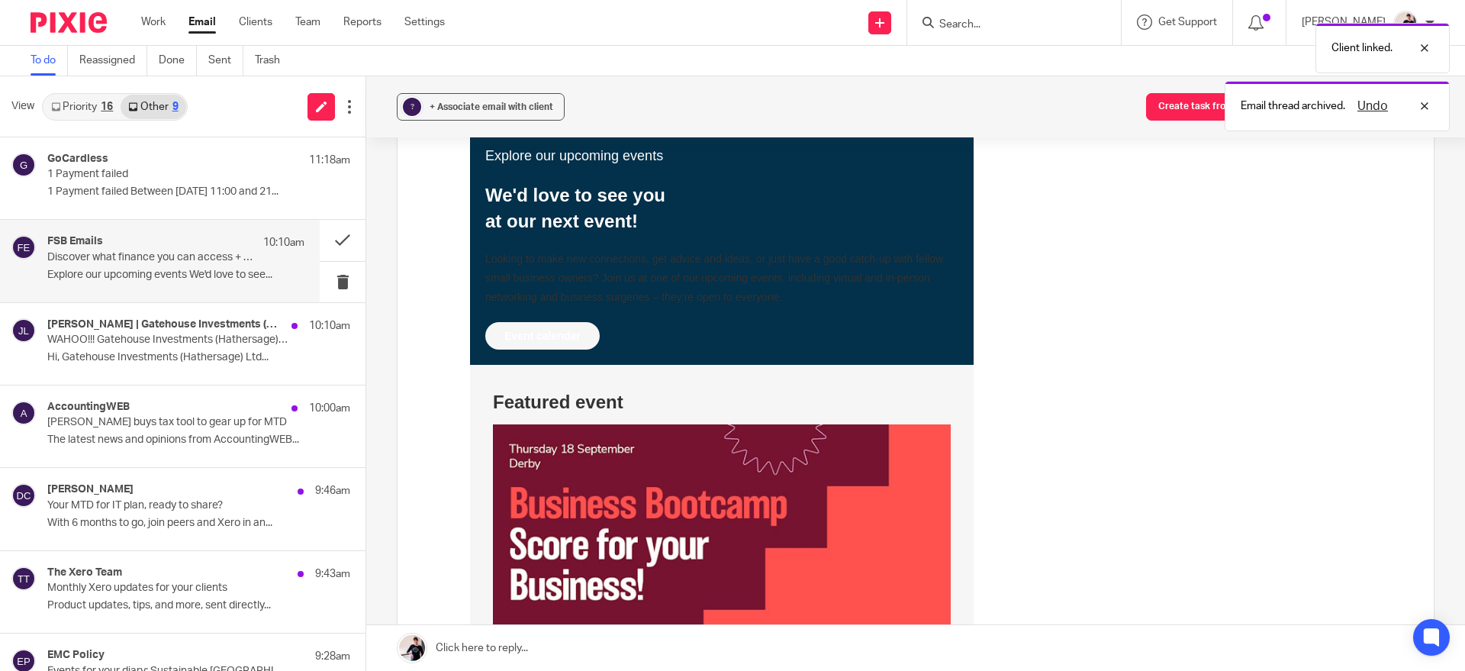
scroll to position [222, 0]
click at [322, 243] on button at bounding box center [343, 240] width 46 height 40
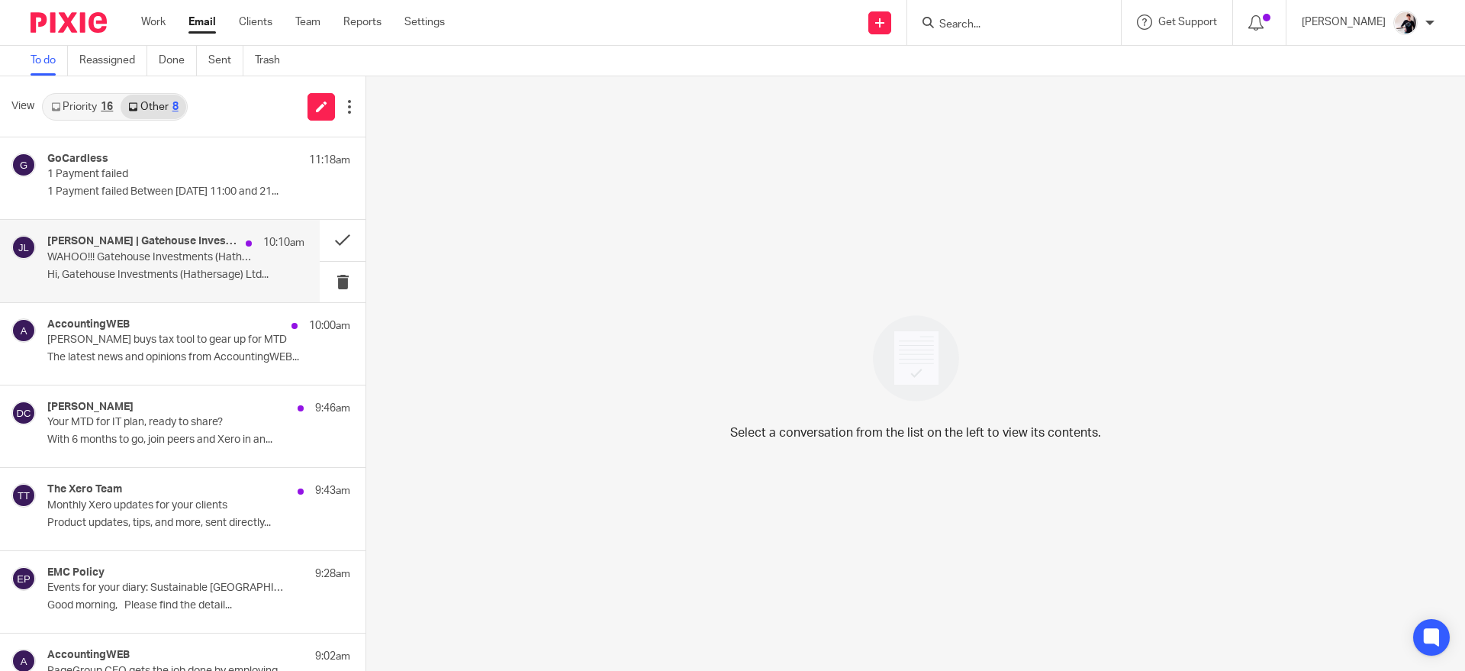
click at [126, 262] on p "WAHOO!!! Gatehouse Investments (Hathersage) Ltd Have Accepted their Proposal" at bounding box center [150, 257] width 206 height 13
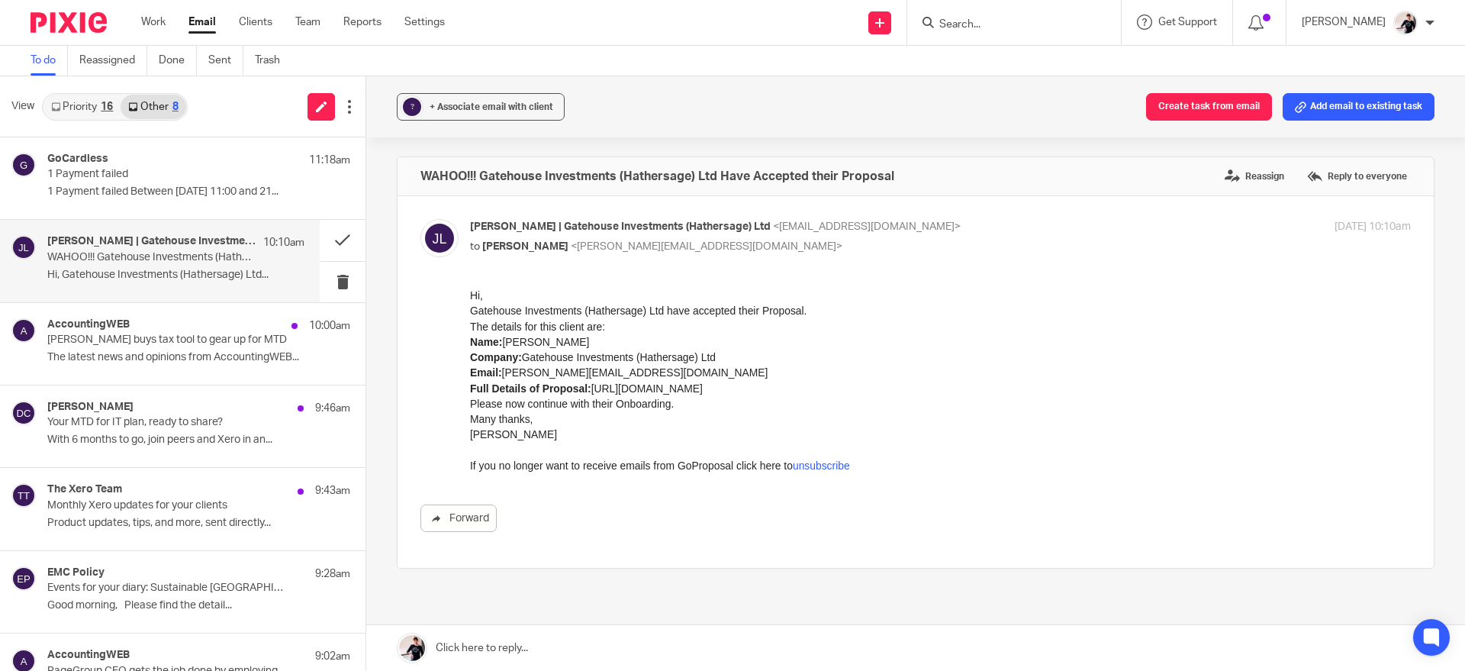
scroll to position [0, 0]
click at [507, 106] on span "+ Associate email with client" at bounding box center [492, 106] width 124 height 9
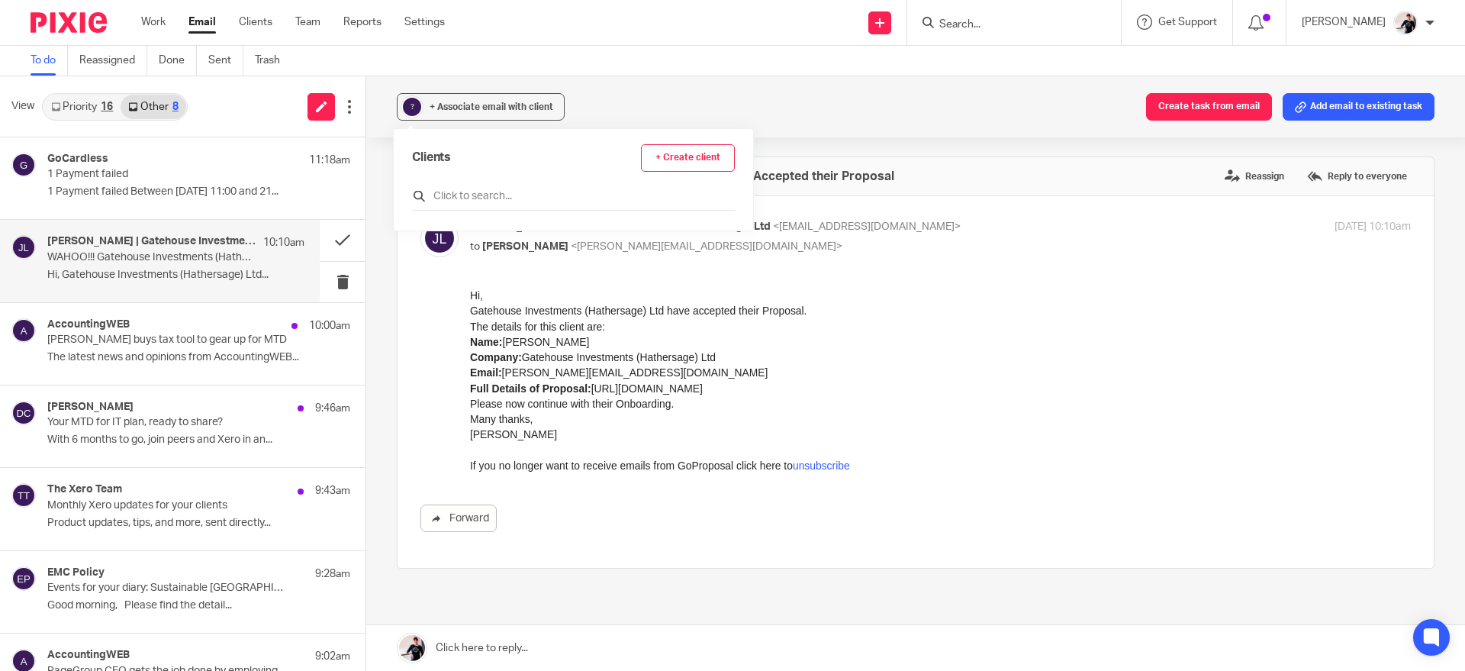
click at [466, 188] on input "text" at bounding box center [573, 195] width 323 height 15
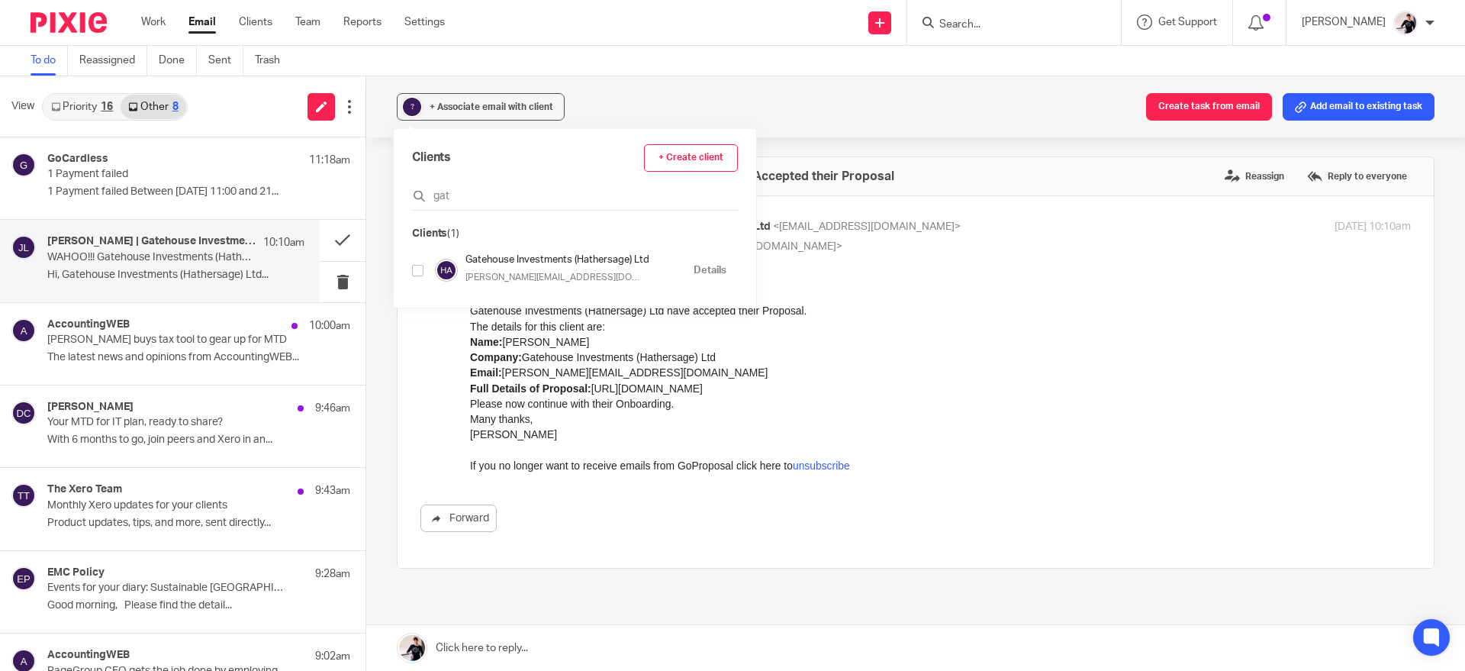
type input "gat"
click at [419, 270] on input "checkbox" at bounding box center [417, 270] width 11 height 11
checkbox input "true"
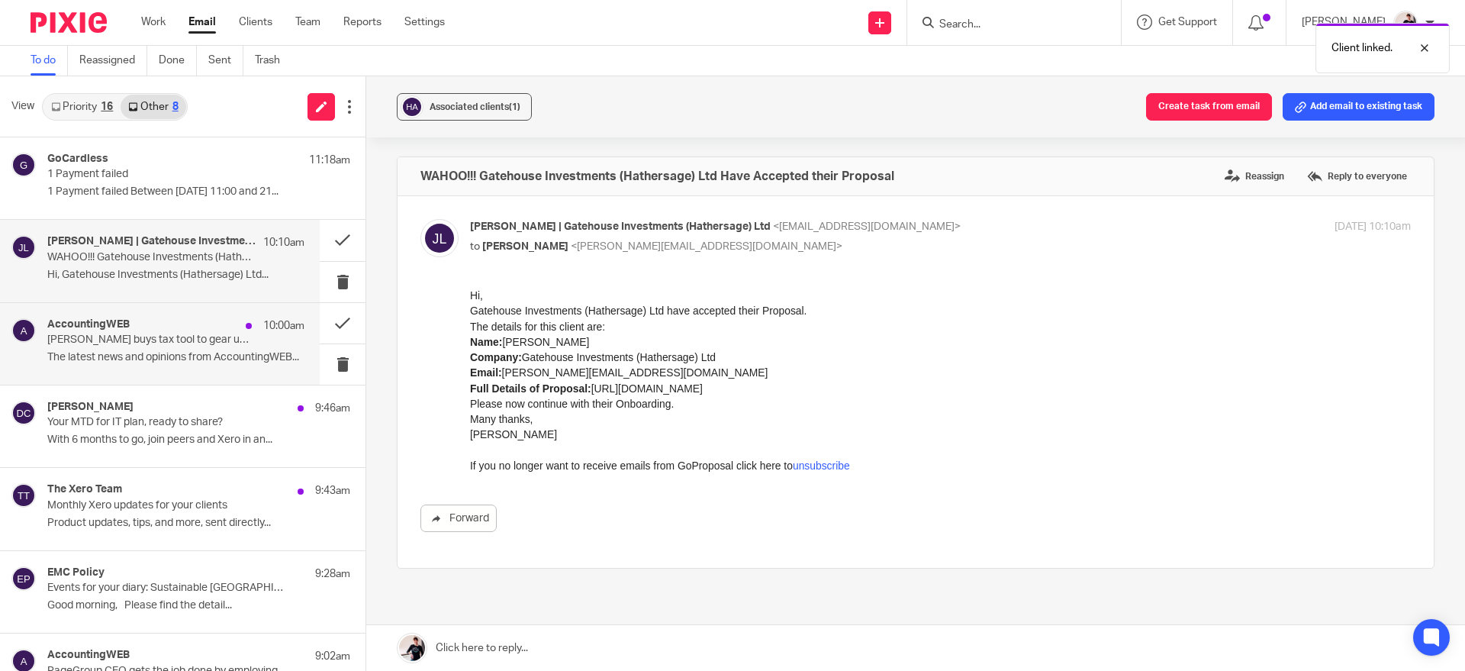
click at [192, 329] on div "AccountingWEB 10:00am" at bounding box center [175, 325] width 257 height 15
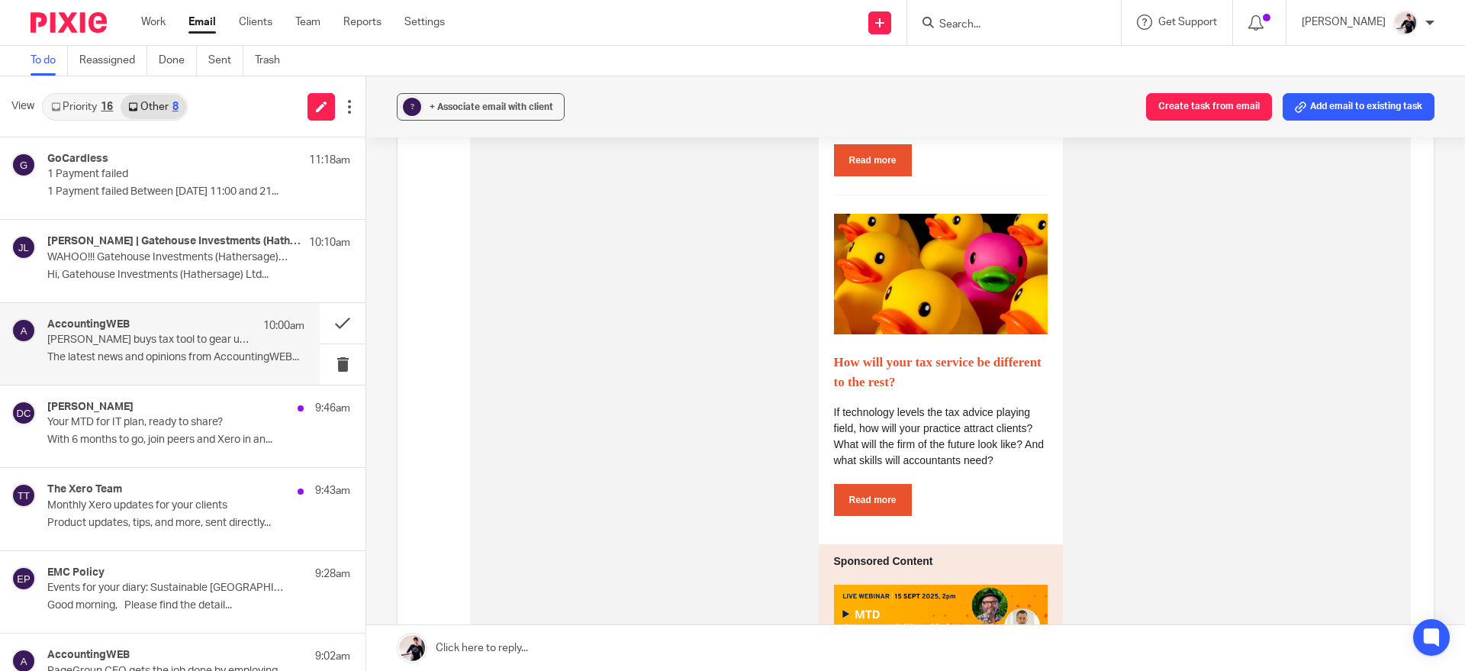
scroll to position [1476, 0]
click at [330, 317] on button at bounding box center [343, 323] width 46 height 40
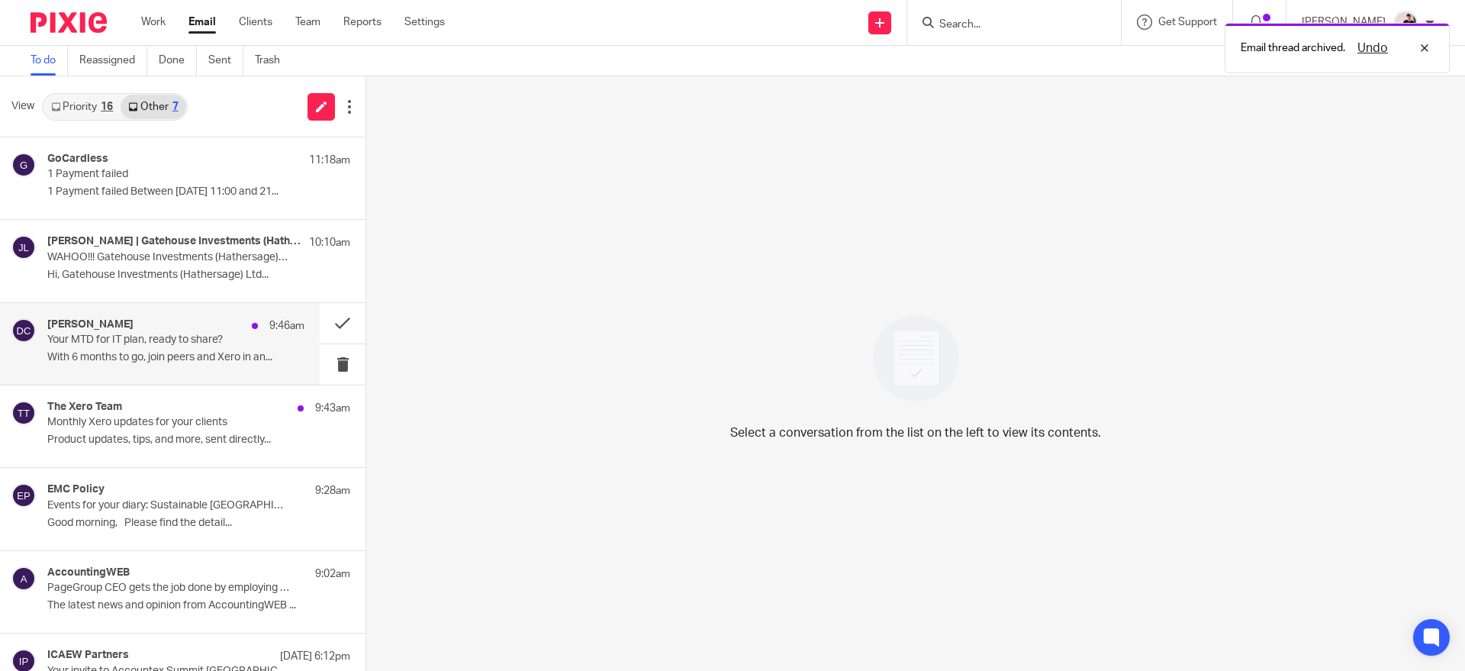
click at [246, 346] on p "Your MTD for IT plan, ready to share?" at bounding box center [150, 339] width 206 height 13
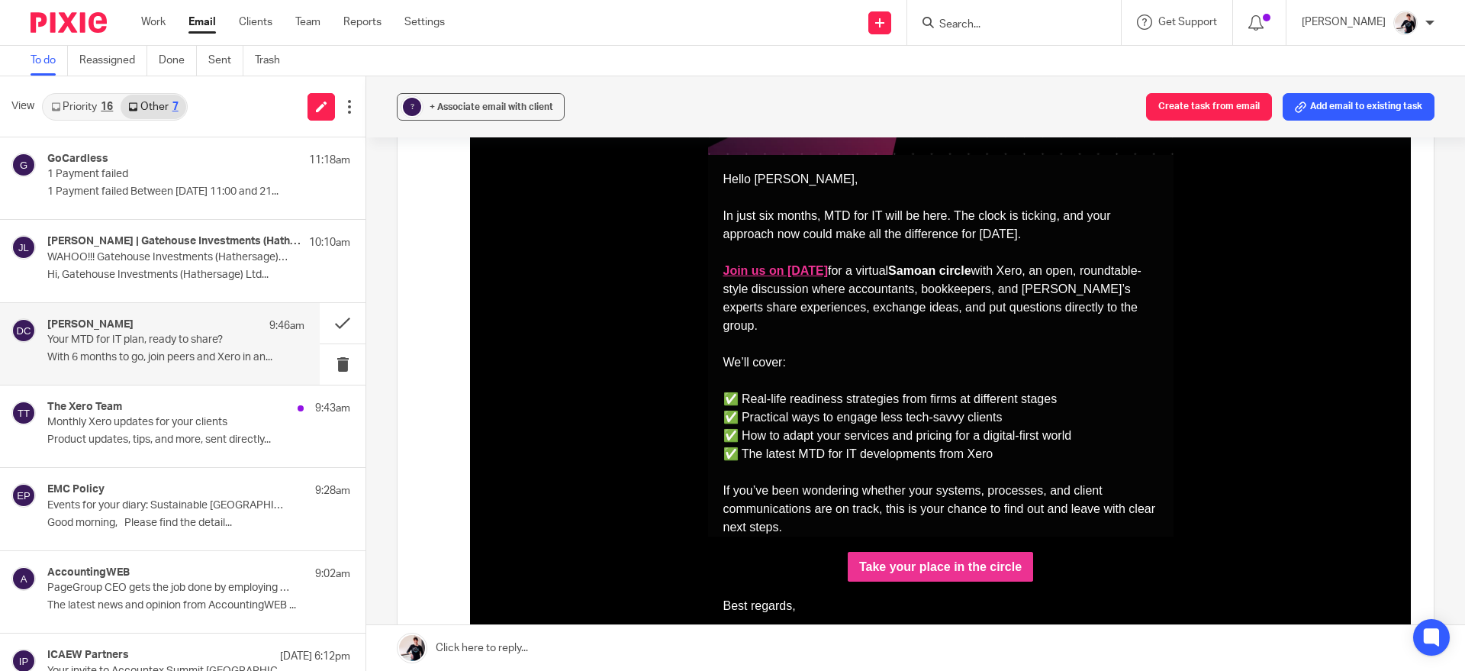
scroll to position [451, 0]
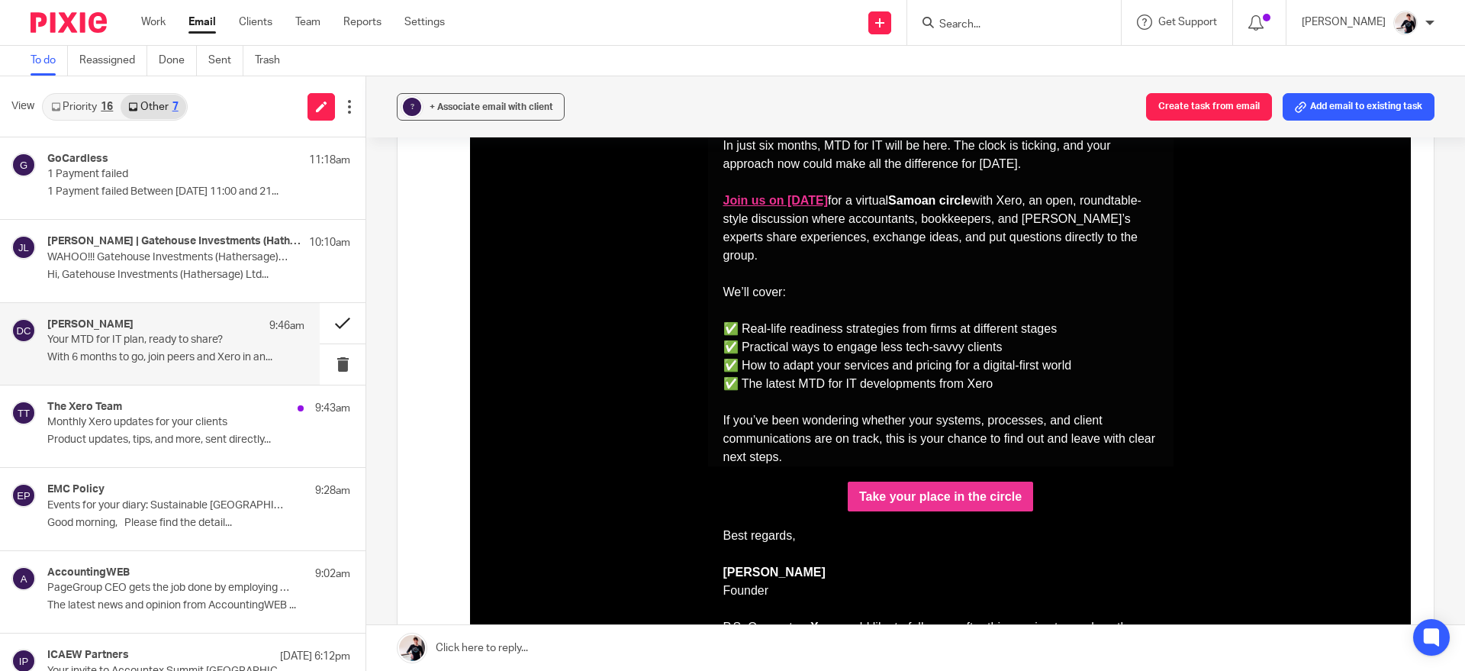
click at [330, 317] on button at bounding box center [343, 323] width 46 height 40
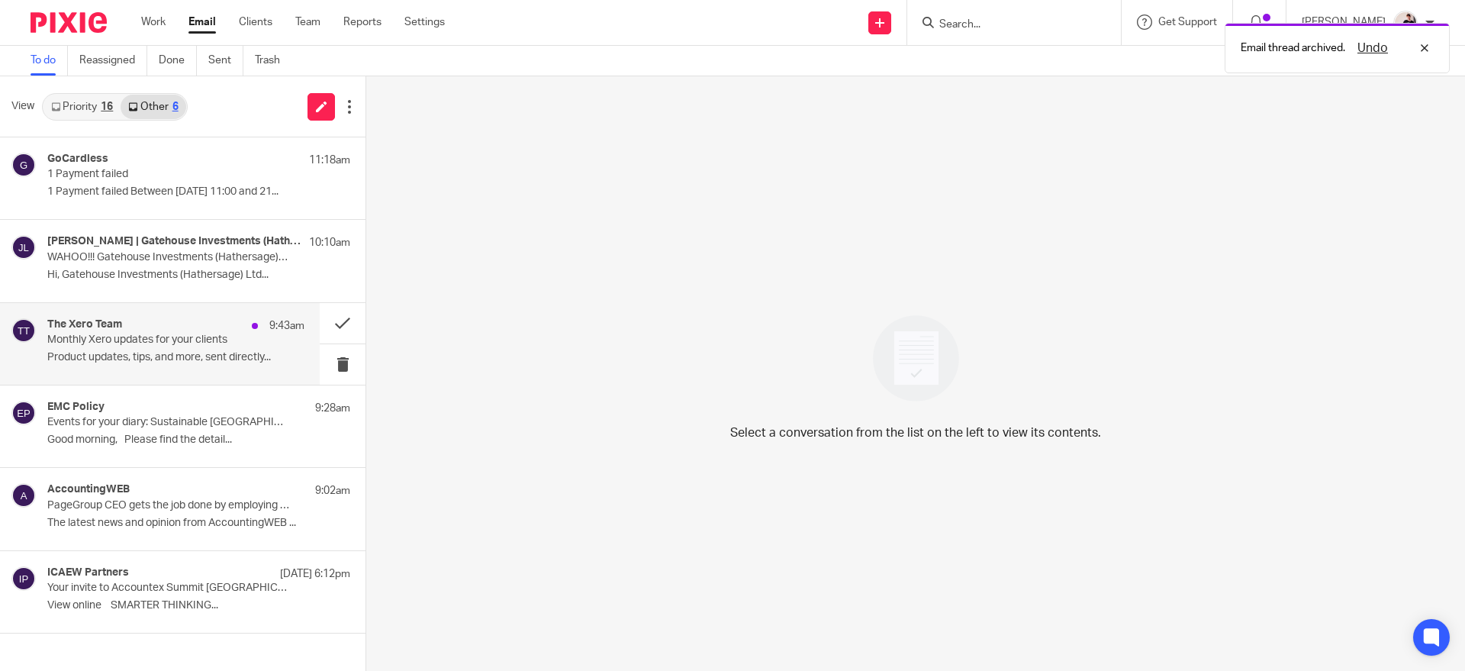
click at [237, 354] on p "Product updates, tips, and more, sent directly..." at bounding box center [175, 357] width 257 height 13
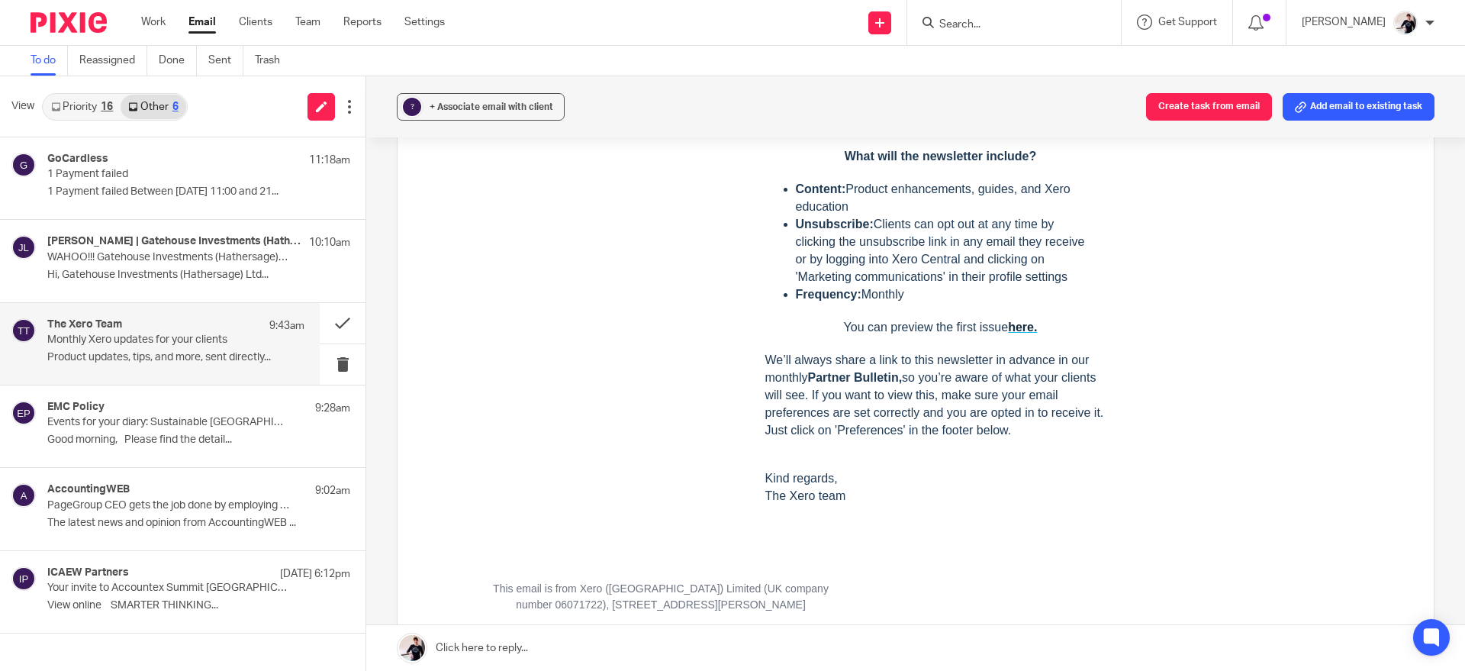
scroll to position [475, 0]
click at [1016, 321] on link "here." at bounding box center [1022, 325] width 29 height 13
click at [330, 320] on button at bounding box center [343, 323] width 46 height 40
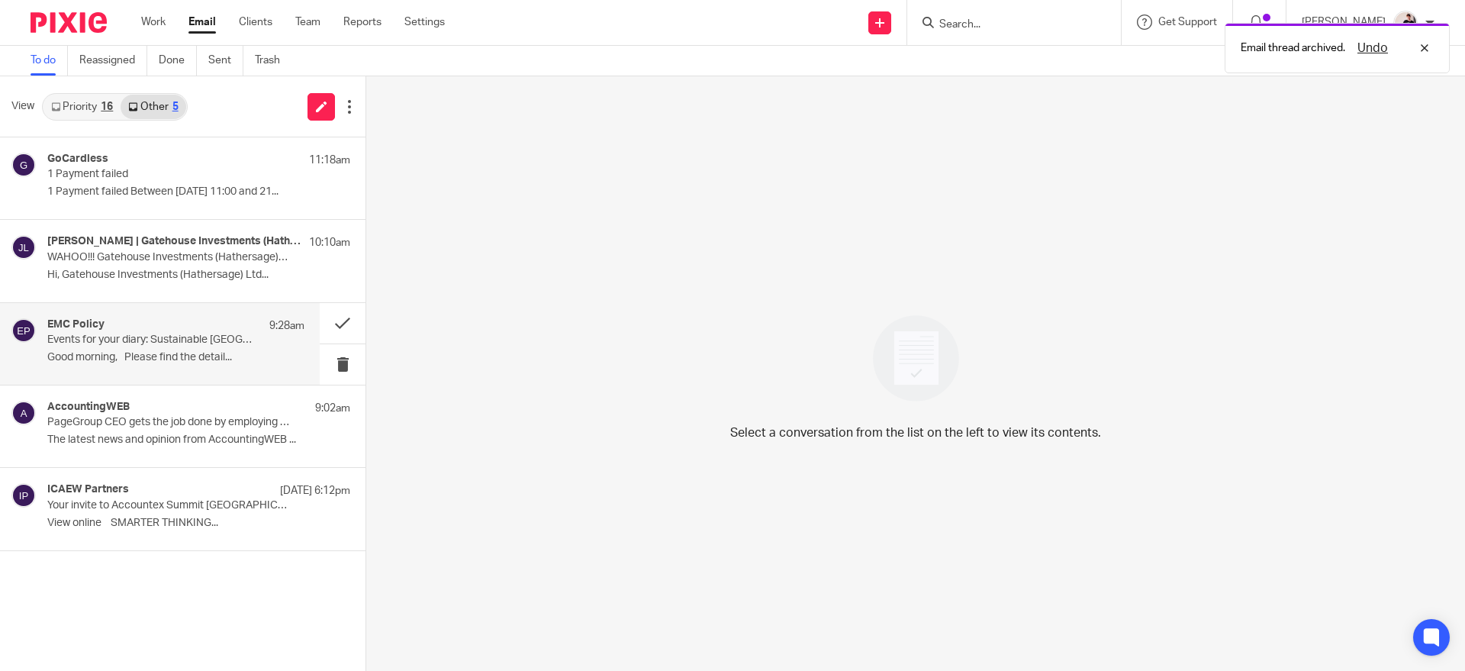
click at [217, 364] on div "EMC Policy 9:28am Events for your diary: Sustainable [GEOGRAPHIC_DATA], Engagin…" at bounding box center [175, 343] width 257 height 51
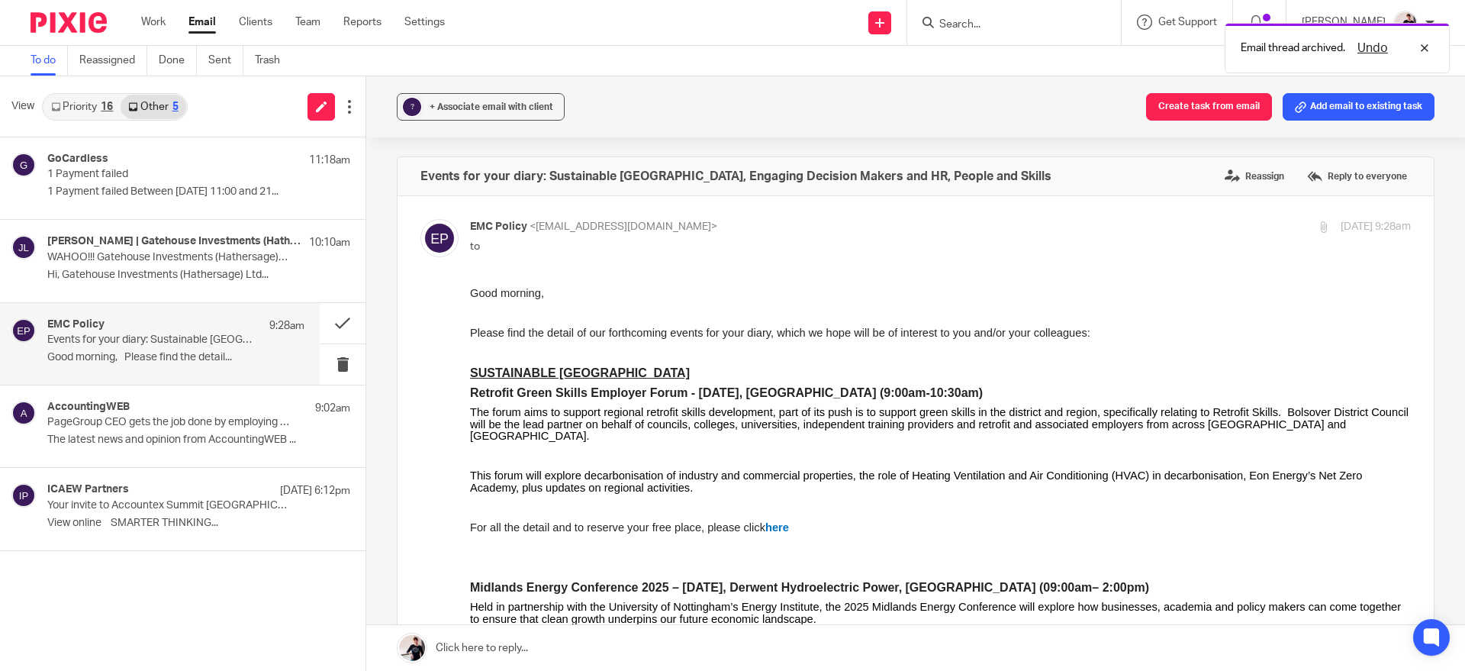
scroll to position [0, 0]
click at [339, 327] on button at bounding box center [343, 323] width 46 height 40
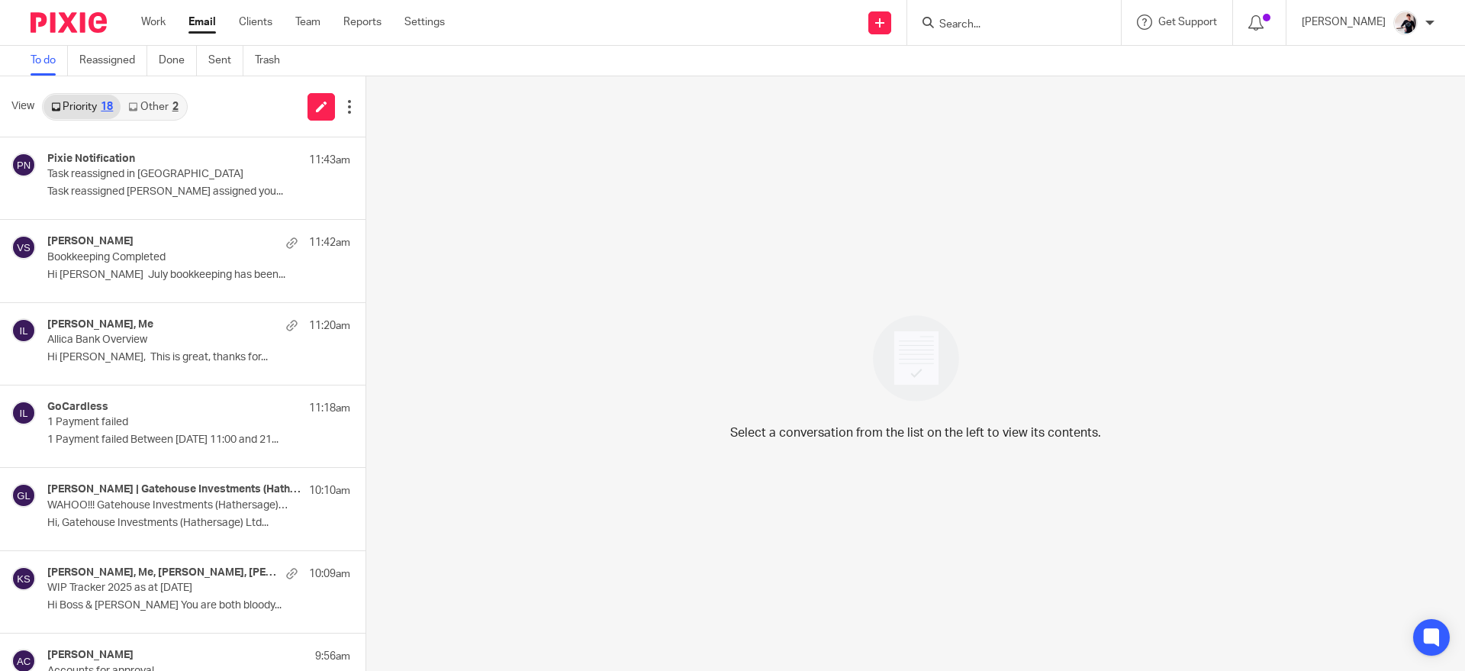
click at [150, 113] on link "Other 2" at bounding box center [153, 107] width 65 height 24
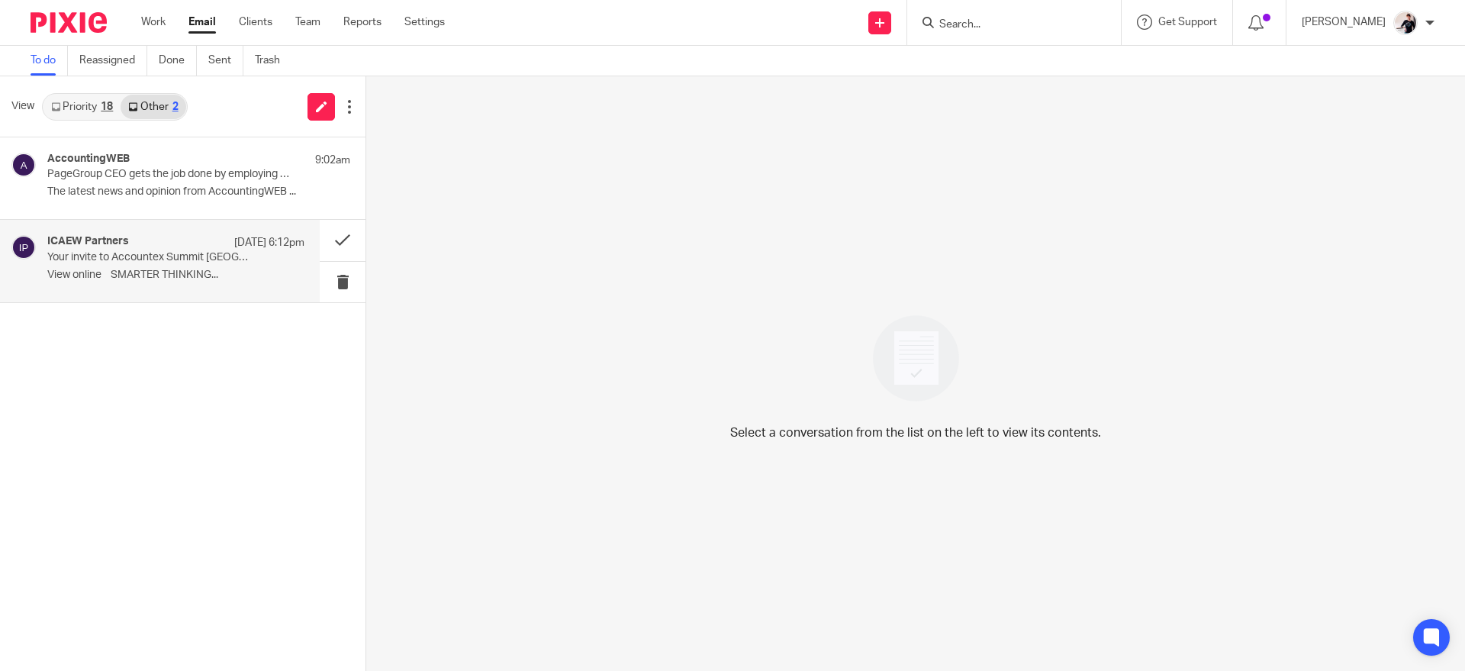
click at [159, 252] on p "Your invite to Accountex Summit [GEOGRAPHIC_DATA]" at bounding box center [150, 257] width 206 height 13
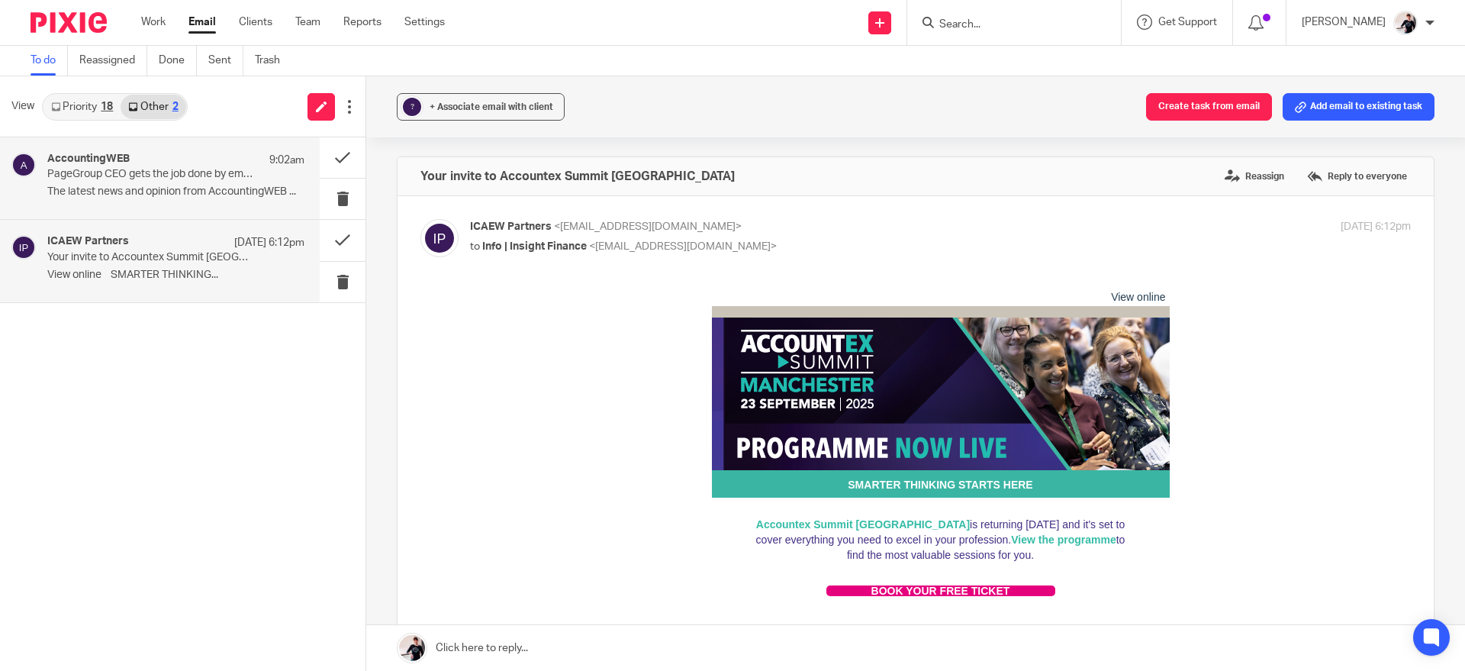
click at [155, 175] on p "PageGroup CEO gets the job done by employing AI" at bounding box center [150, 174] width 206 height 13
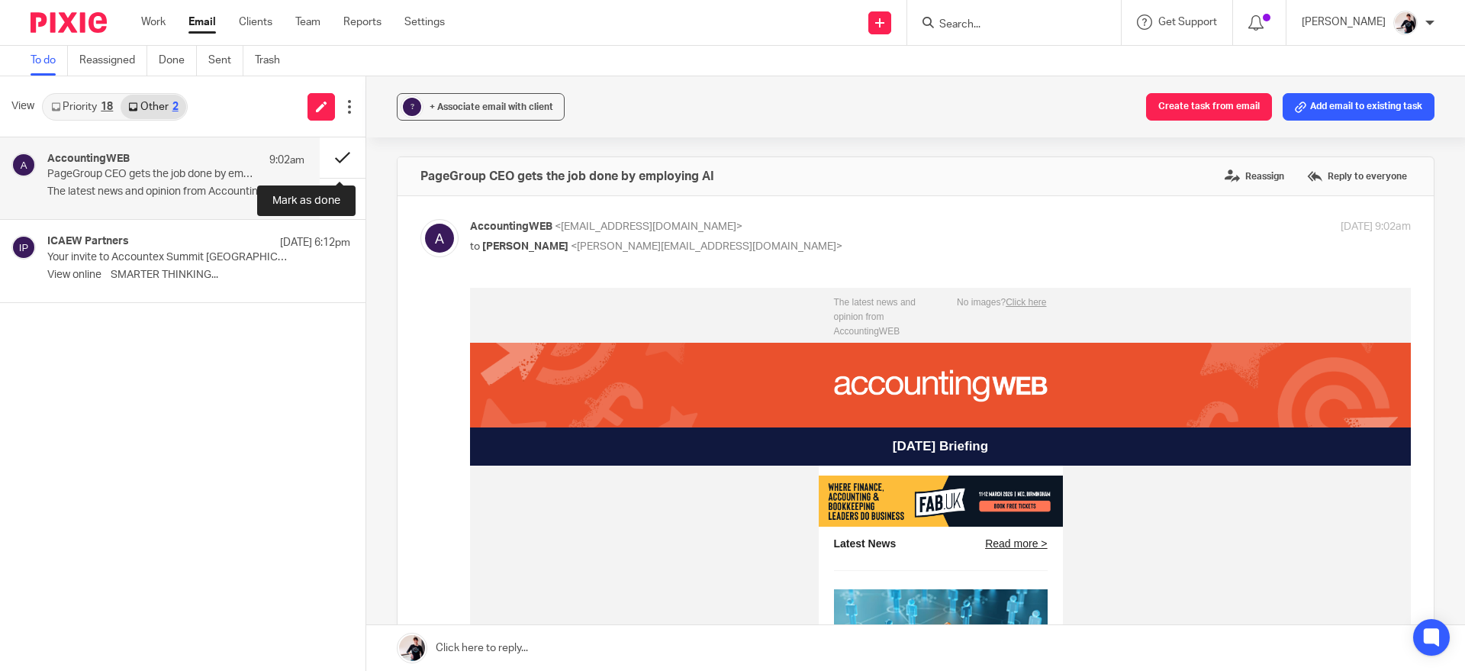
click at [346, 166] on button at bounding box center [343, 157] width 46 height 40
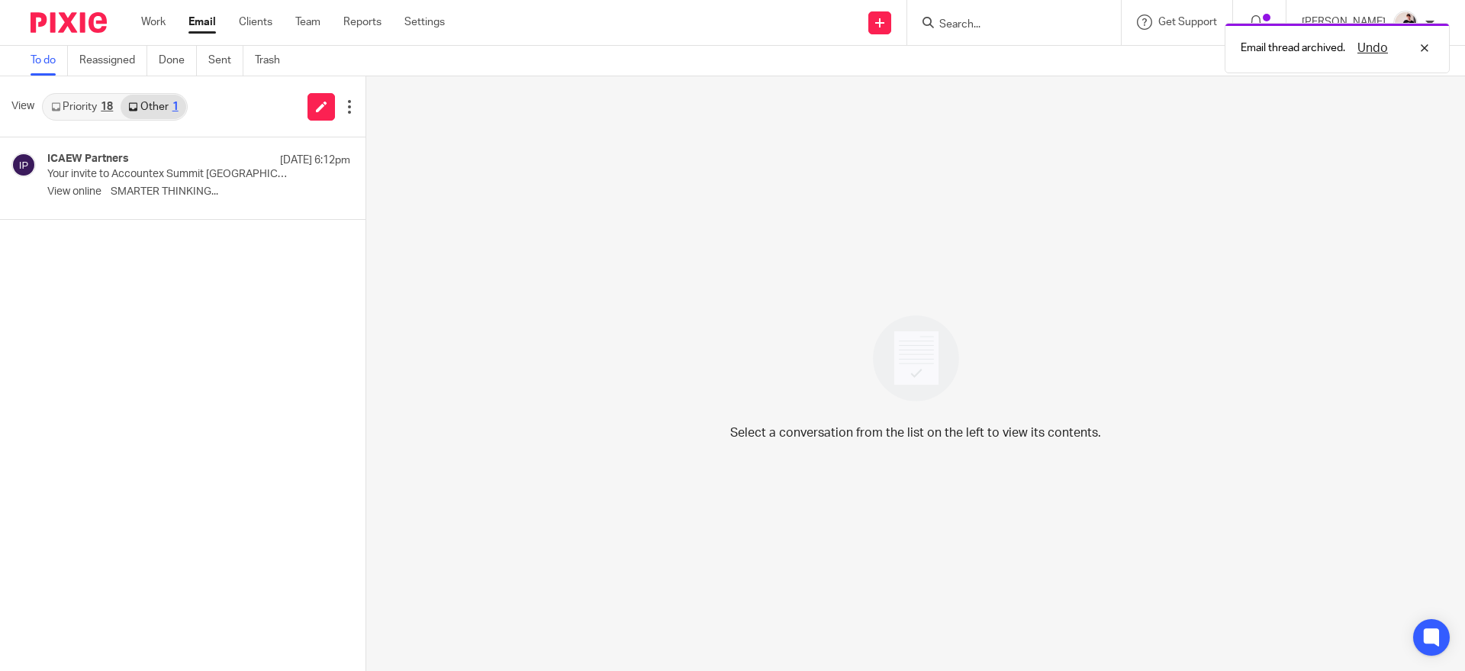
click at [80, 113] on link "Priority 18" at bounding box center [81, 107] width 77 height 24
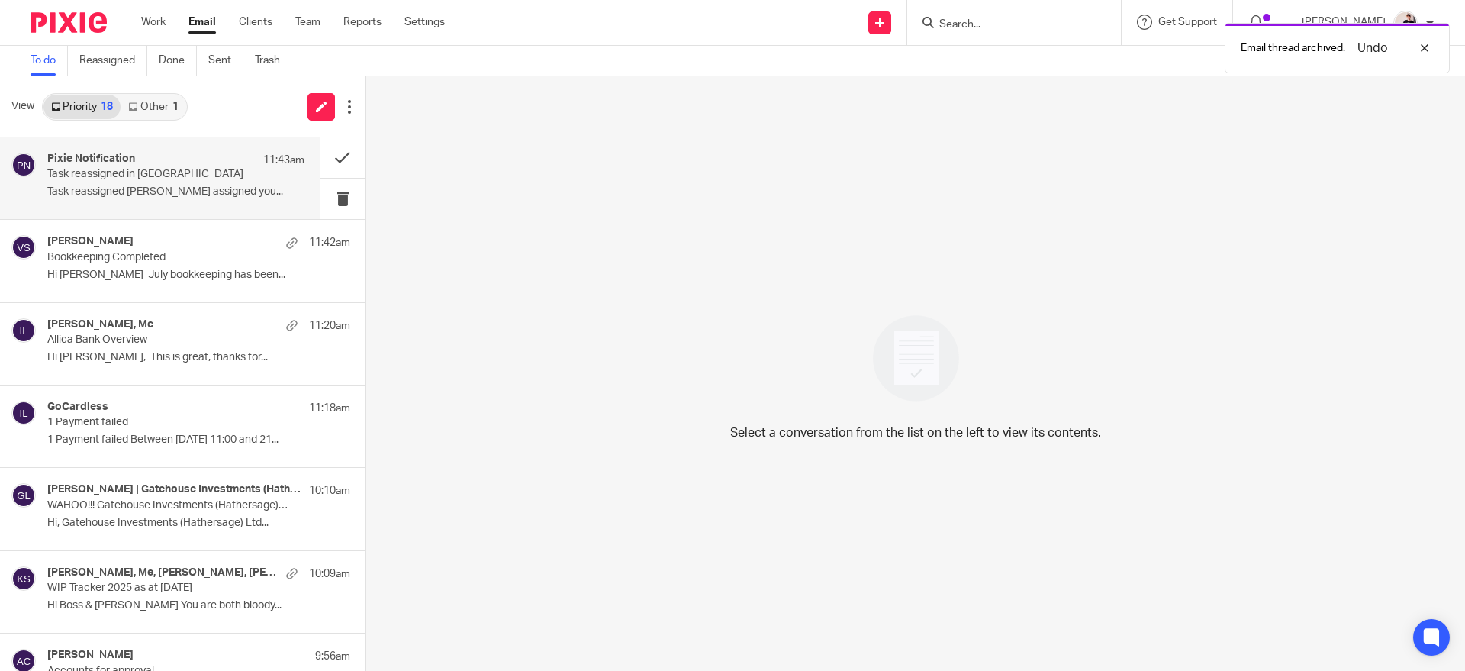
click at [127, 182] on div "Pixie Notification 11:43am Task reassigned in Pixie Task reassigned Vicki Sande…" at bounding box center [175, 178] width 257 height 51
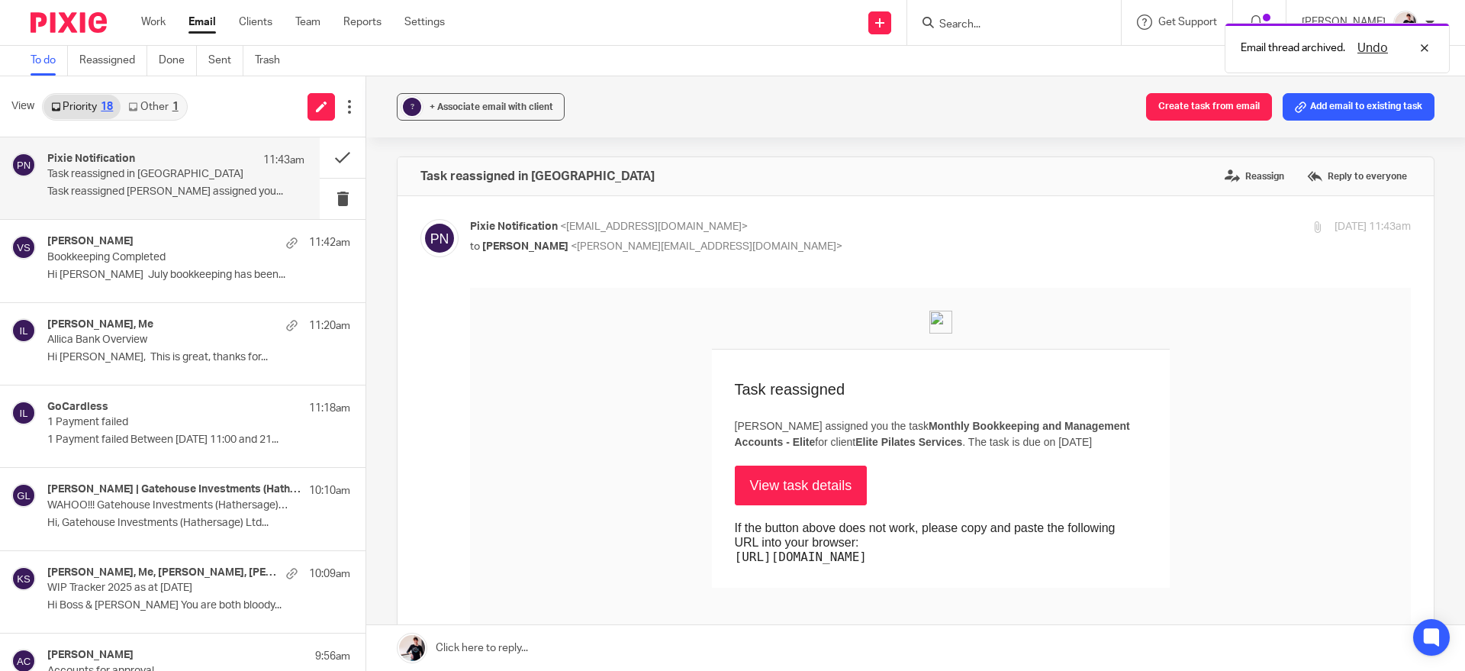
click at [803, 494] on link "View task details" at bounding box center [801, 485] width 133 height 40
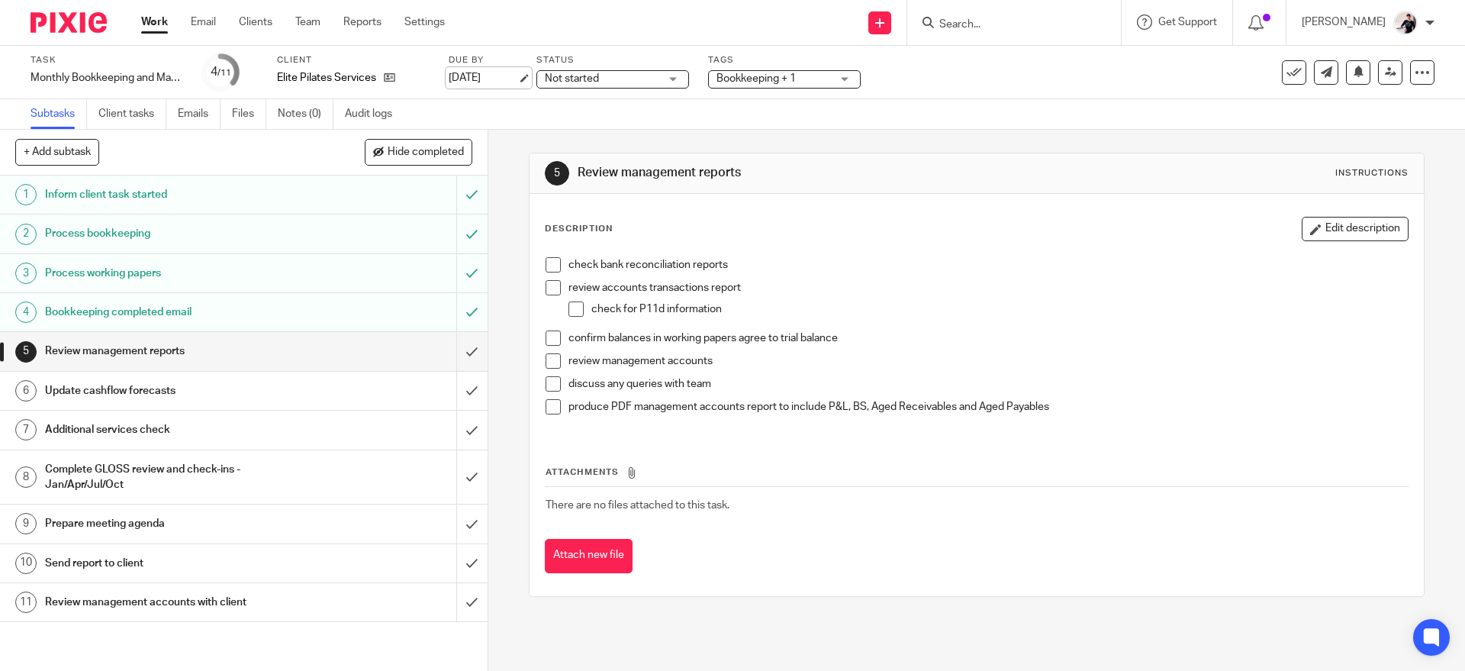
click at [488, 79] on link "[DATE]" at bounding box center [483, 78] width 69 height 16
click at [210, 27] on link "Email" at bounding box center [203, 21] width 25 height 15
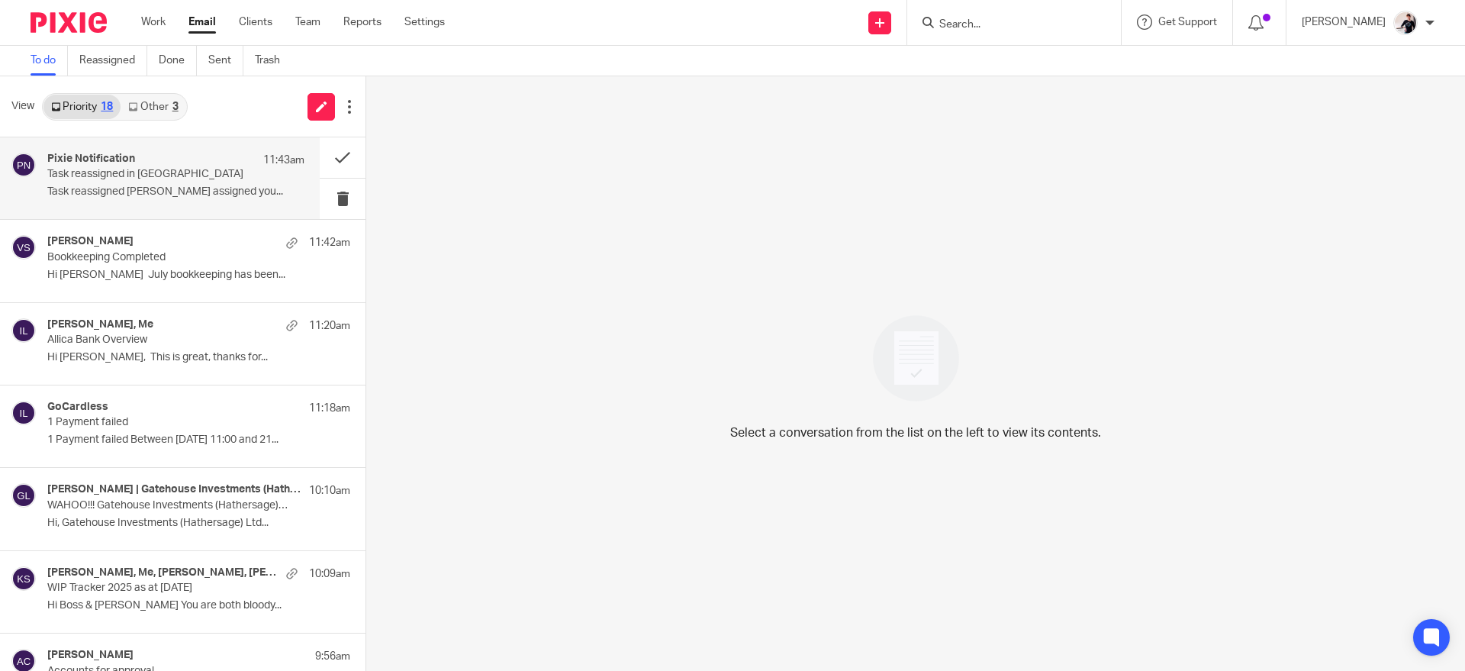
click at [214, 188] on p "Task reassigned [PERSON_NAME] assigned you..." at bounding box center [175, 191] width 257 height 13
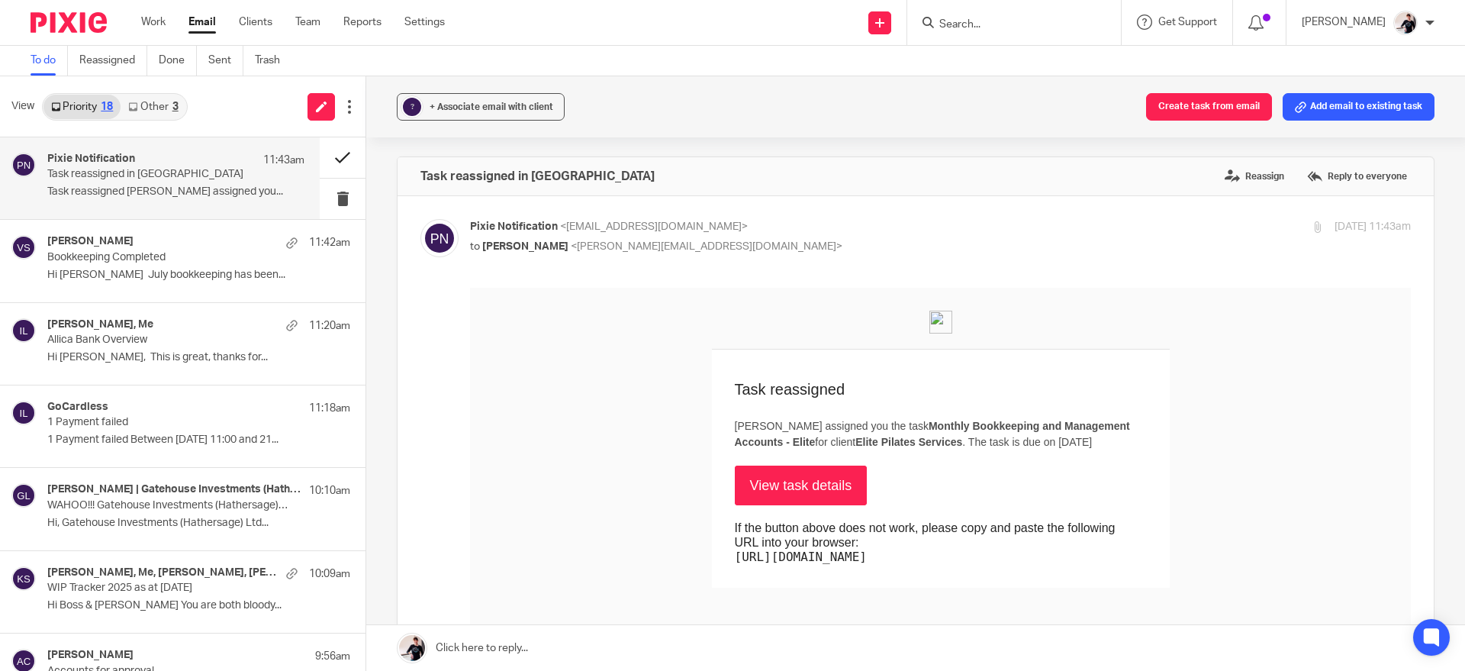
click at [324, 159] on button at bounding box center [343, 157] width 46 height 40
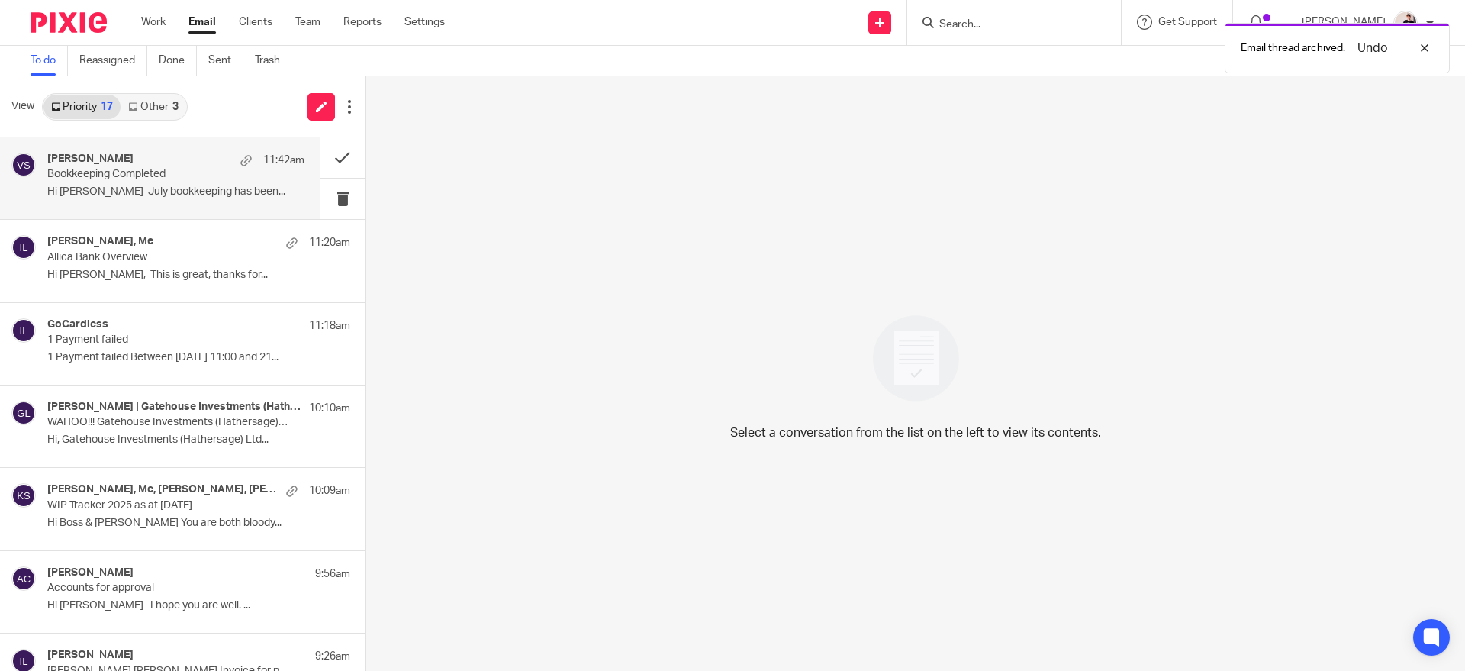
click at [194, 168] on p "Bookkeeping Completed" at bounding box center [150, 174] width 206 height 13
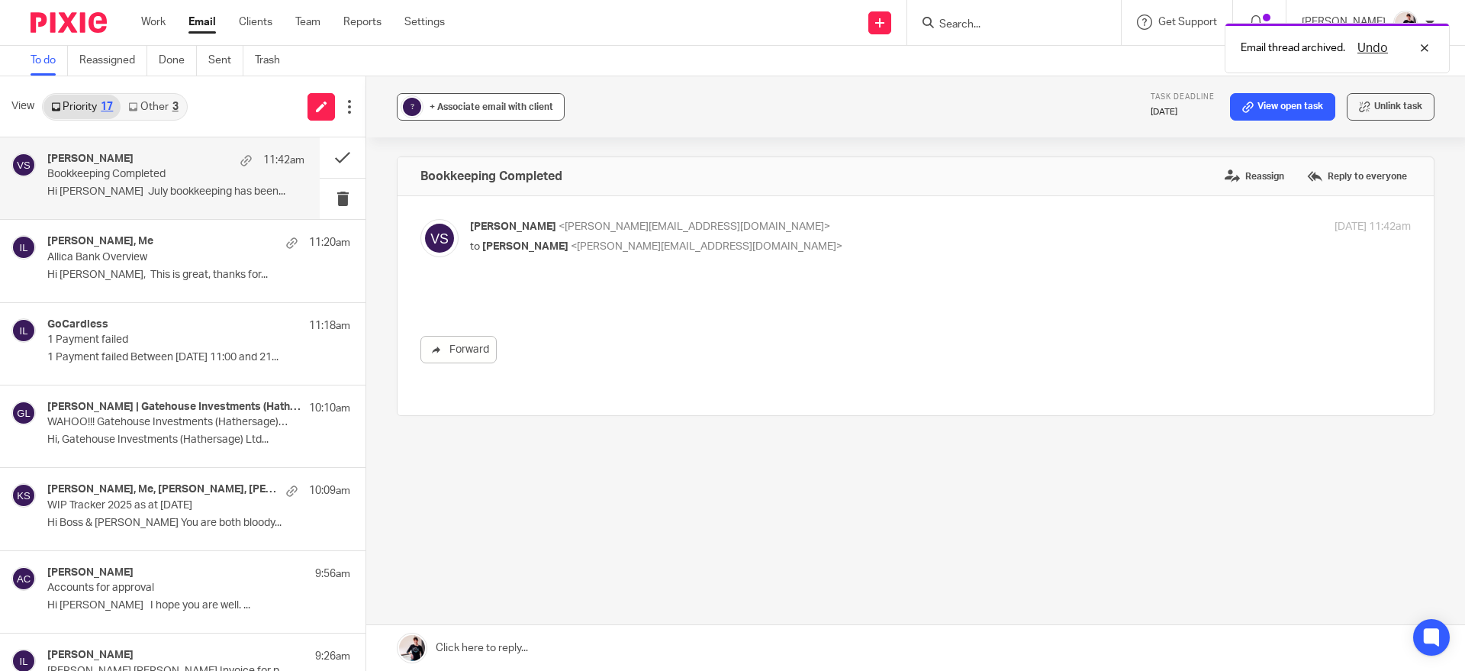
click at [522, 114] on div "+ Associate email with client" at bounding box center [492, 106] width 124 height 15
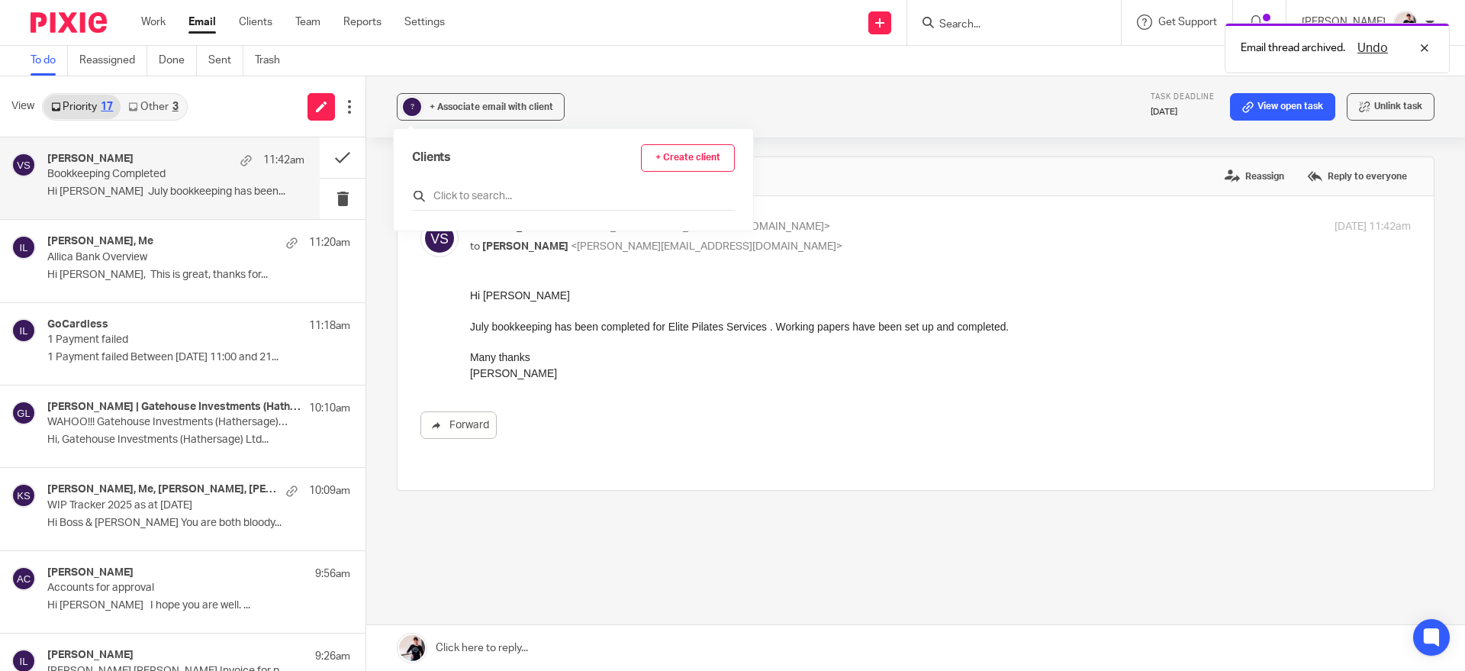
click at [591, 201] on input "text" at bounding box center [573, 195] width 323 height 15
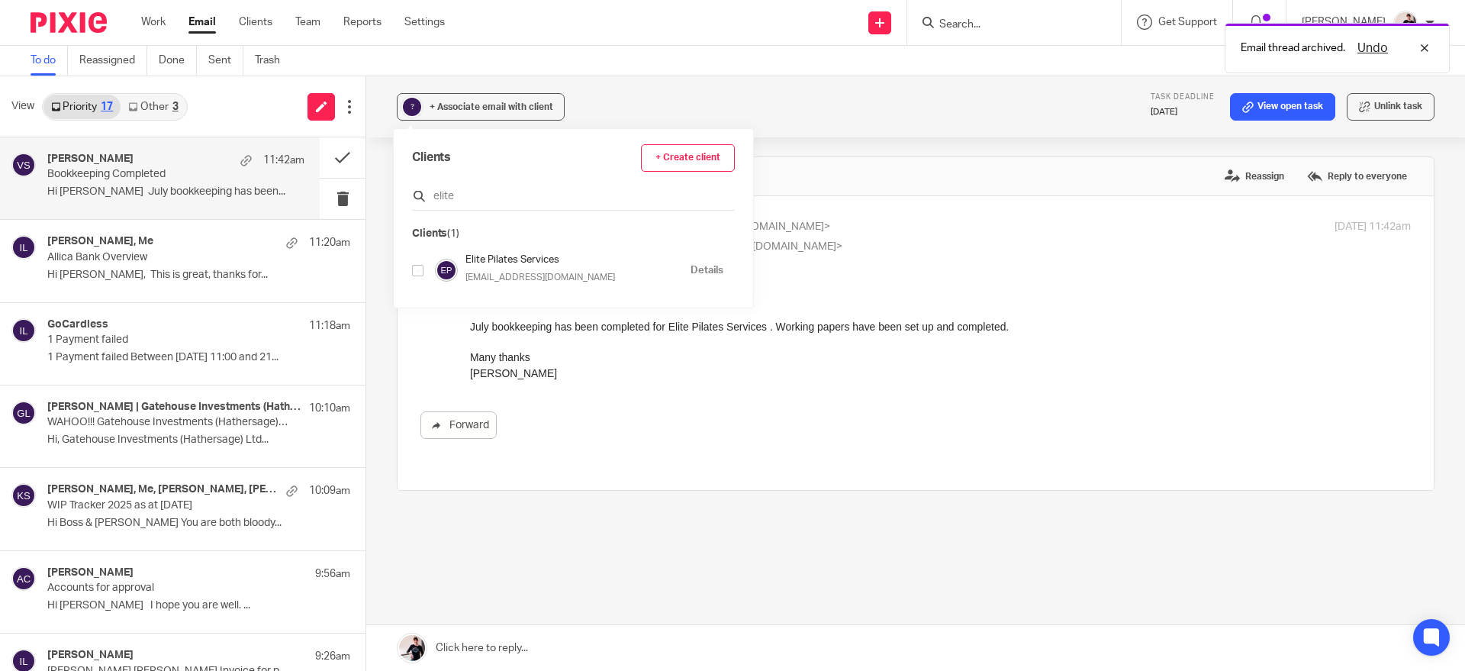
type input "elite"
click at [418, 265] on input "checkbox" at bounding box center [417, 270] width 11 height 11
checkbox input "true"
click at [324, 149] on button at bounding box center [343, 157] width 46 height 40
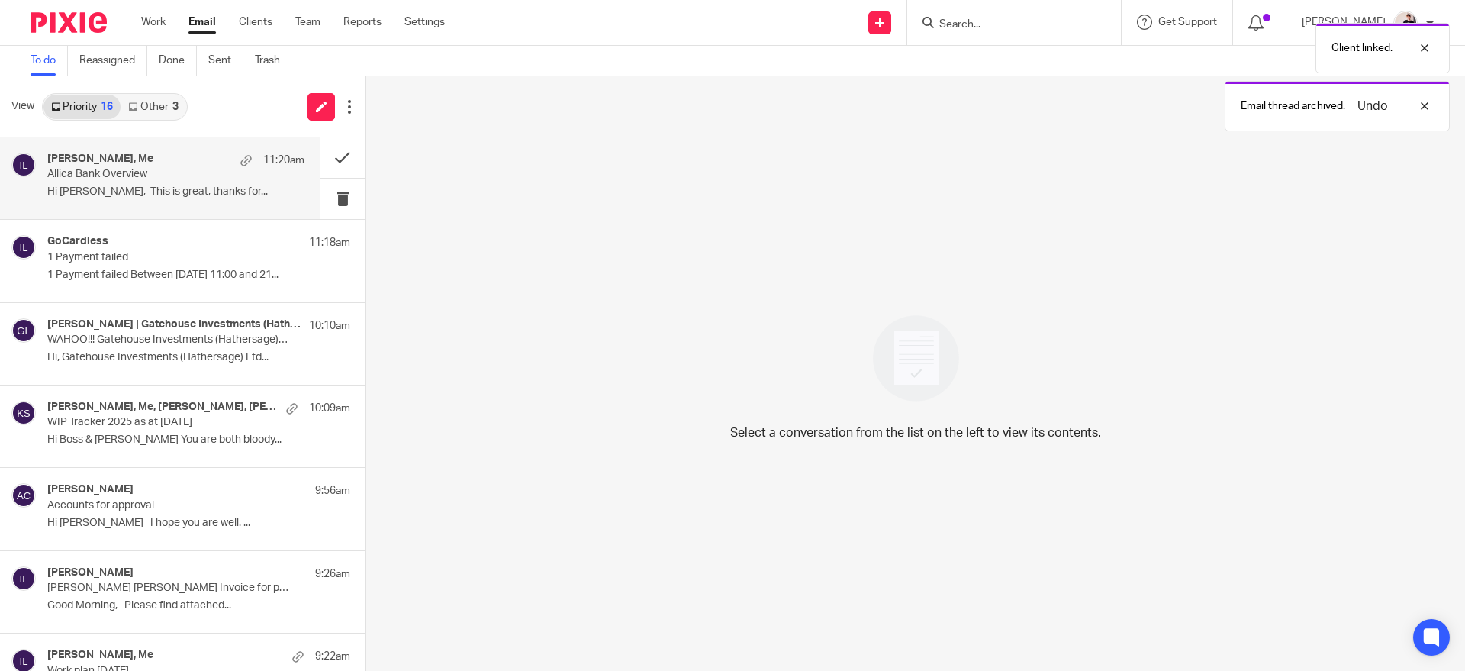
click at [224, 177] on p "Allica Bank Overview" at bounding box center [150, 174] width 206 height 13
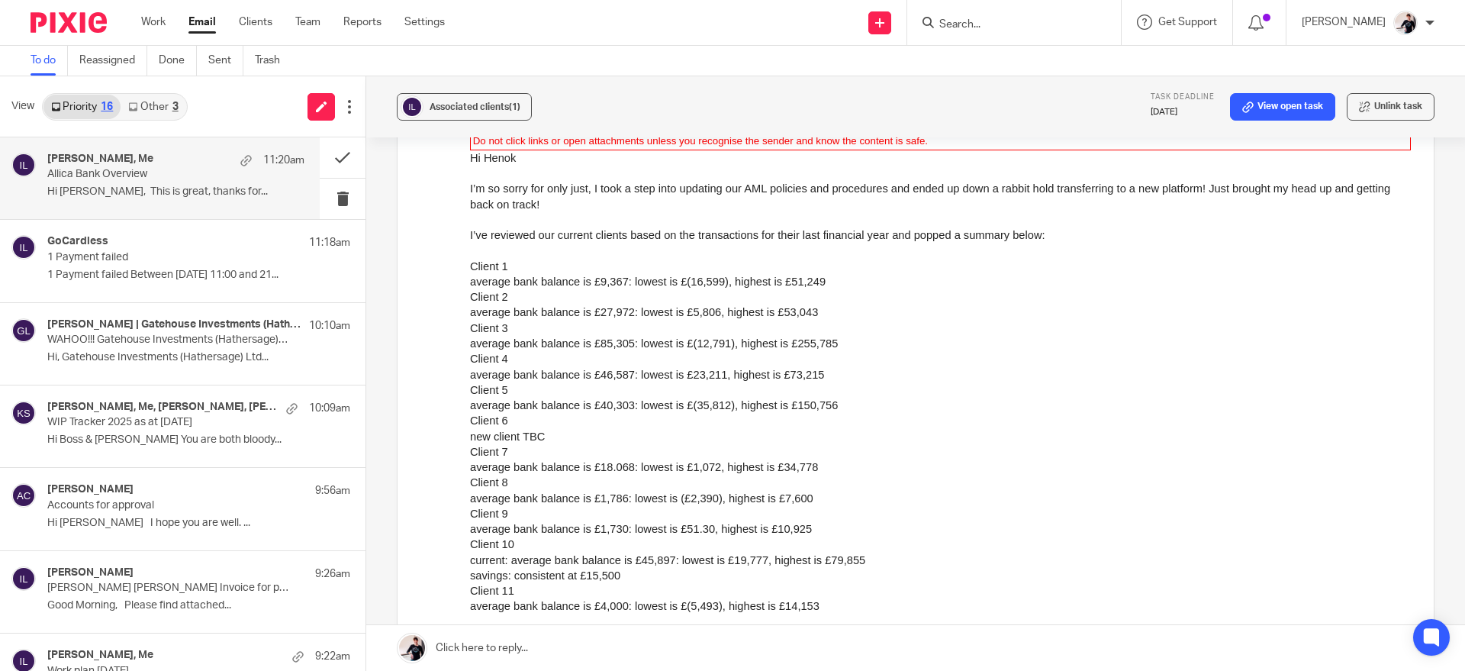
scroll to position [1440, 0]
click at [227, 269] on p "1 Payment failed Between 20 Aug, 11:00 and 21..." at bounding box center [175, 275] width 257 height 13
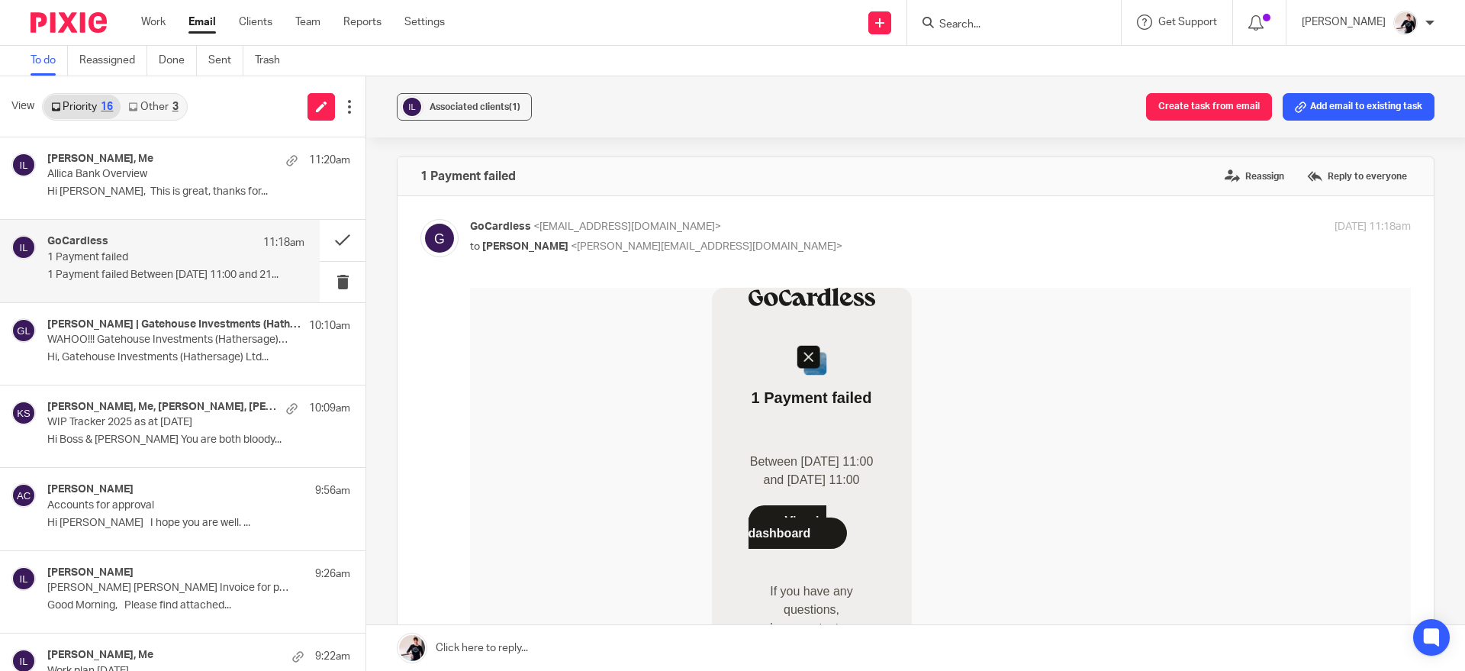
scroll to position [0, 0]
click at [223, 337] on p "WAHOO!!! Gatehouse Investments (Hathersage) Ltd Have Accepted their Proposal" at bounding box center [150, 339] width 206 height 13
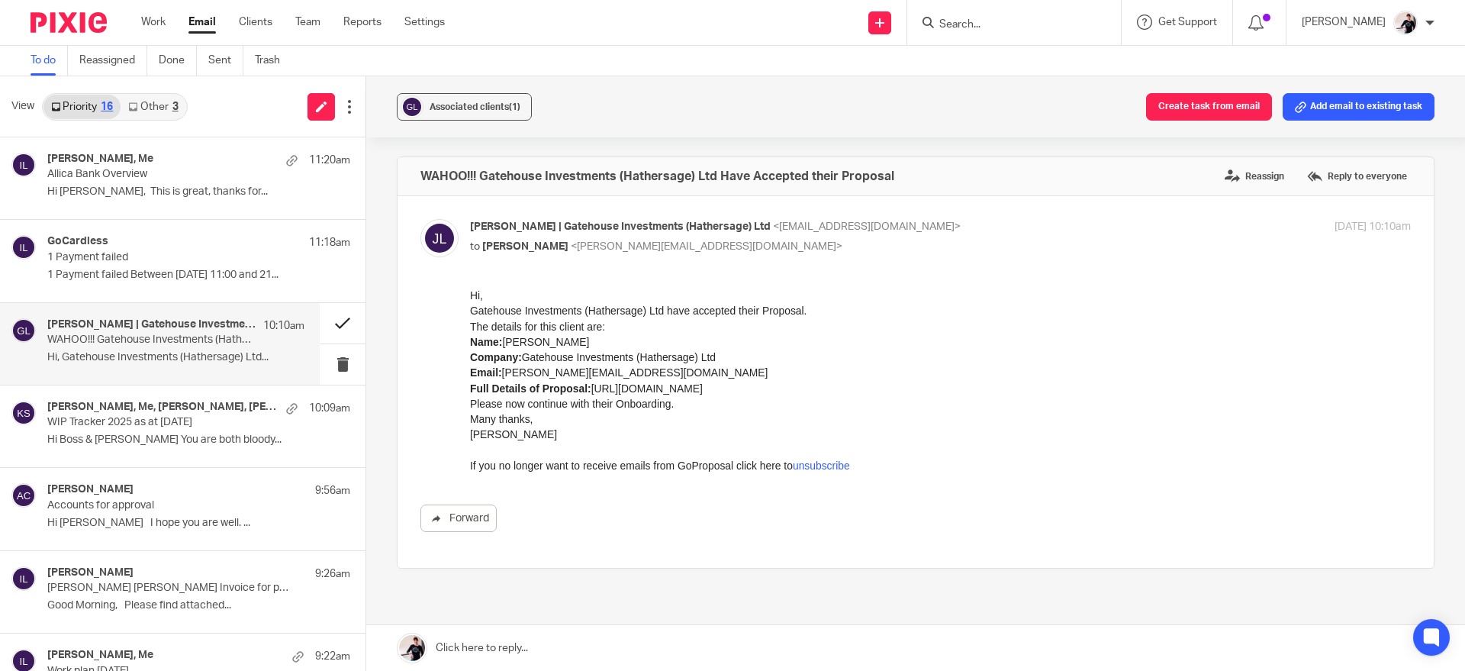
click at [331, 320] on button at bounding box center [343, 323] width 46 height 40
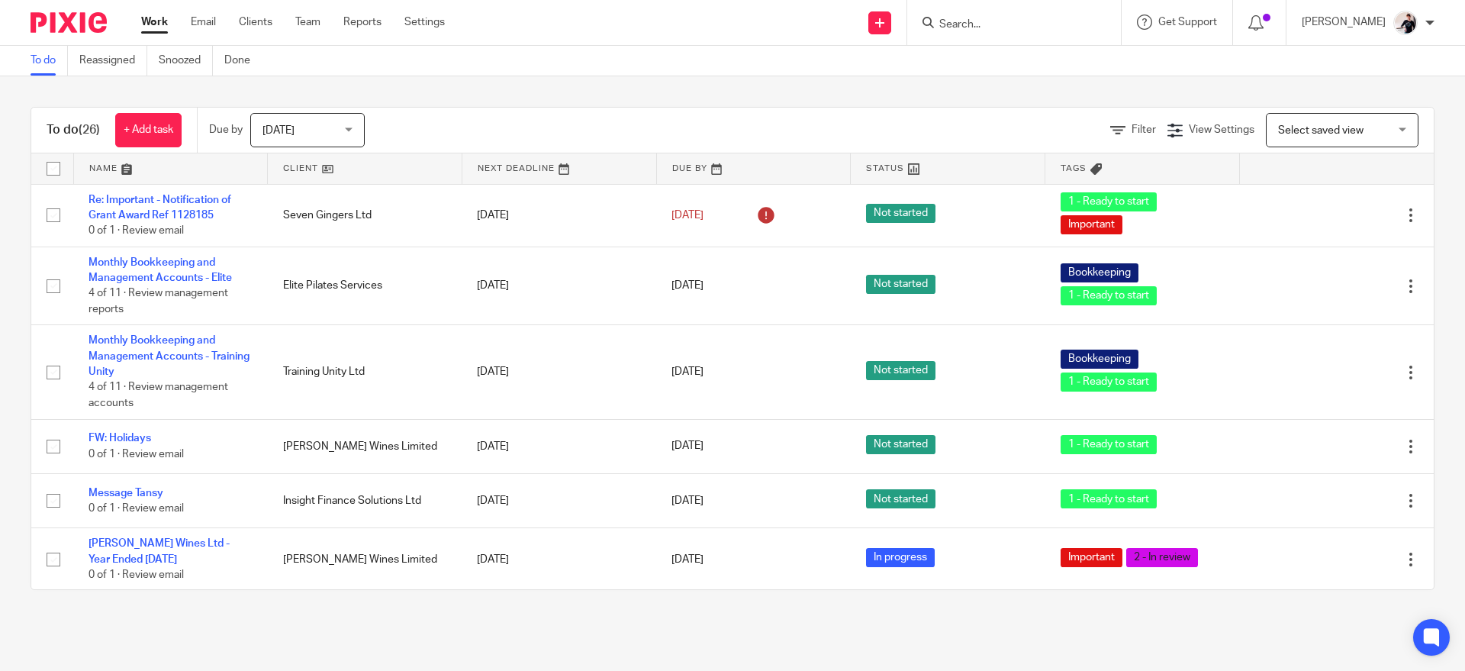
click at [299, 166] on link at bounding box center [365, 168] width 194 height 31
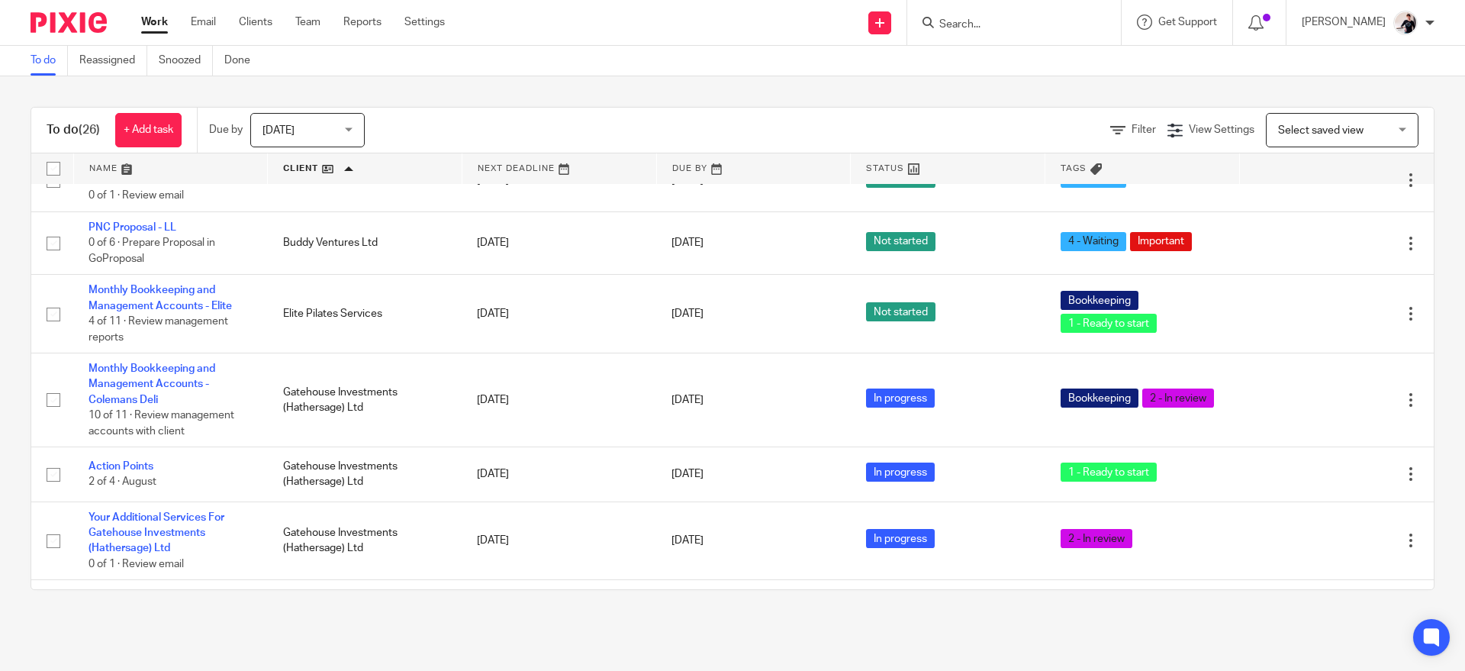
scroll to position [101, 0]
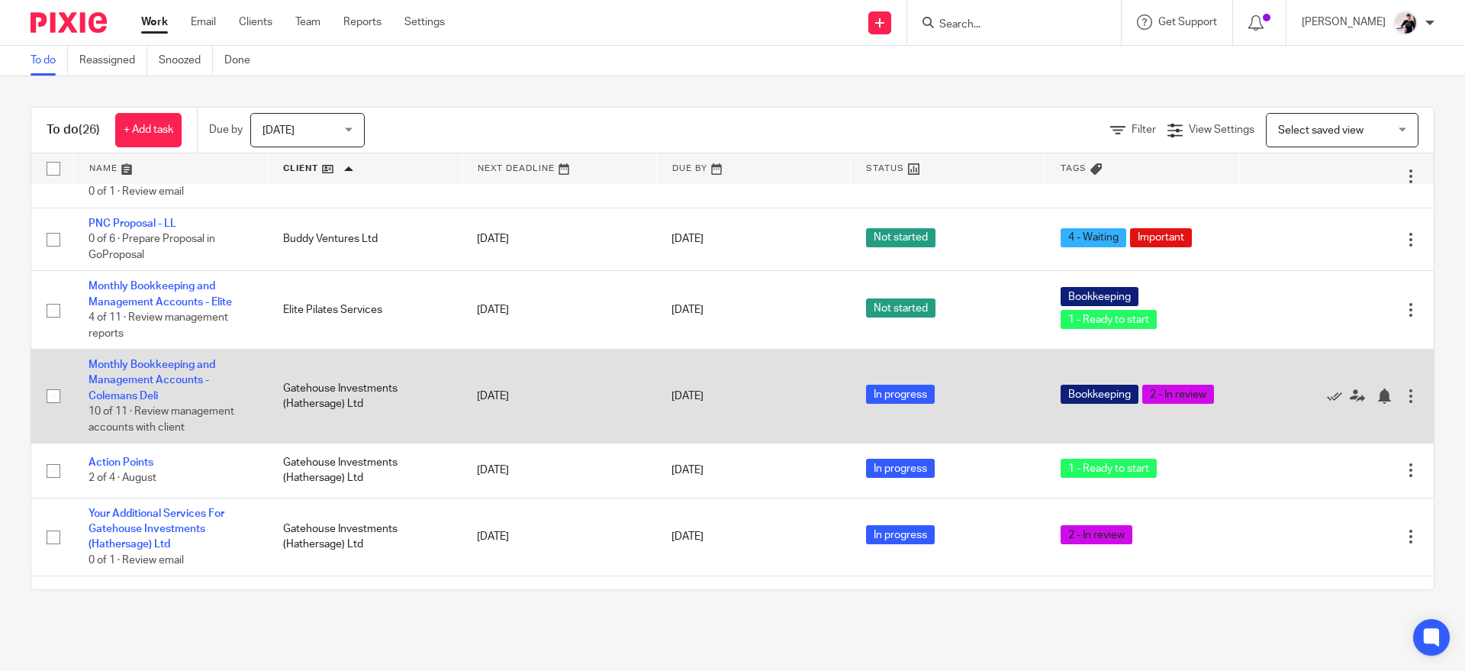
click at [733, 383] on td "[DATE]" at bounding box center [753, 396] width 195 height 94
click at [1327, 399] on icon at bounding box center [1334, 395] width 15 height 15
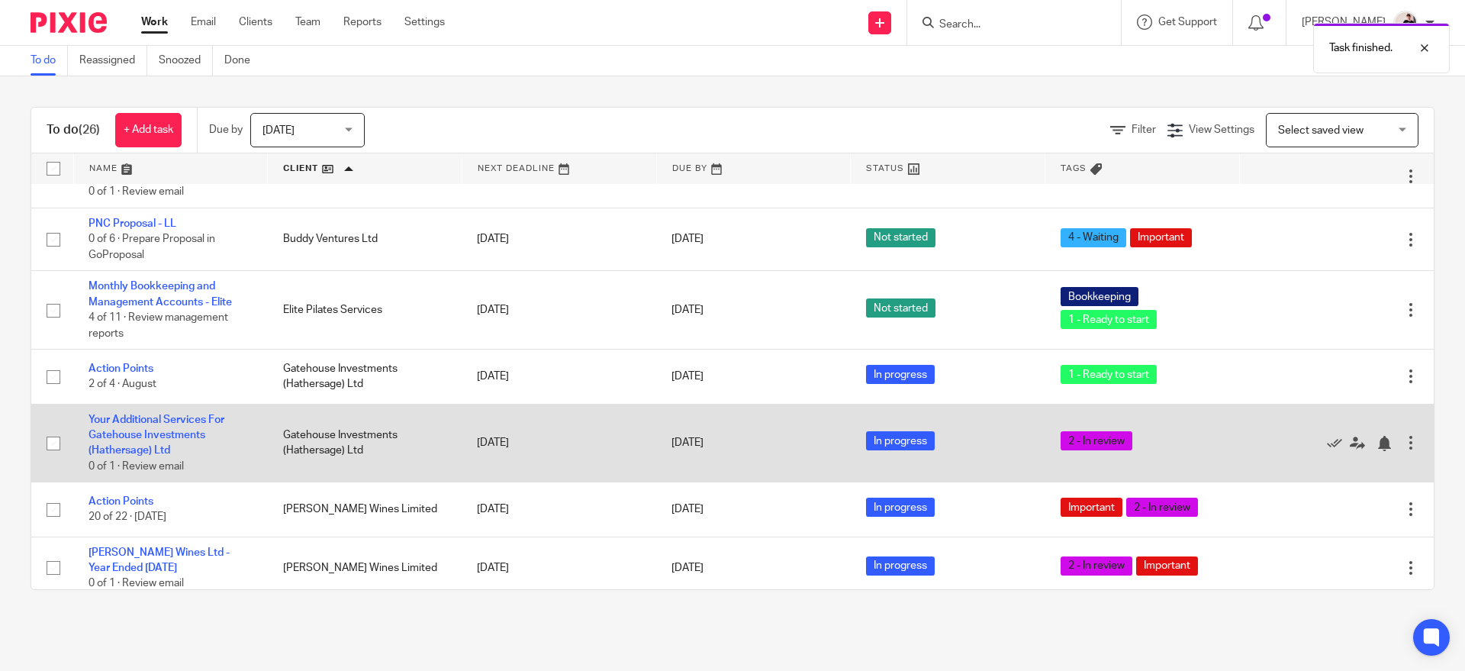
click at [604, 439] on td "[DATE]" at bounding box center [559, 443] width 195 height 79
click at [1327, 446] on icon at bounding box center [1334, 443] width 15 height 15
